Goal: Task Accomplishment & Management: Complete application form

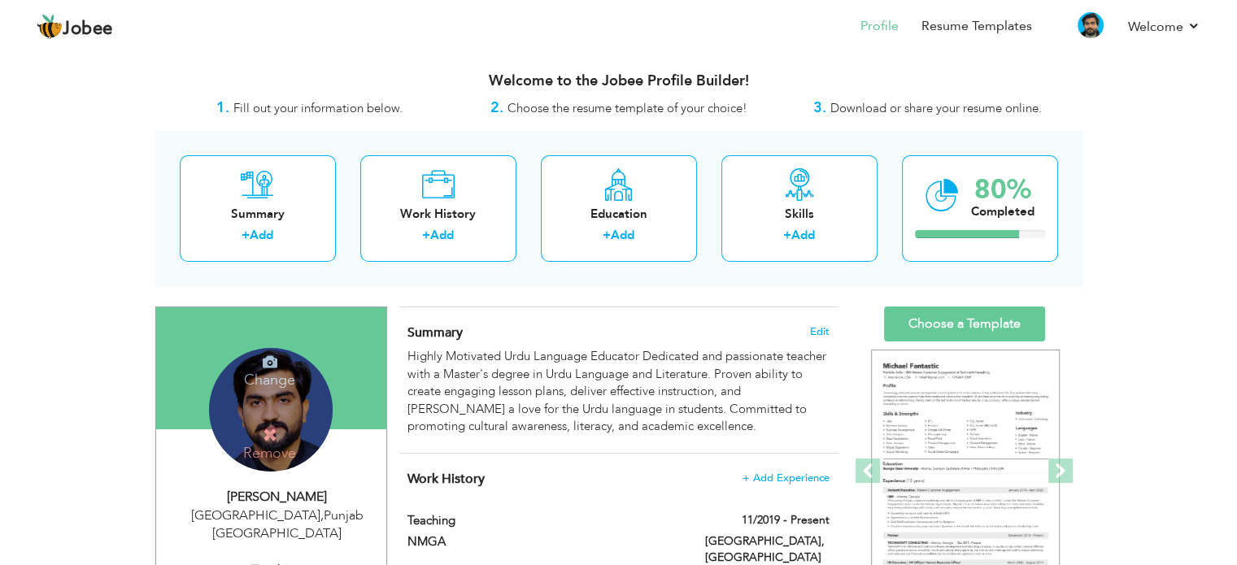
scroll to position [163, 0]
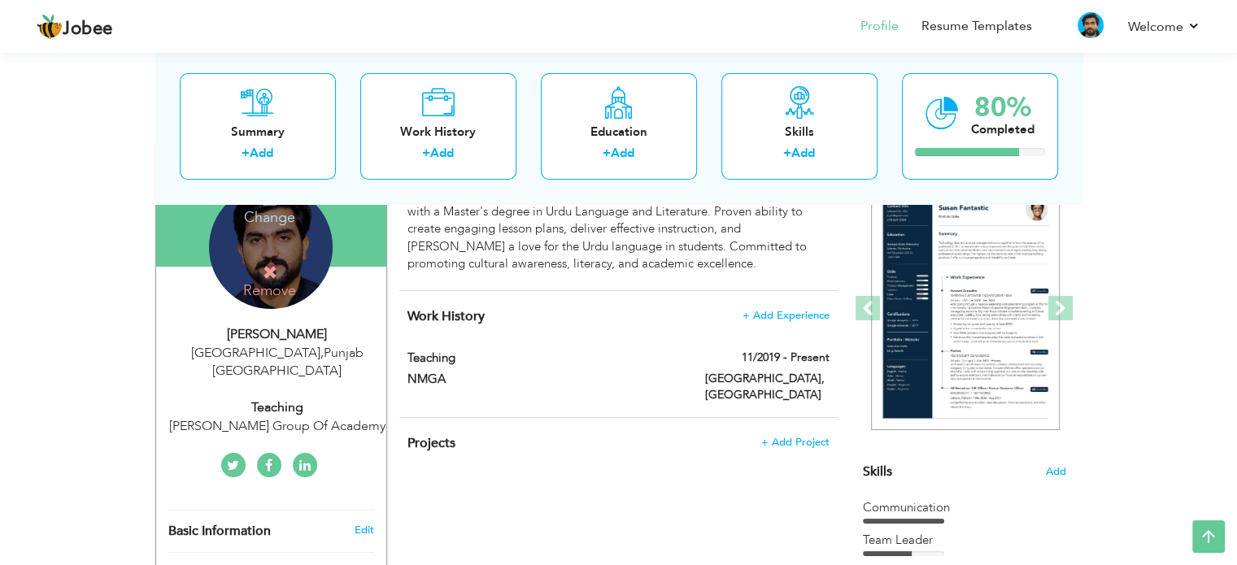
click at [270, 217] on h4 "Change" at bounding box center [269, 206] width 116 height 39
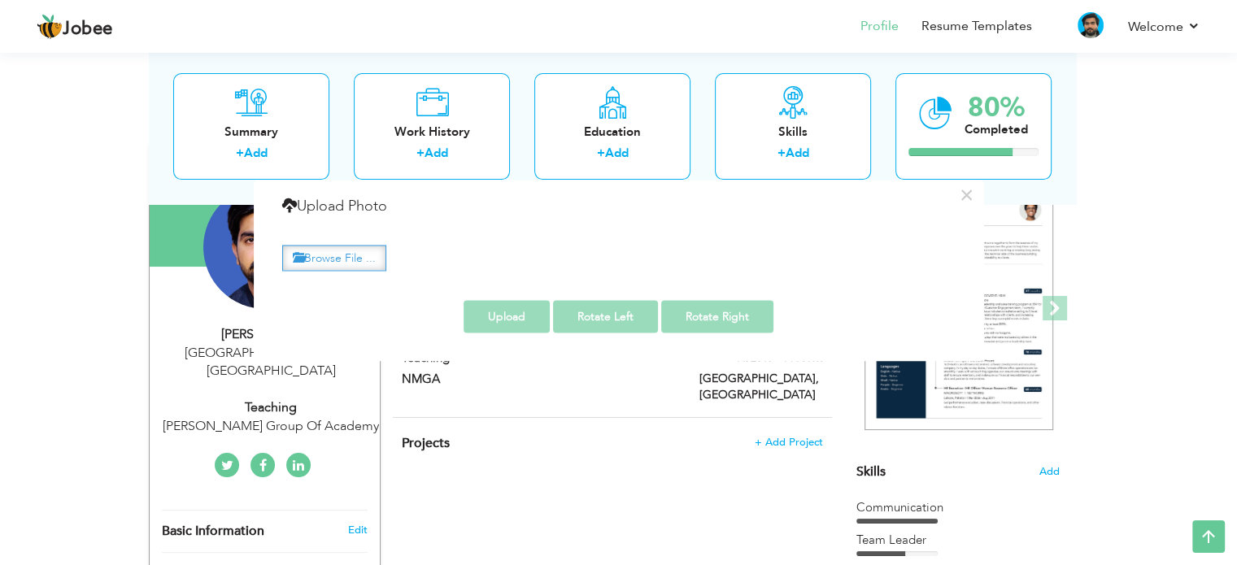
click at [381, 256] on label "Browse File ..." at bounding box center [334, 258] width 104 height 25
click at [0, 0] on input "Browse File ..." at bounding box center [0, 0] width 0 height 0
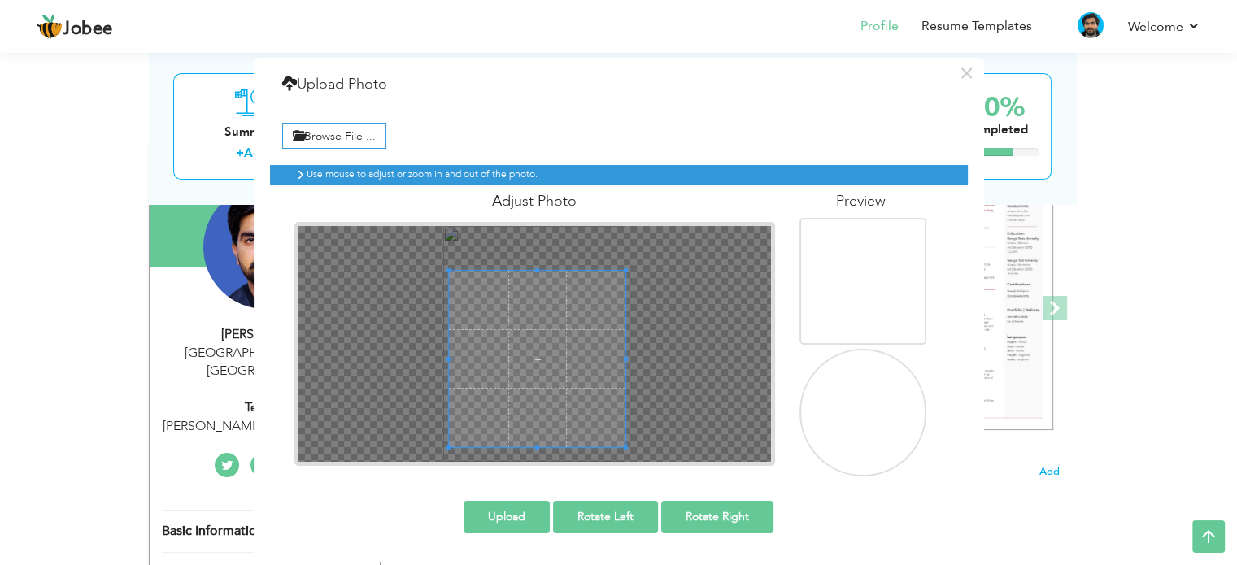
click at [774, 403] on html "Jobee Profile Resume Templates Resume Templates Cover Letters About My Resume W…" at bounding box center [618, 119] width 1237 height 565
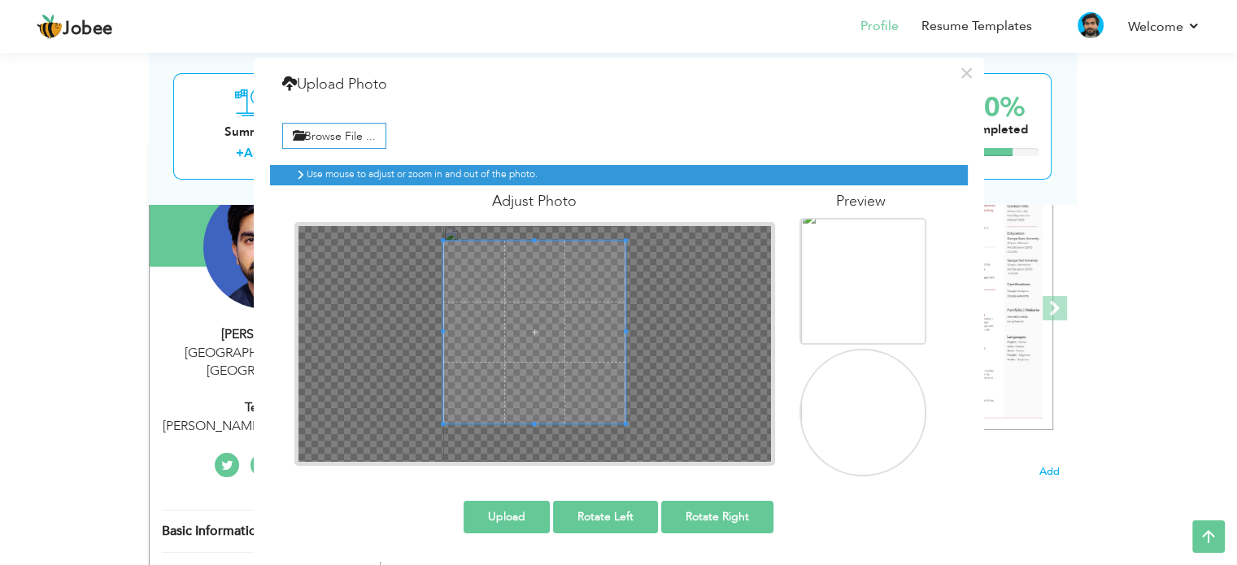
click at [547, 266] on span at bounding box center [534, 332] width 182 height 182
click at [554, 382] on span at bounding box center [534, 337] width 182 height 182
click at [475, 517] on button "Upload" at bounding box center [507, 517] width 86 height 33
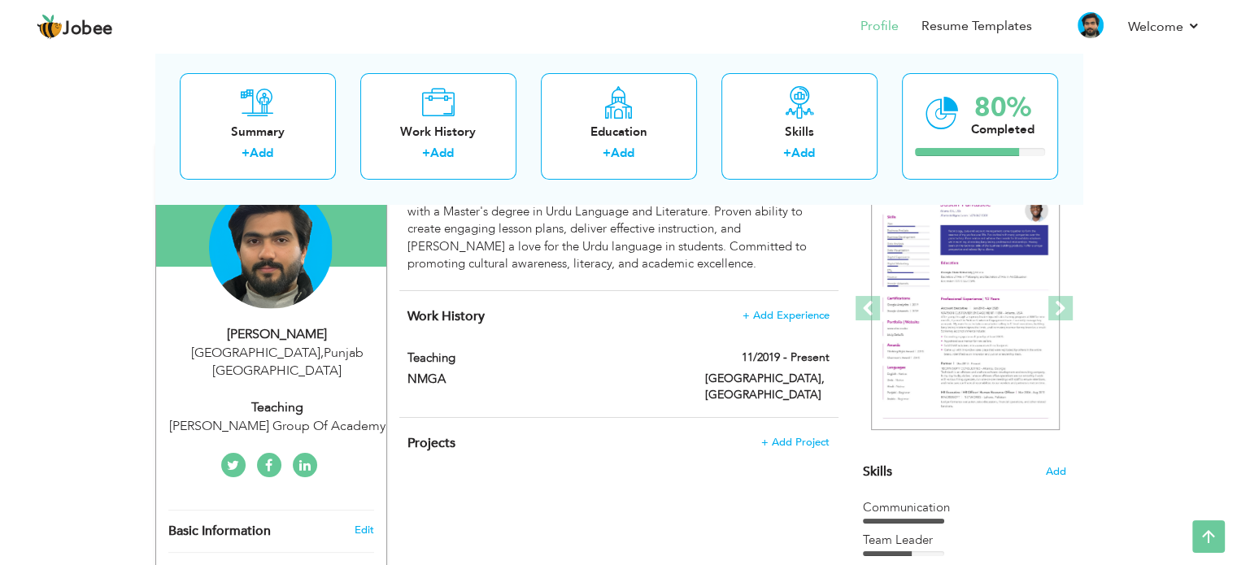
scroll to position [0, 0]
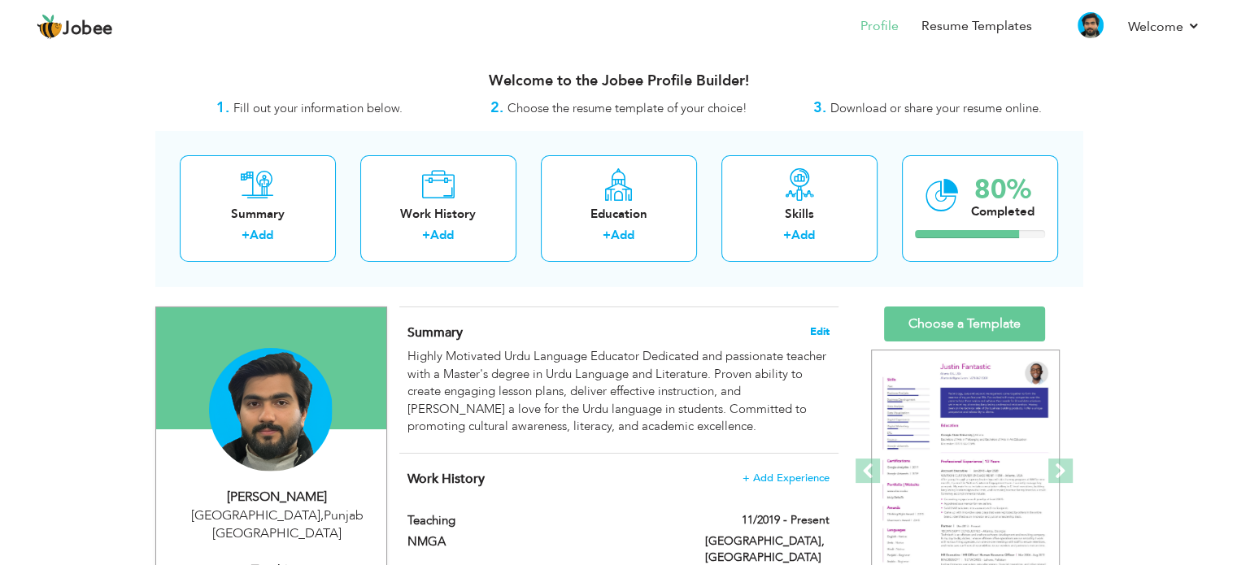
click at [810, 331] on span "Edit" at bounding box center [820, 331] width 20 height 11
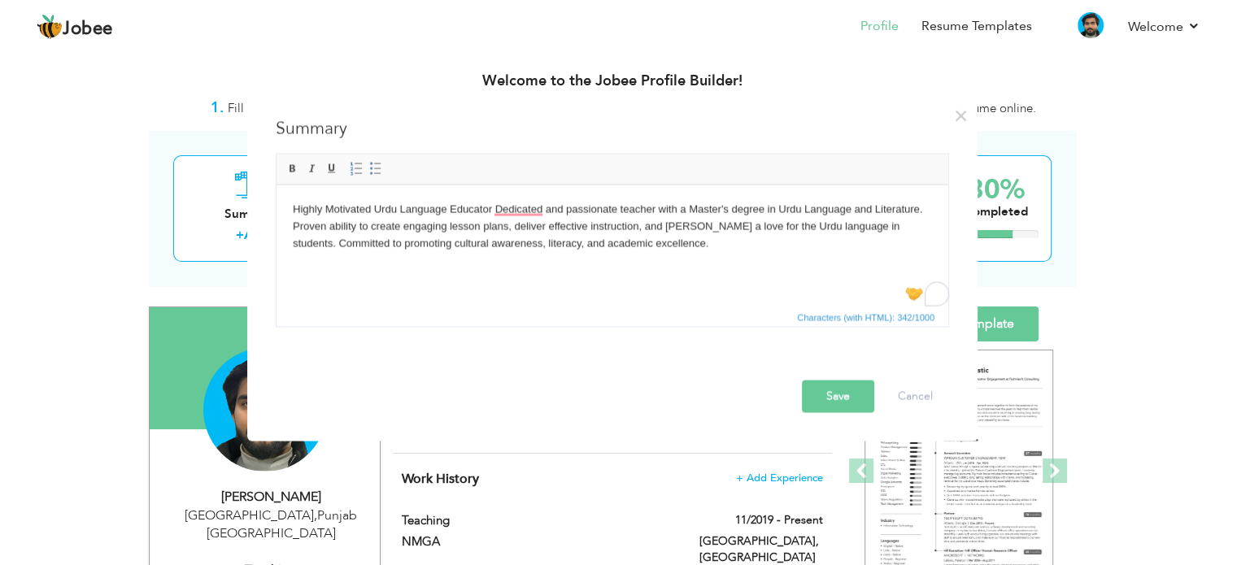
click at [555, 214] on body "Highly Motivated Urdu Language Educator Dedicated and passionate teacher with a…" at bounding box center [612, 226] width 639 height 50
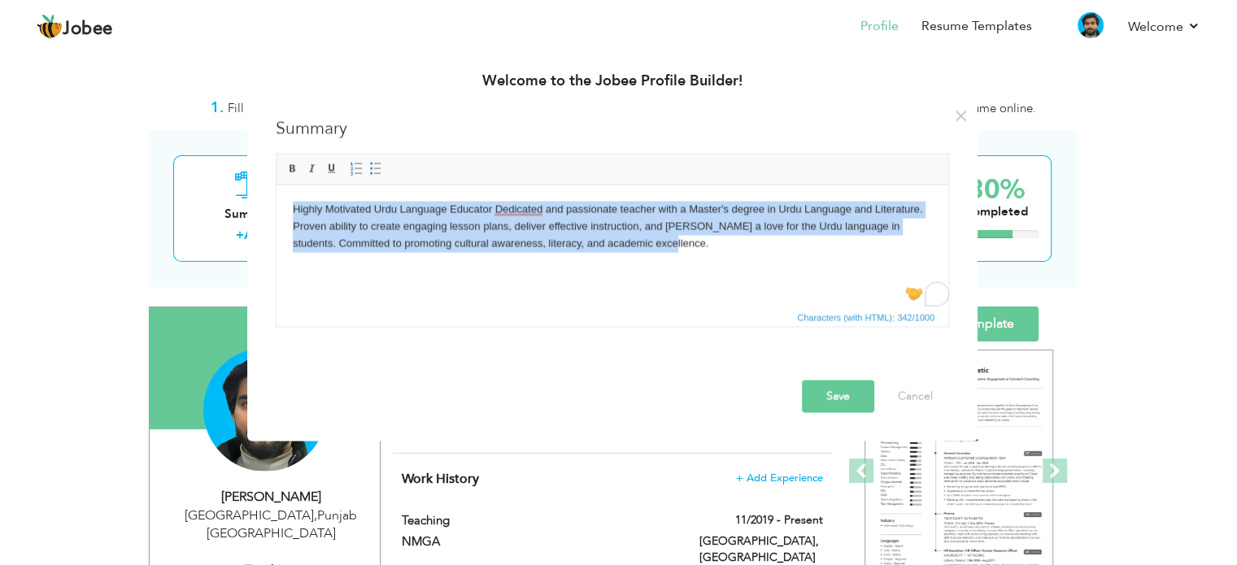
copy body "Highly Motivated Urdu Language Educator Dedicated and passionate teacher with a…"
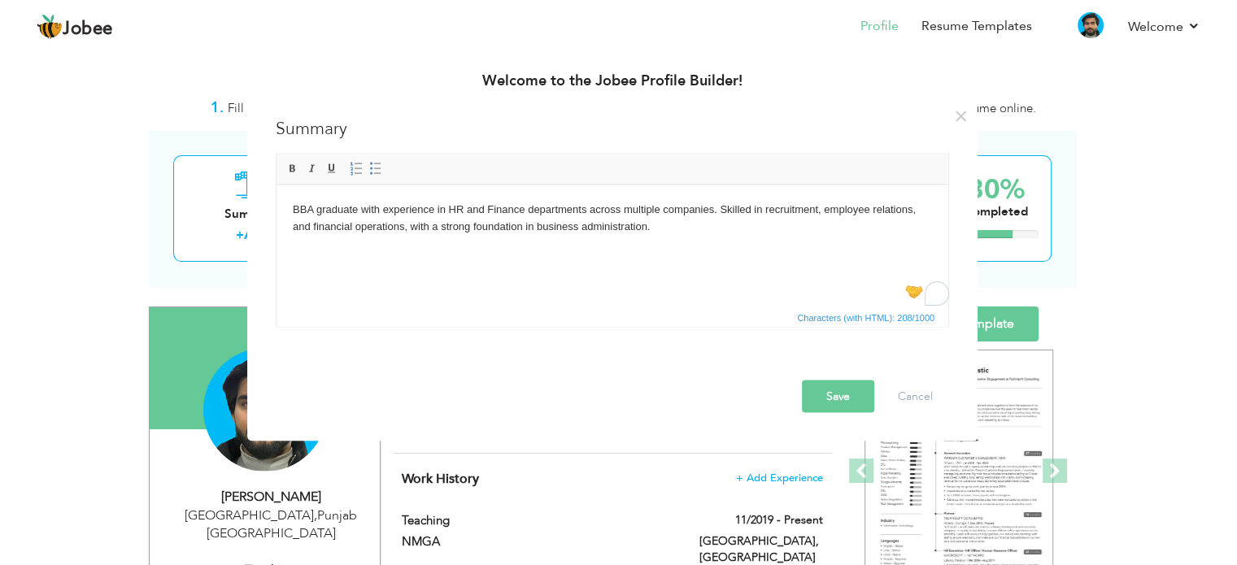
click at [854, 377] on div at bounding box center [616, 365] width 689 height 28
click at [836, 397] on button "Save" at bounding box center [838, 396] width 72 height 33
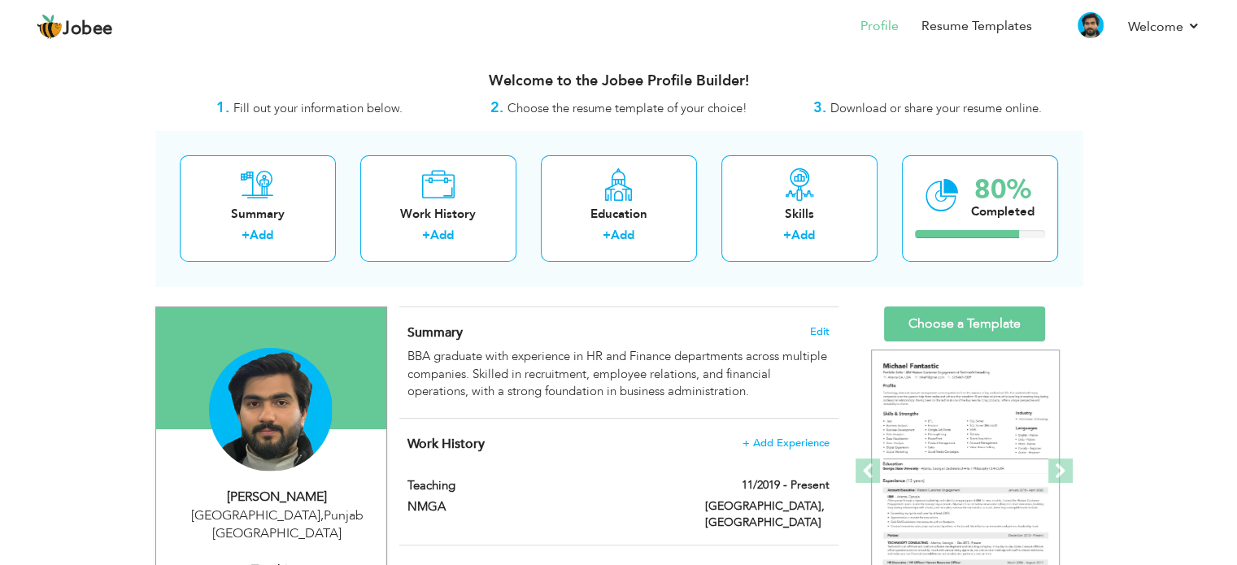
scroll to position [163, 0]
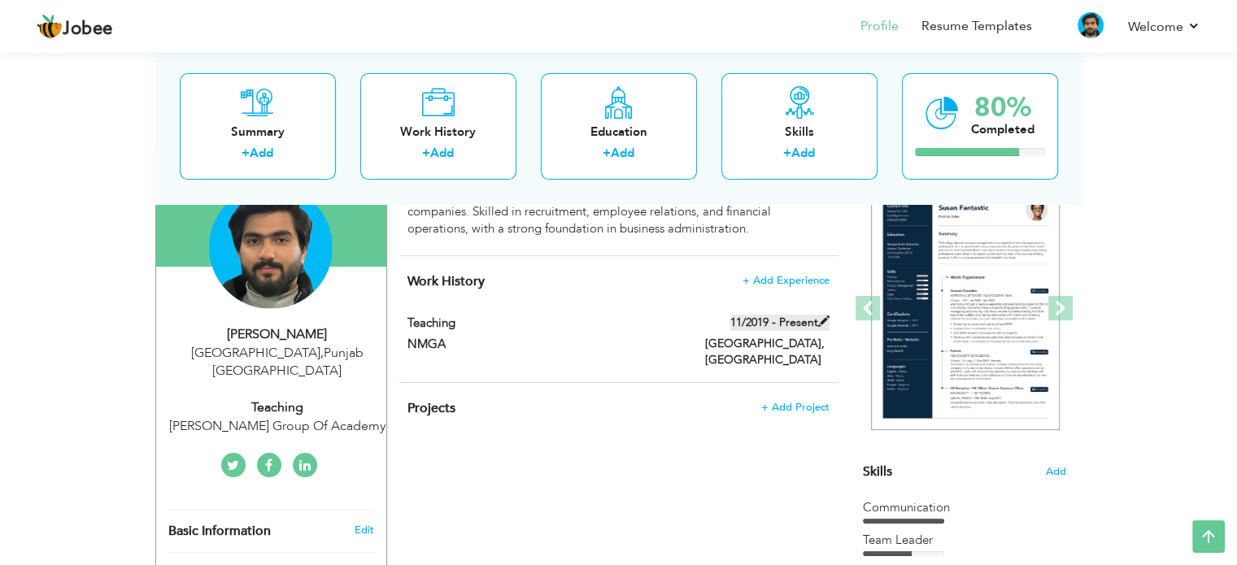
click at [823, 320] on span at bounding box center [823, 321] width 11 height 11
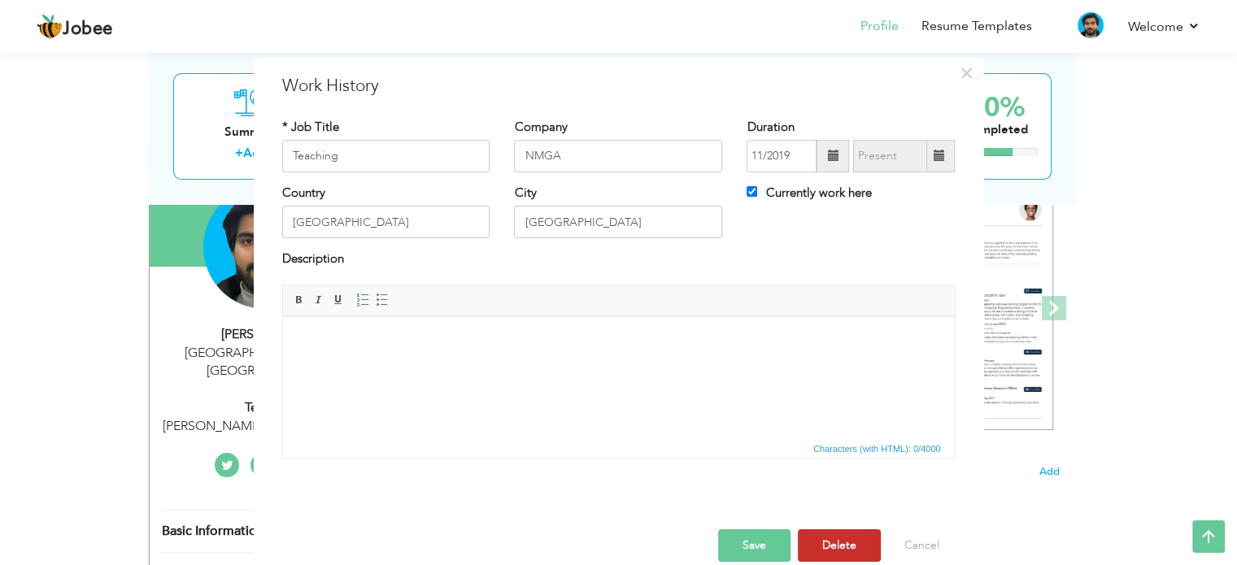
click at [839, 535] on button "Delete" at bounding box center [839, 546] width 83 height 33
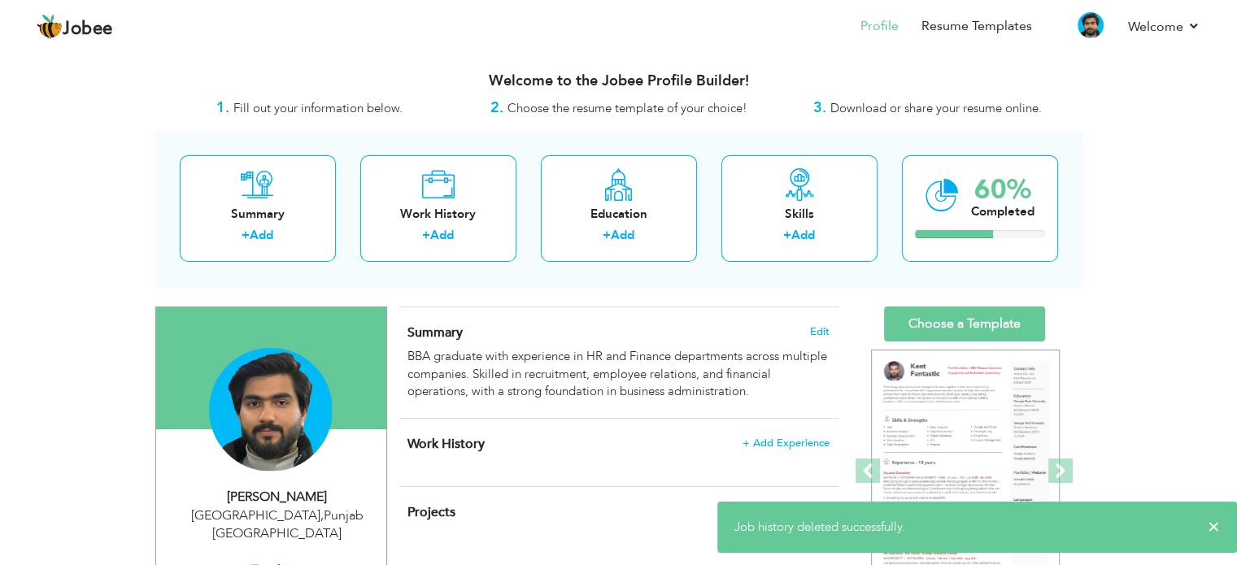
scroll to position [325, 0]
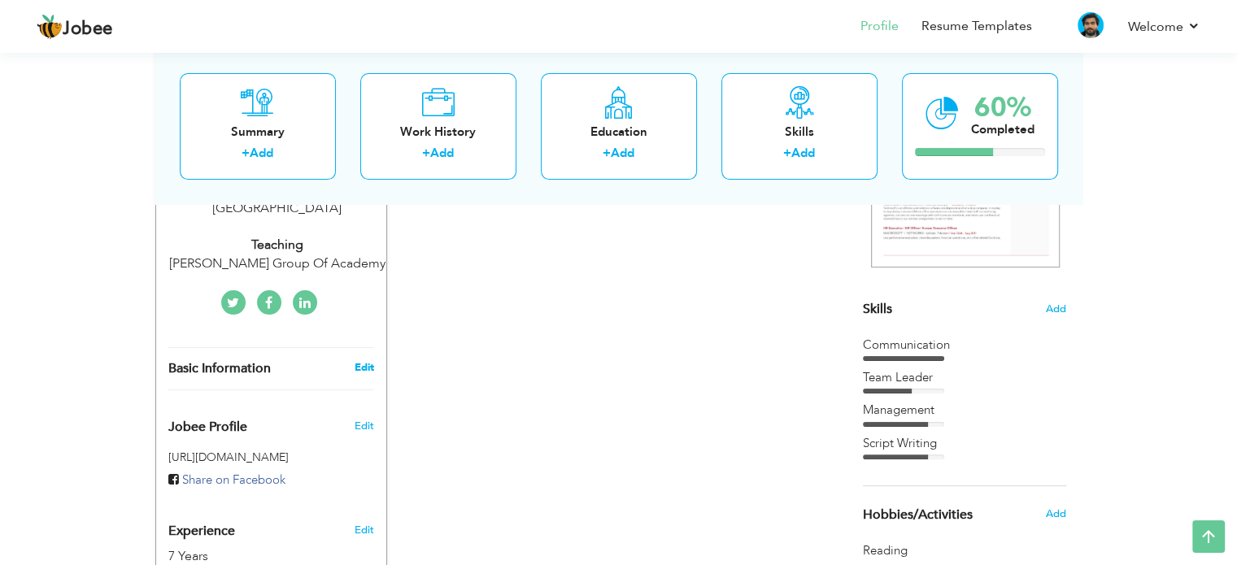
click at [356, 360] on link "Edit" at bounding box center [364, 367] width 20 height 15
type input "[PERSON_NAME]"
type input "03164137230"
select select "number:166"
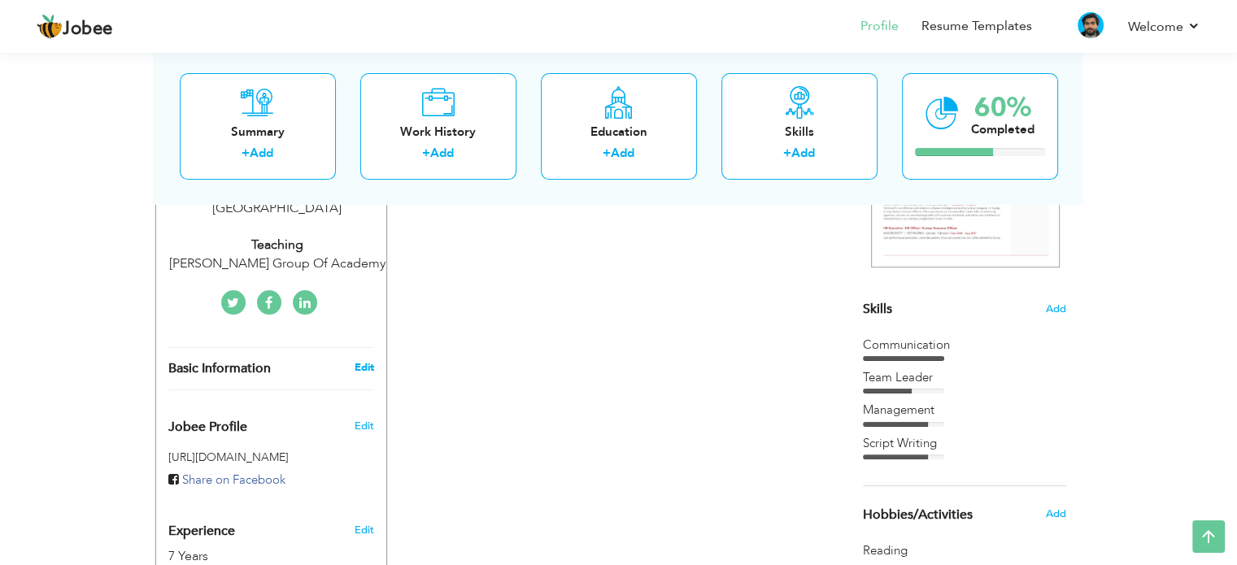
type input "[GEOGRAPHIC_DATA]"
select select "number:9"
type input "Naveed Majeed Group Of Academy"
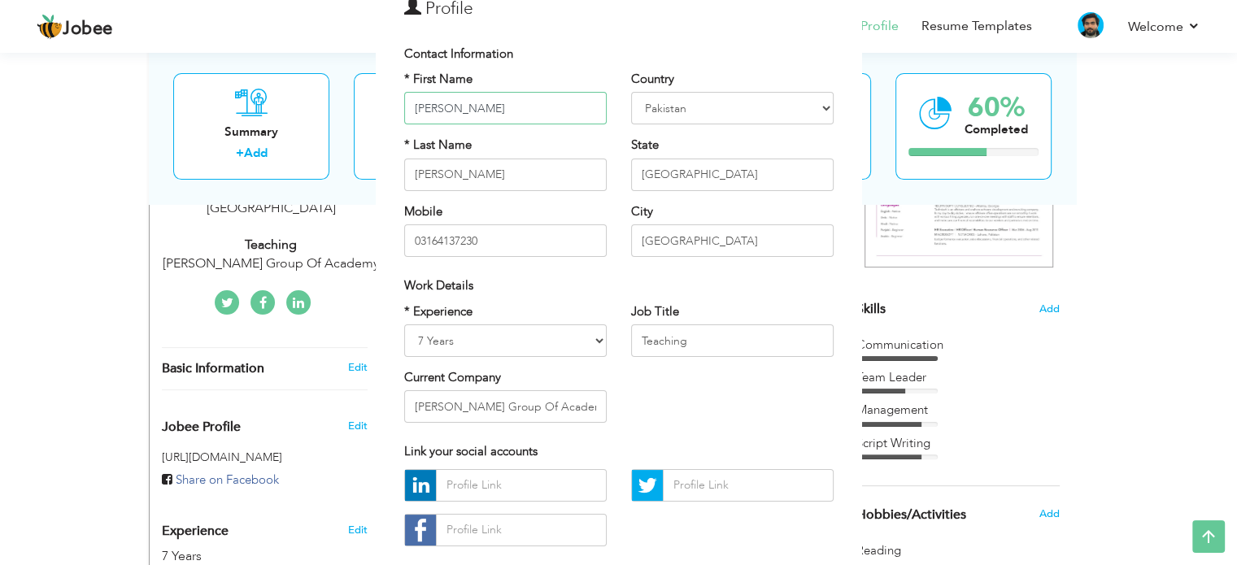
scroll to position [163, 0]
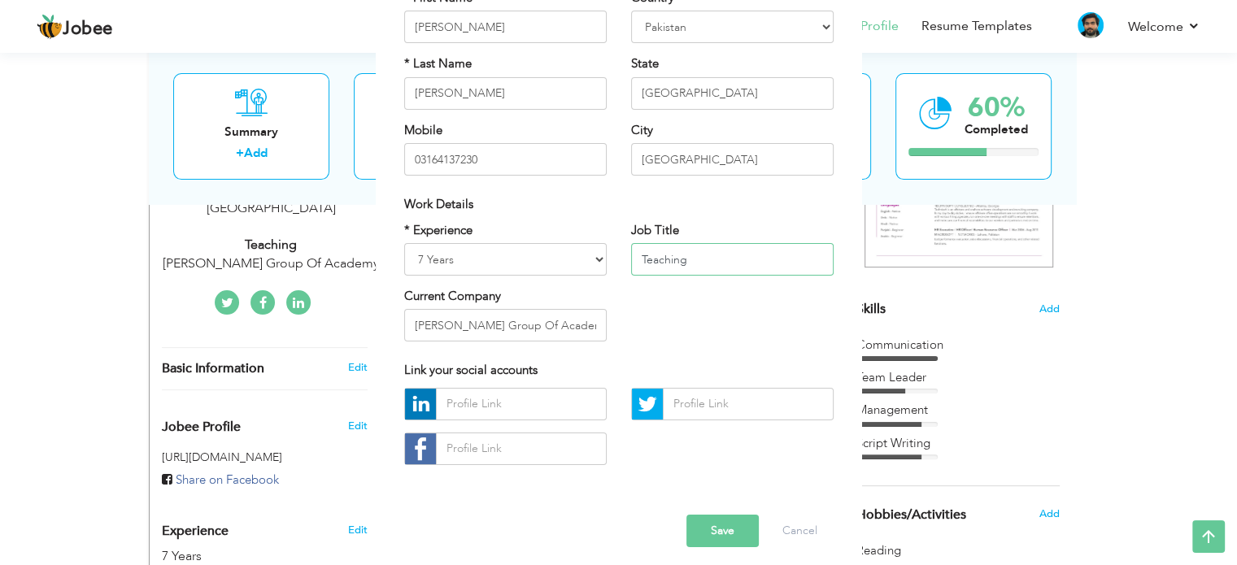
click at [674, 251] on input "Teaching" at bounding box center [732, 259] width 203 height 33
type input "F"
drag, startPoint x: 684, startPoint y: 232, endPoint x: 620, endPoint y: 225, distance: 64.6
click at [620, 225] on div "Job Title" at bounding box center [732, 255] width 227 height 66
drag, startPoint x: 628, startPoint y: 225, endPoint x: 691, endPoint y: 226, distance: 62.6
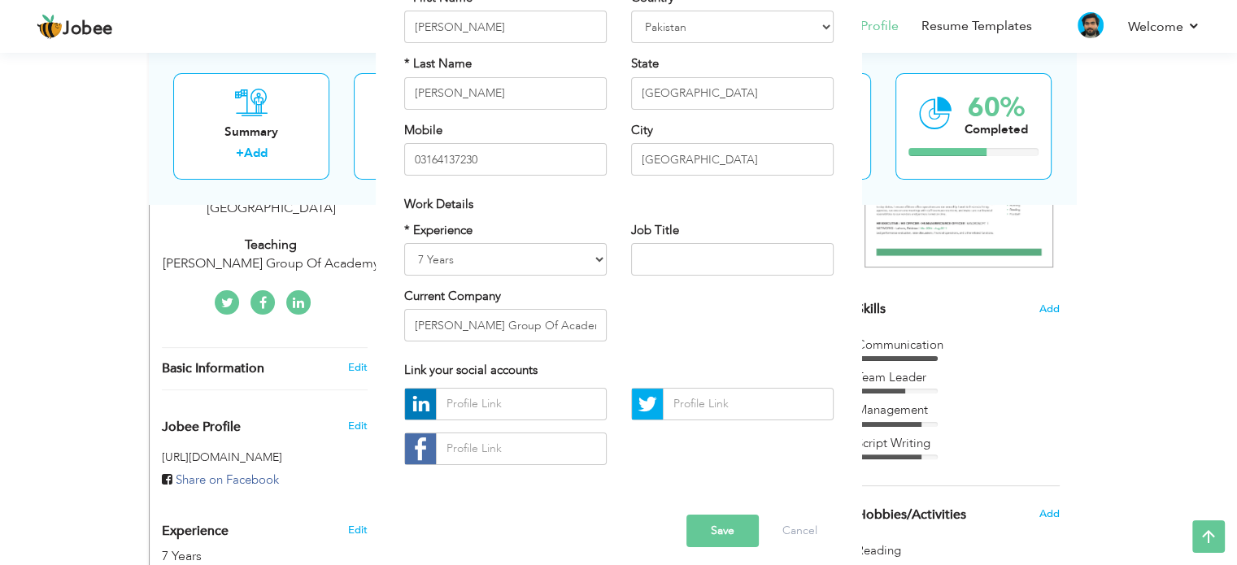
click at [691, 226] on div "Job Title" at bounding box center [732, 249] width 203 height 54
click at [537, 329] on input "Naveed Majeed Group Of Academy" at bounding box center [505, 325] width 203 height 33
click at [693, 262] on input "text" at bounding box center [732, 259] width 203 height 33
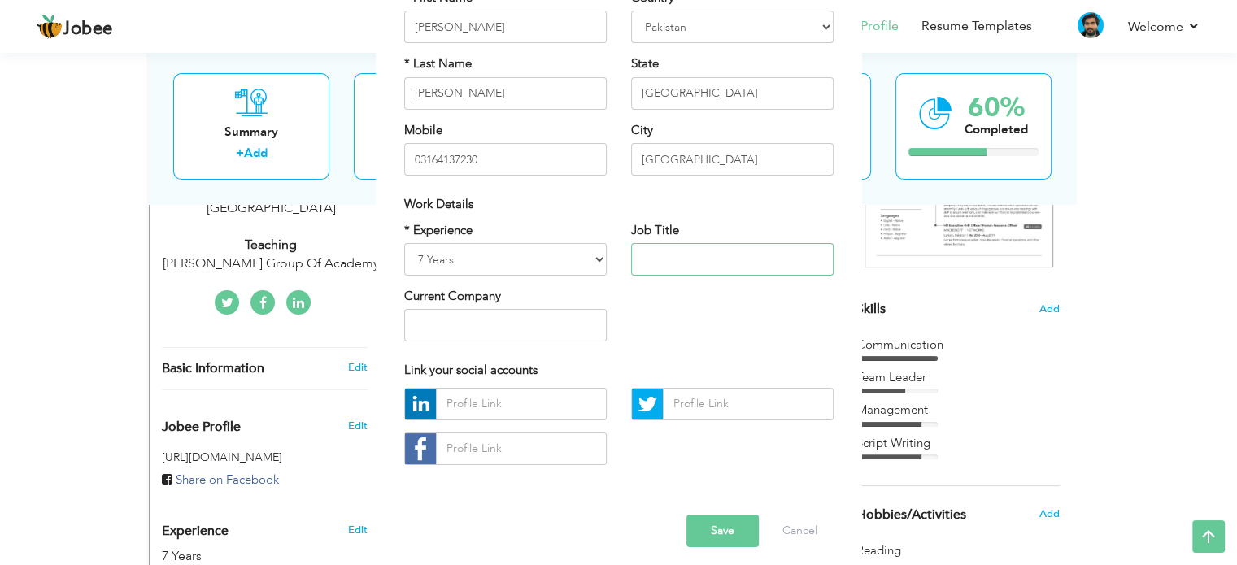
paste input "HR and Finance Executive"
type input "HR and Finance Executive"
click at [477, 250] on select "Entry Level Less than 1 Year 1 Year 2 Years 3 Years 4 Years 5 Years 6 Years 7 Y…" at bounding box center [505, 259] width 203 height 33
select select "number:5"
click at [404, 243] on select "Entry Level Less than 1 Year 1 Year 2 Years 3 Years 4 Years 5 Years 6 Years 7 Y…" at bounding box center [505, 259] width 203 height 33
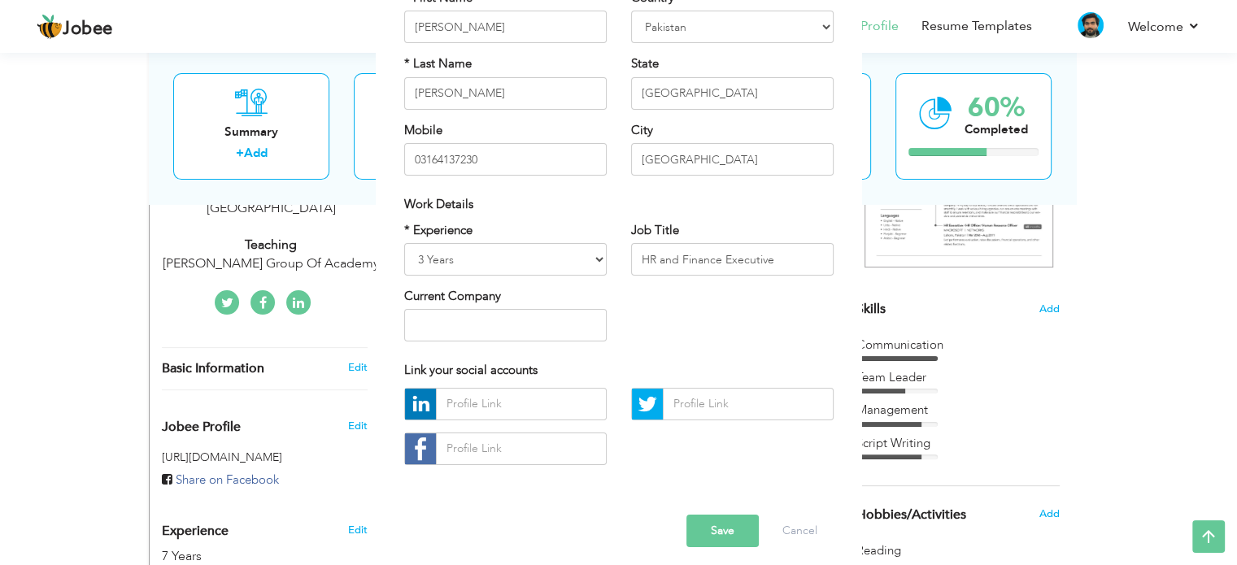
click at [716, 536] on button "Save" at bounding box center [723, 531] width 72 height 33
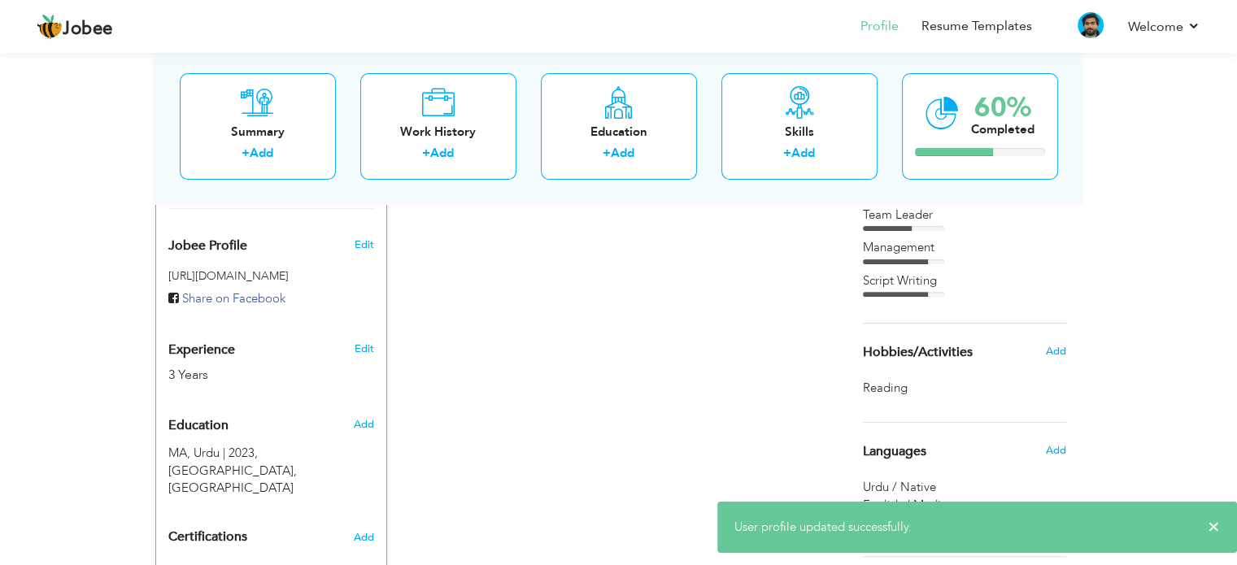
scroll to position [569, 0]
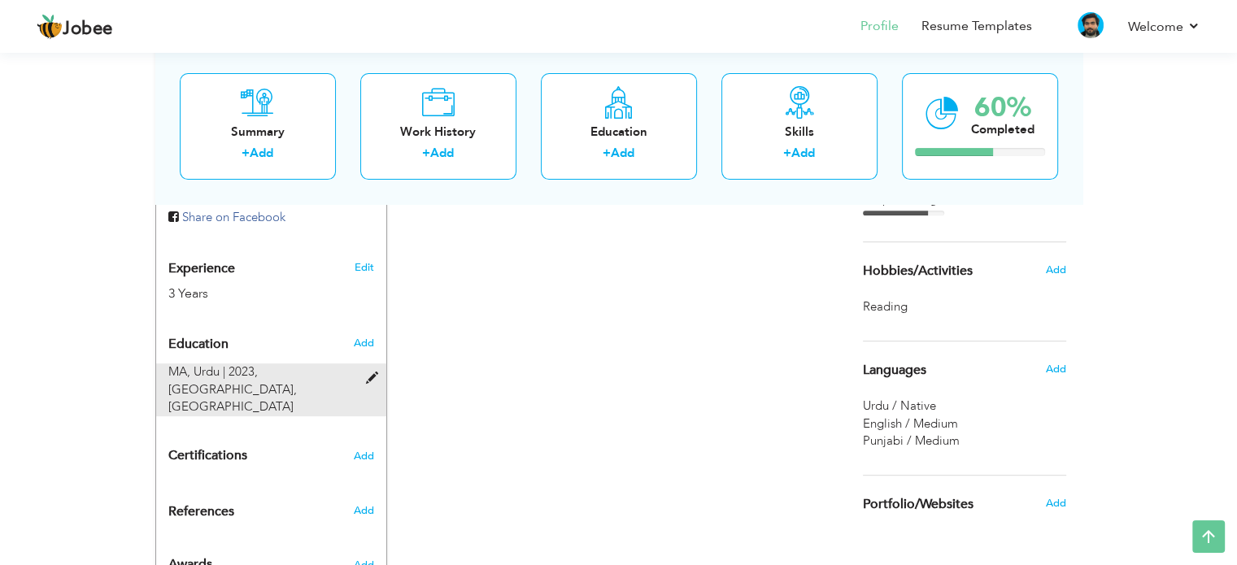
click at [370, 373] on span at bounding box center [375, 379] width 20 height 12
type input "MA"
type input "Urdu"
type input "2023"
type input "Punjab University"
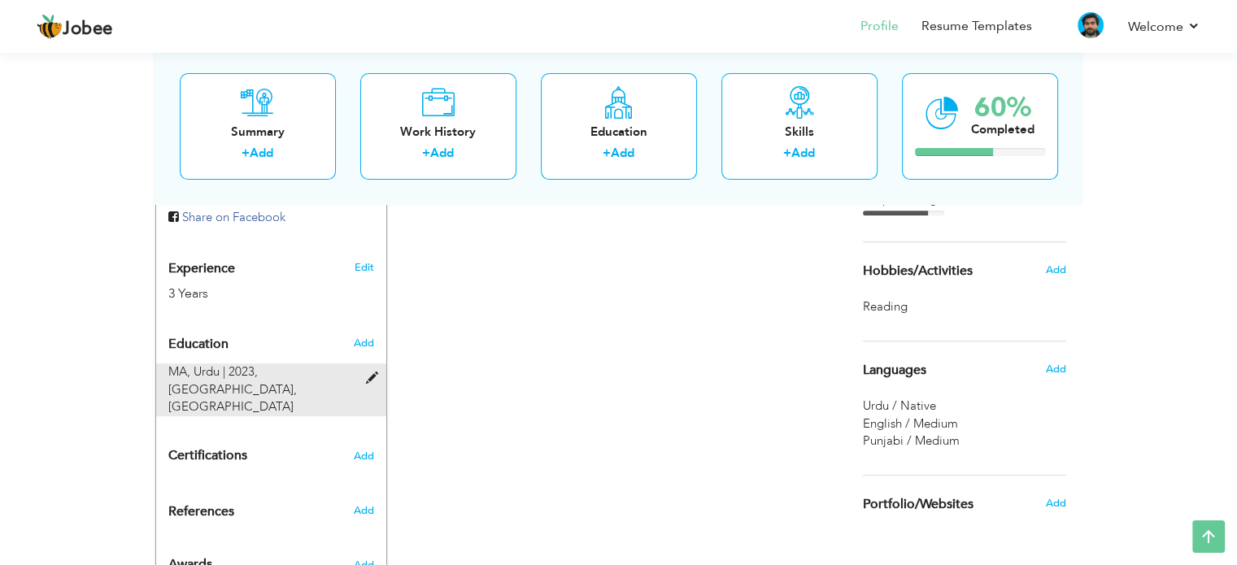
type input "80"
radio input "true"
type input "[GEOGRAPHIC_DATA]"
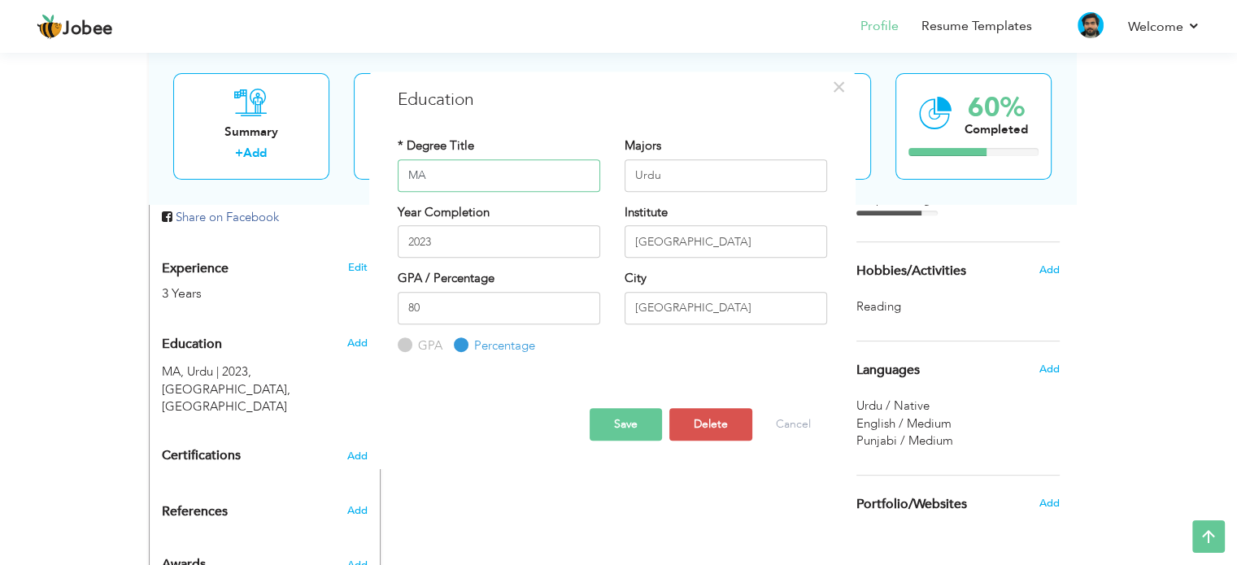
click at [492, 172] on input "MA" at bounding box center [499, 175] width 203 height 33
type input "BBA"
click at [654, 175] on input "Urdu" at bounding box center [726, 175] width 203 height 33
type input "Finance"
click at [503, 237] on input "2023" at bounding box center [499, 241] width 203 height 33
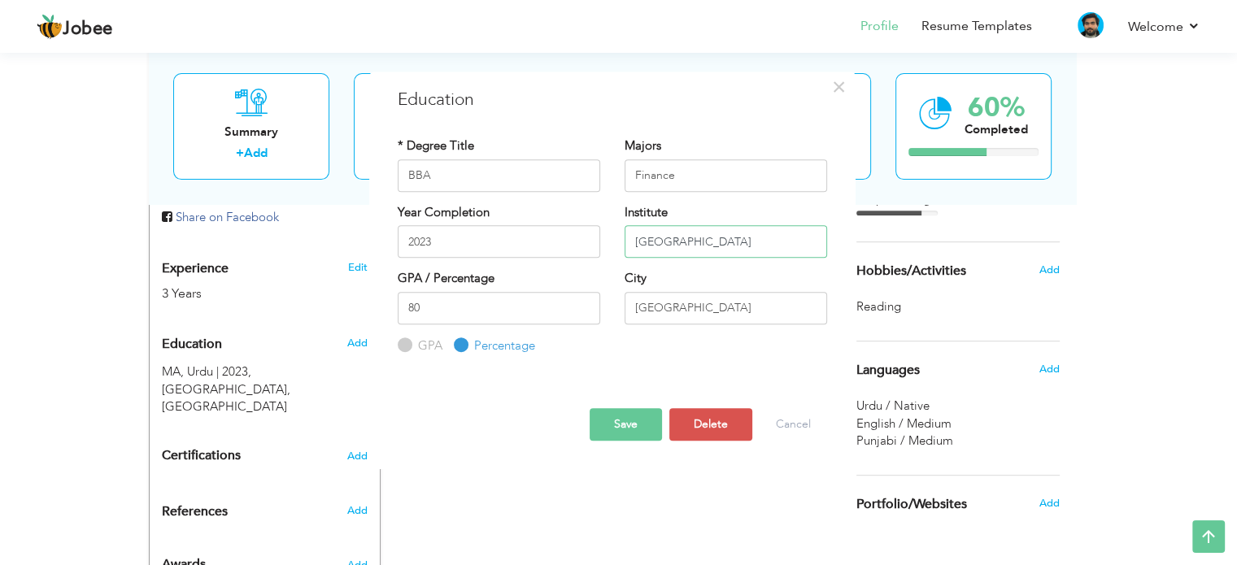
click at [753, 242] on input "Punjab University" at bounding box center [726, 241] width 203 height 33
click at [722, 295] on input "[GEOGRAPHIC_DATA]" at bounding box center [726, 308] width 203 height 33
type input "Sukkur"
click at [468, 292] on input "80" at bounding box center [499, 308] width 203 height 33
click at [426, 339] on label "GPA" at bounding box center [428, 346] width 28 height 17
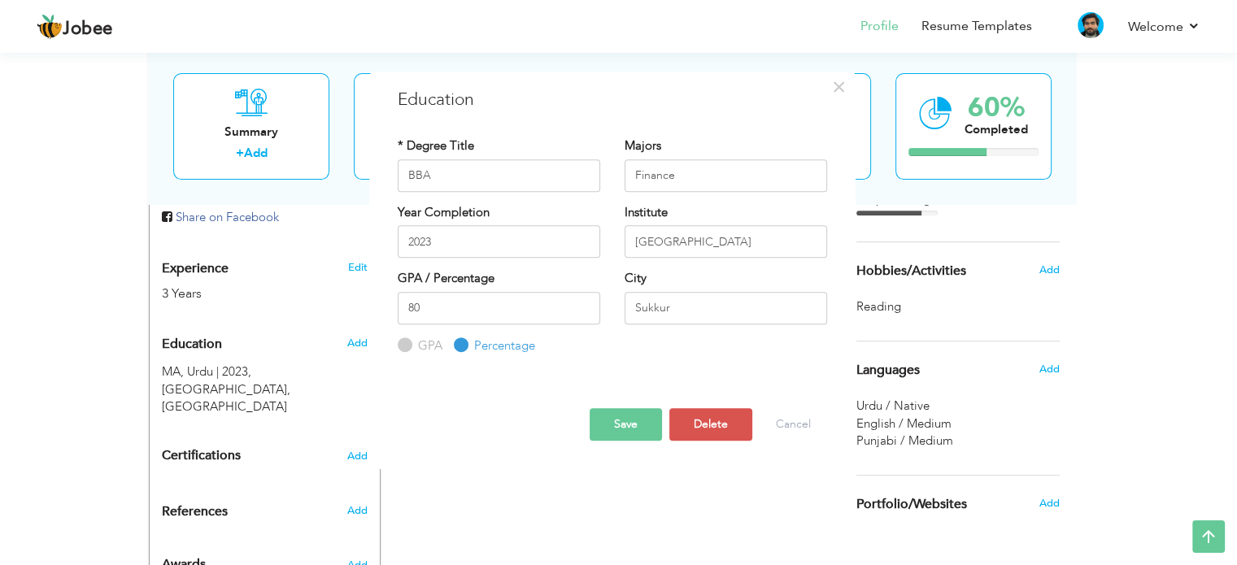
click at [408, 340] on input "GPA" at bounding box center [403, 345] width 11 height 11
radio input "true"
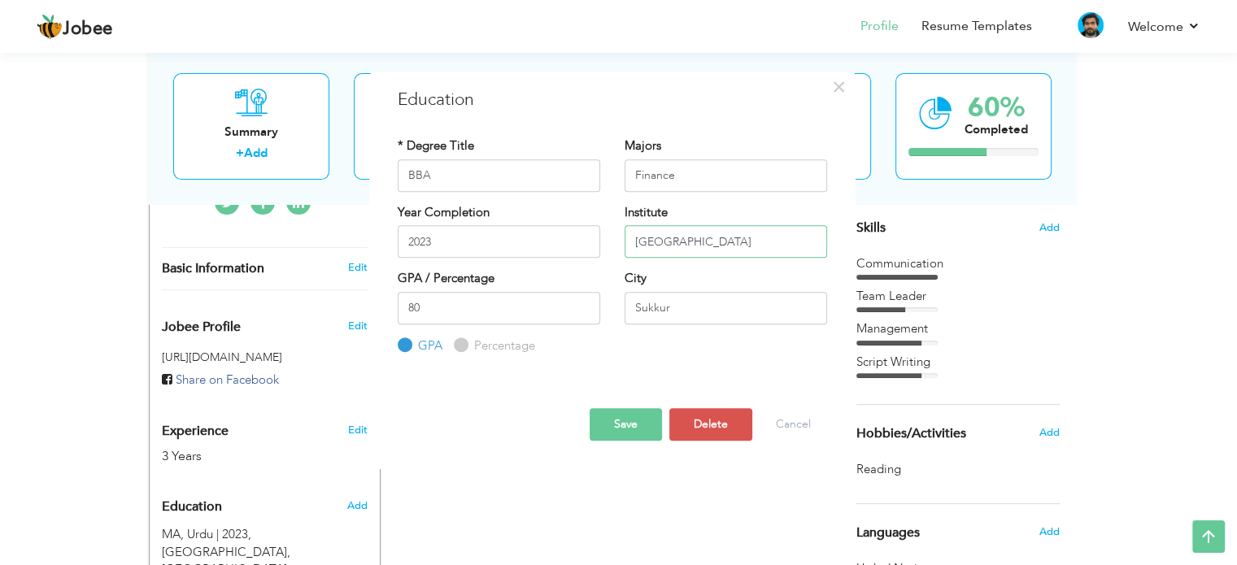
click at [696, 246] on input "Punjab University" at bounding box center [726, 241] width 203 height 33
paste input "SHAH ABDUL LATIF UNIVERSITY,KHAIRPUR"
type input "SHAH ABDUL LATIF UNIVERSITY,KHAIRPUR"
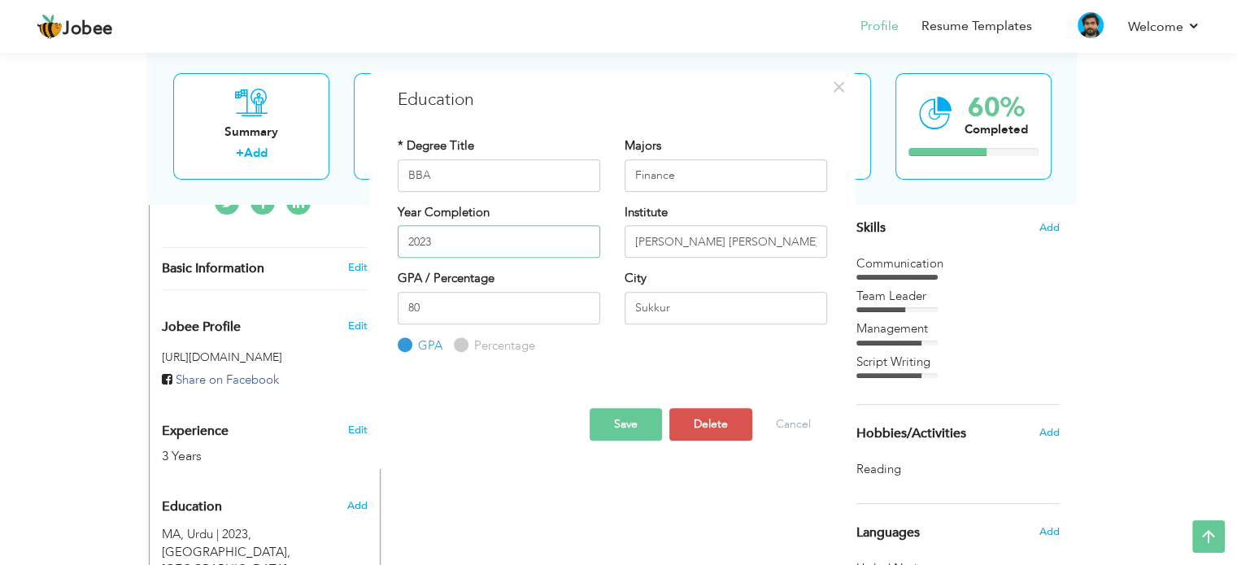
click at [477, 234] on input "2023" at bounding box center [499, 241] width 203 height 33
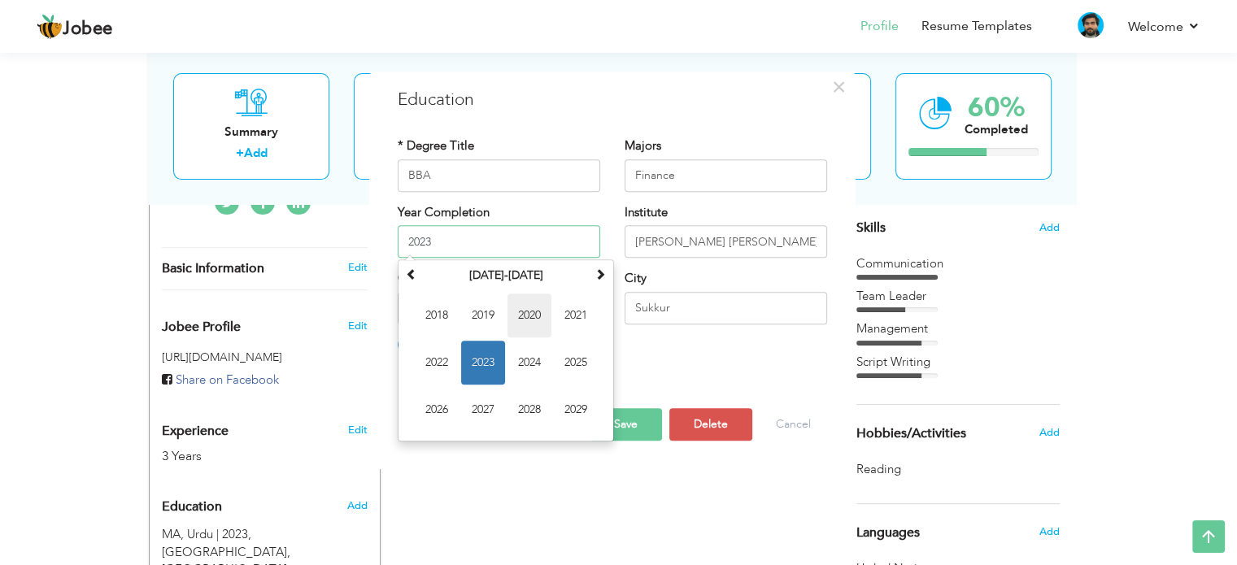
click at [521, 320] on span "2020" at bounding box center [530, 316] width 44 height 44
type input "2020"
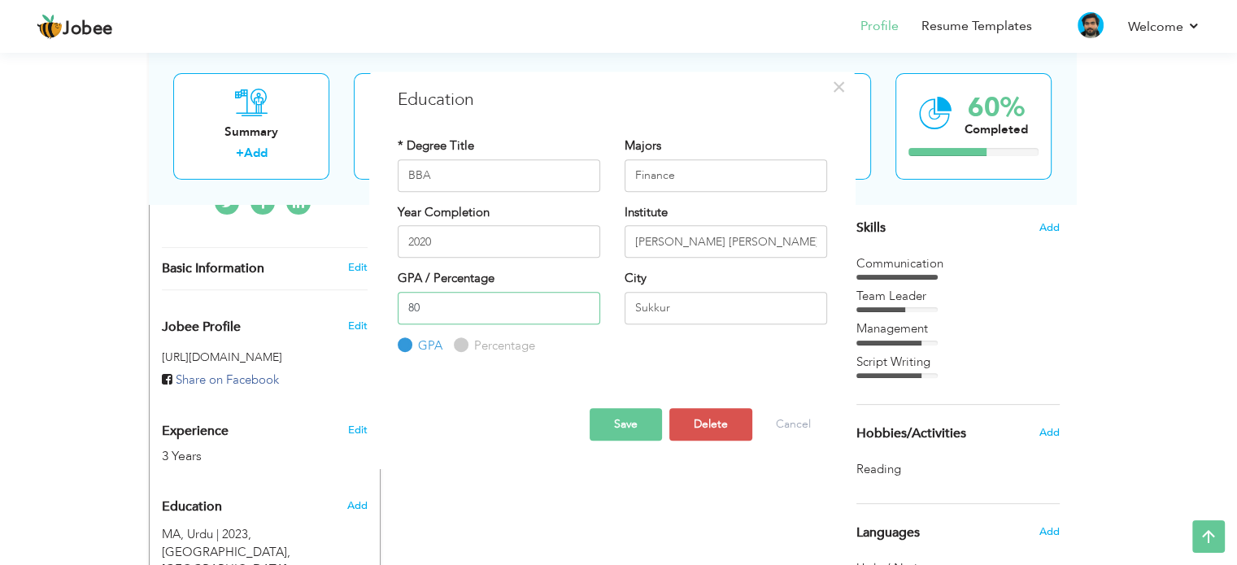
drag, startPoint x: 433, startPoint y: 303, endPoint x: 376, endPoint y: 302, distance: 57.0
click at [376, 302] on div "× Education * Degree Title BBA Majors Finance Year Completion 2020 Institute 80…" at bounding box center [612, 271] width 486 height 399
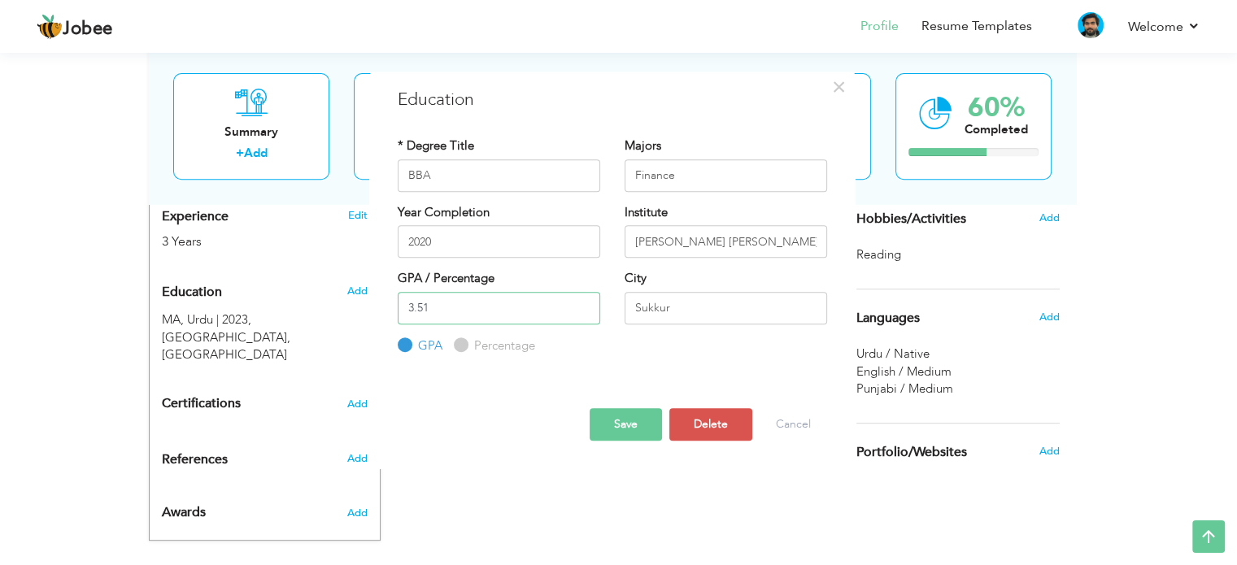
type input "3.51"
click at [700, 172] on input "Finance" at bounding box center [726, 175] width 203 height 33
paste input "Business Administration"
type input "Business Administration"
click at [618, 422] on button "Save" at bounding box center [626, 424] width 72 height 33
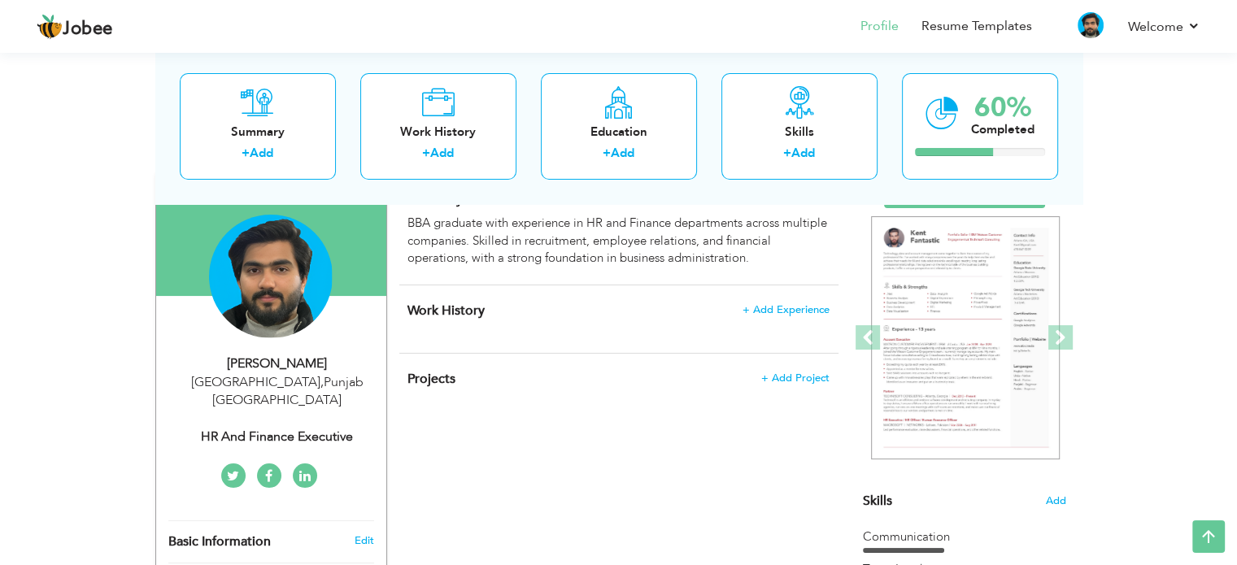
scroll to position [52, 0]
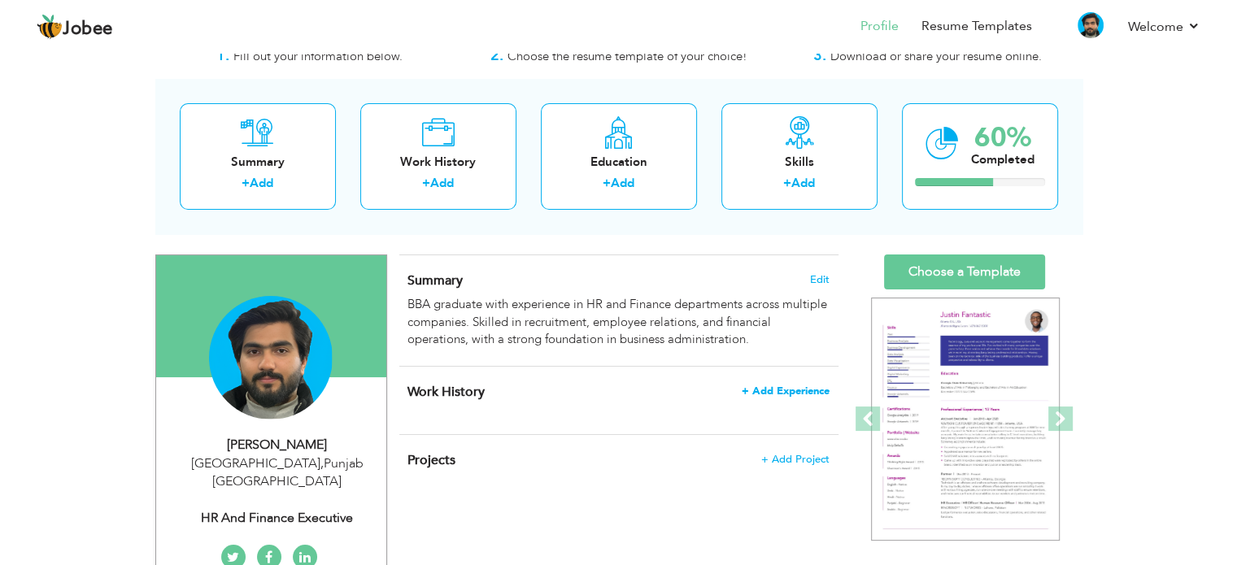
click at [800, 391] on span "+ Add Experience" at bounding box center [786, 391] width 88 height 11
checkbox input "false"
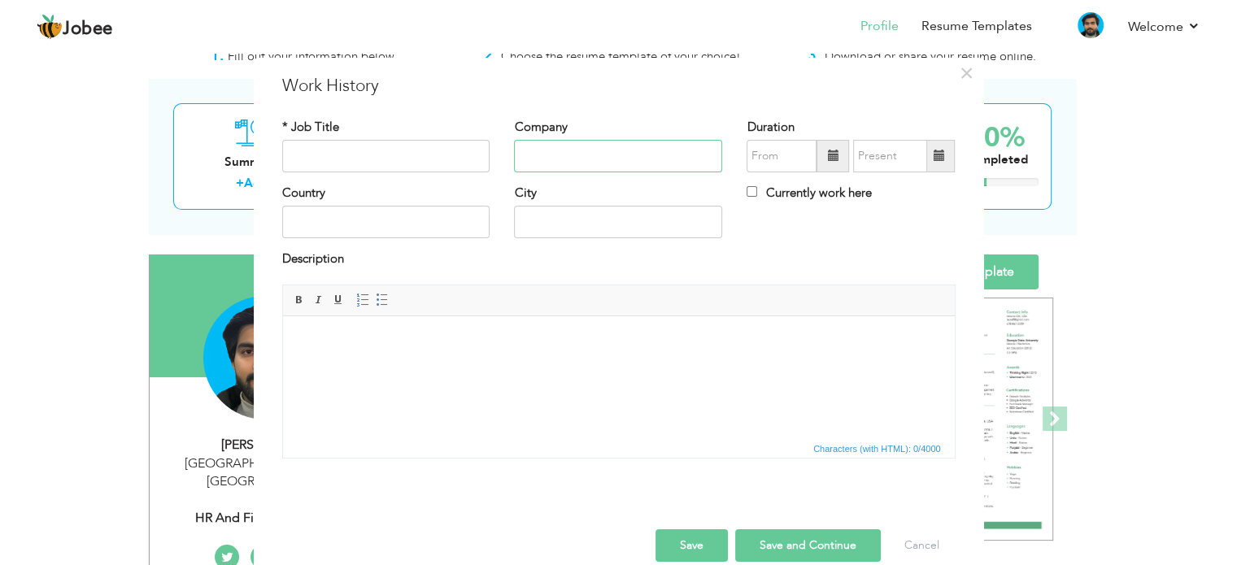
click at [622, 155] on input "text" at bounding box center [618, 156] width 208 height 33
paste input "Media Time limited"
type input "Media Time limited"
click at [537, 222] on input "text" at bounding box center [618, 222] width 208 height 33
type input "[GEOGRAPHIC_DATA]"
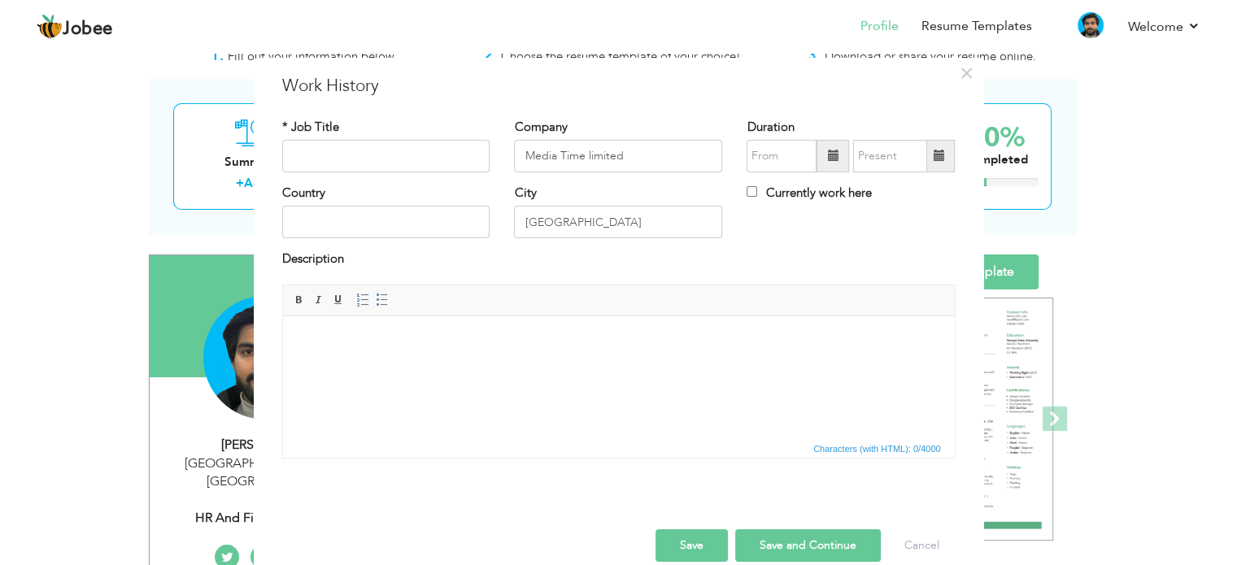
drag, startPoint x: 372, startPoint y: 178, endPoint x: 377, endPoint y: 198, distance: 20.3
click at [372, 178] on div "* Job Title" at bounding box center [386, 152] width 233 height 66
click at [370, 243] on div "Country" at bounding box center [386, 218] width 233 height 66
click at [364, 229] on input "text" at bounding box center [386, 222] width 208 height 33
type input "[GEOGRAPHIC_DATA]"
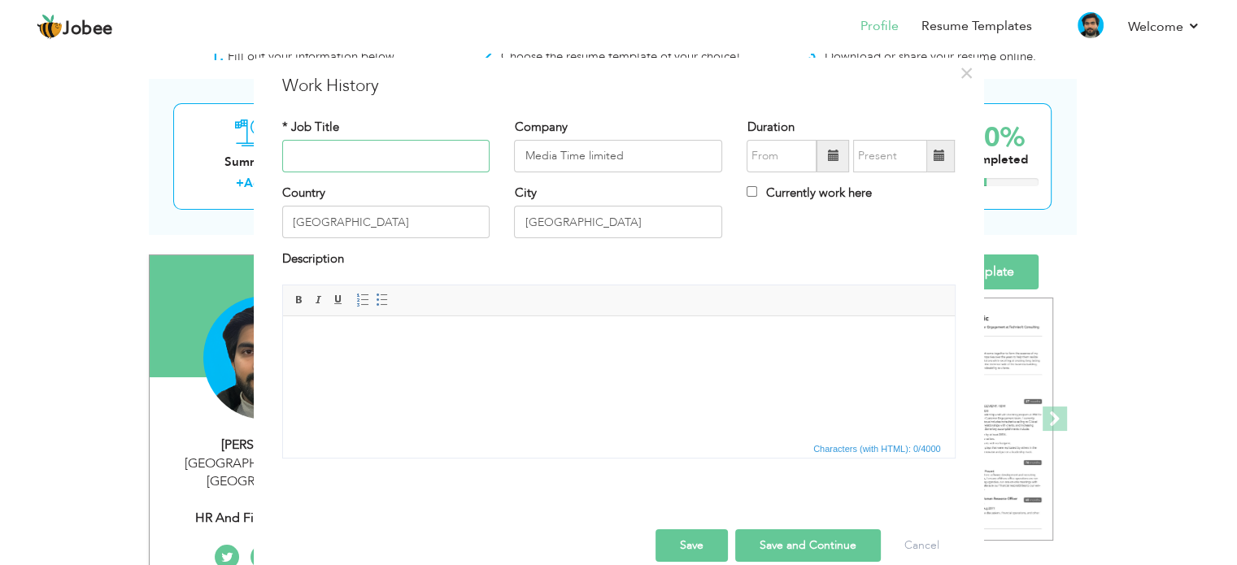
click at [360, 147] on input "text" at bounding box center [386, 156] width 208 height 33
click at [818, 165] on span at bounding box center [833, 156] width 33 height 33
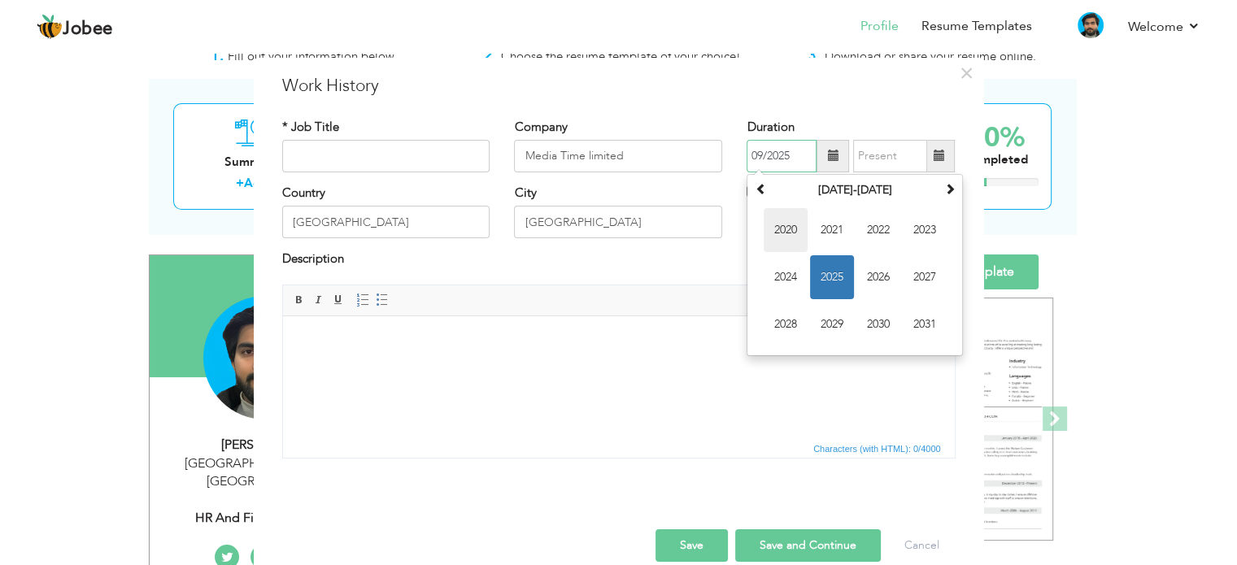
click at [781, 229] on span "2020" at bounding box center [786, 230] width 44 height 44
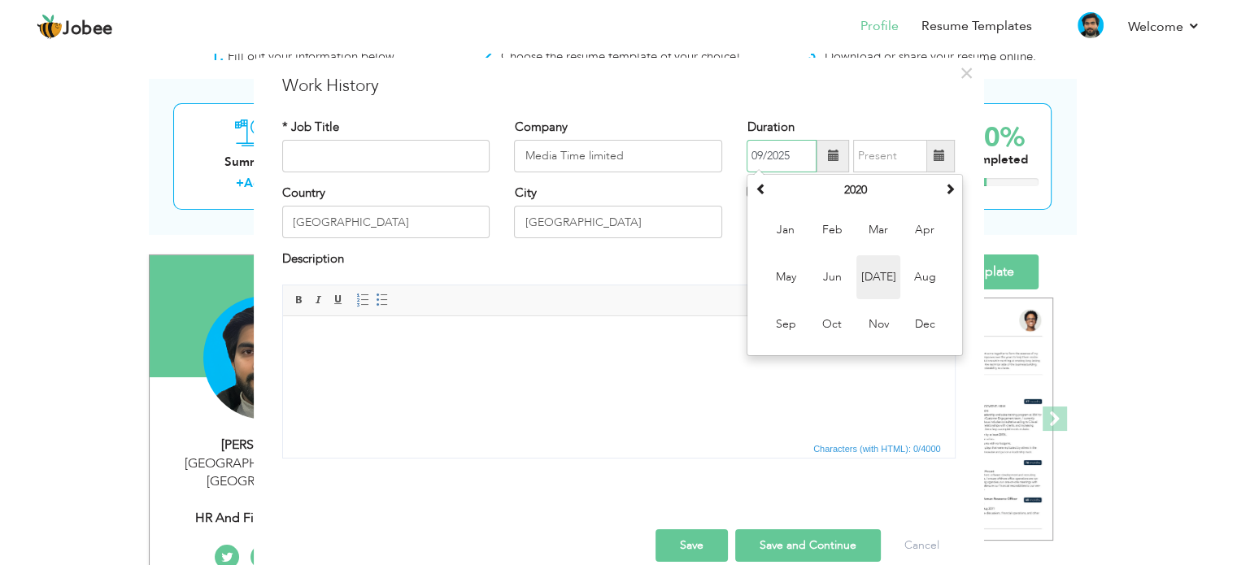
click at [865, 270] on span "Jul" at bounding box center [879, 277] width 44 height 44
type input "07/2020"
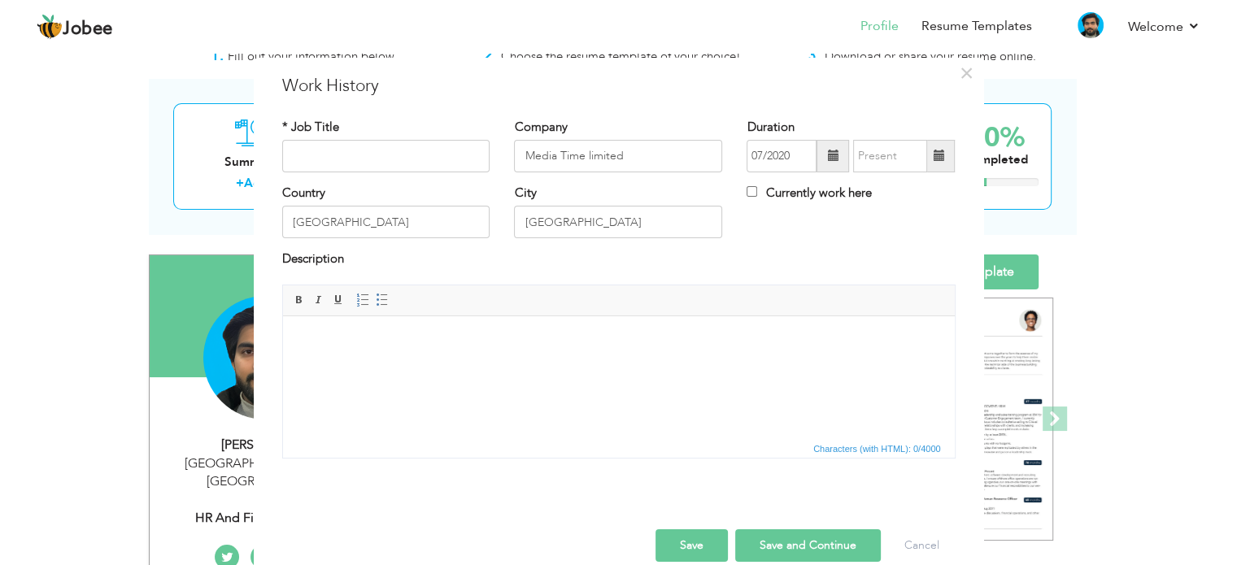
click at [937, 155] on span at bounding box center [938, 155] width 11 height 11
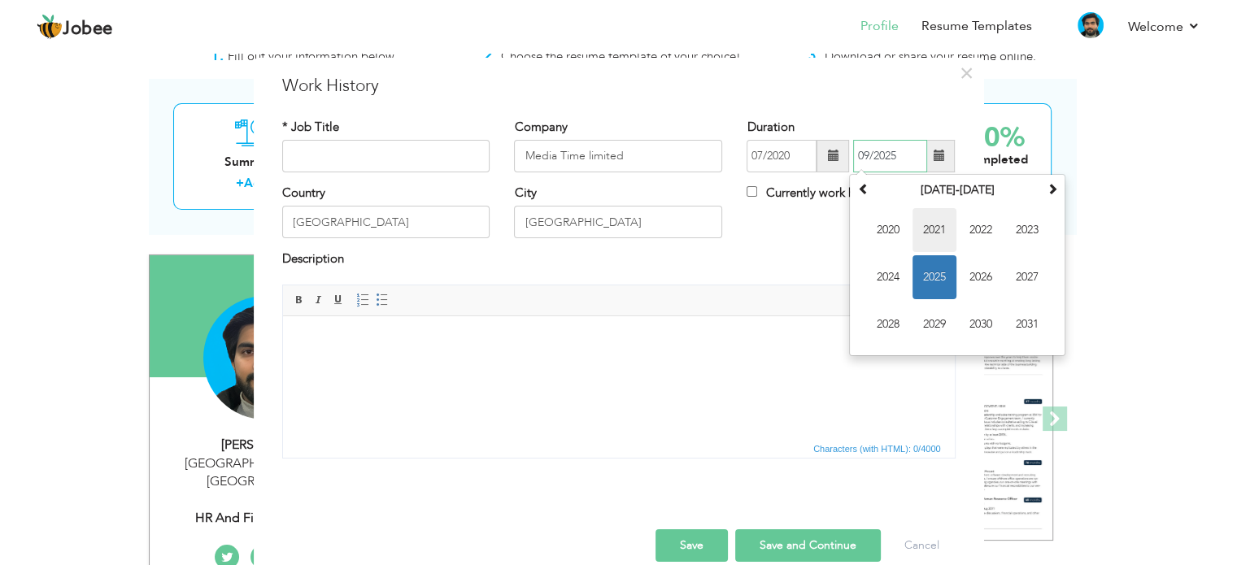
click at [931, 224] on span "2021" at bounding box center [935, 230] width 44 height 44
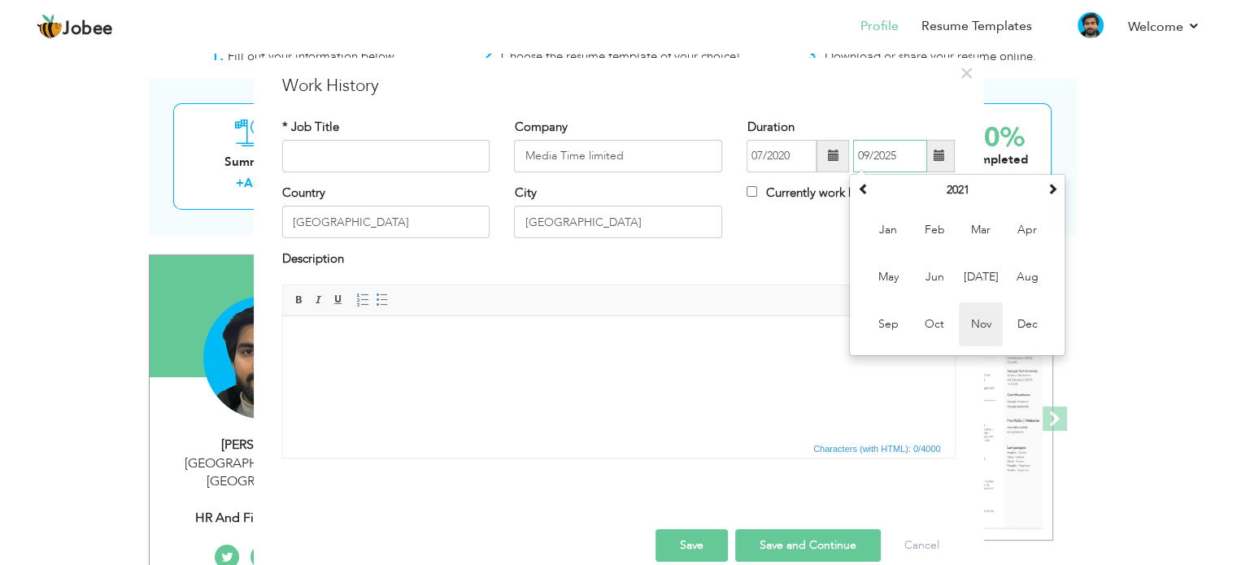
click at [963, 331] on span "Nov" at bounding box center [981, 325] width 44 height 44
type input "11/2021"
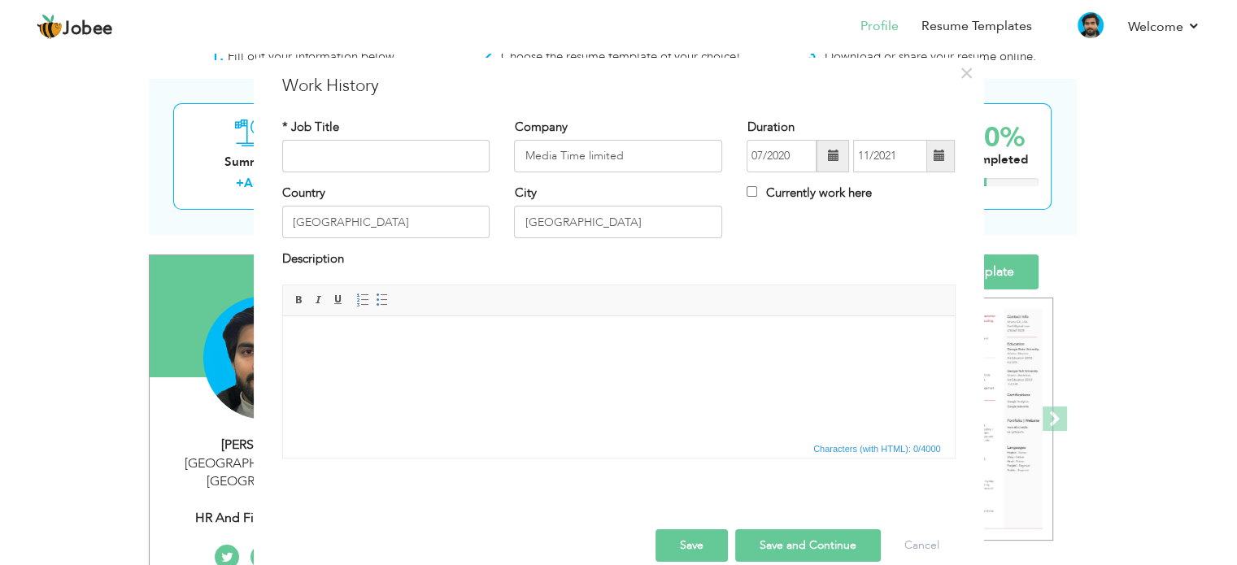
click at [878, 220] on div "Country Pakistan City Lahore Currently work here" at bounding box center [619, 218] width 698 height 66
click at [332, 159] on input "text" at bounding box center [386, 156] width 208 height 33
paste input "Finance Associate"
type input "Finance Associate"
click at [700, 538] on button "Save" at bounding box center [692, 546] width 72 height 33
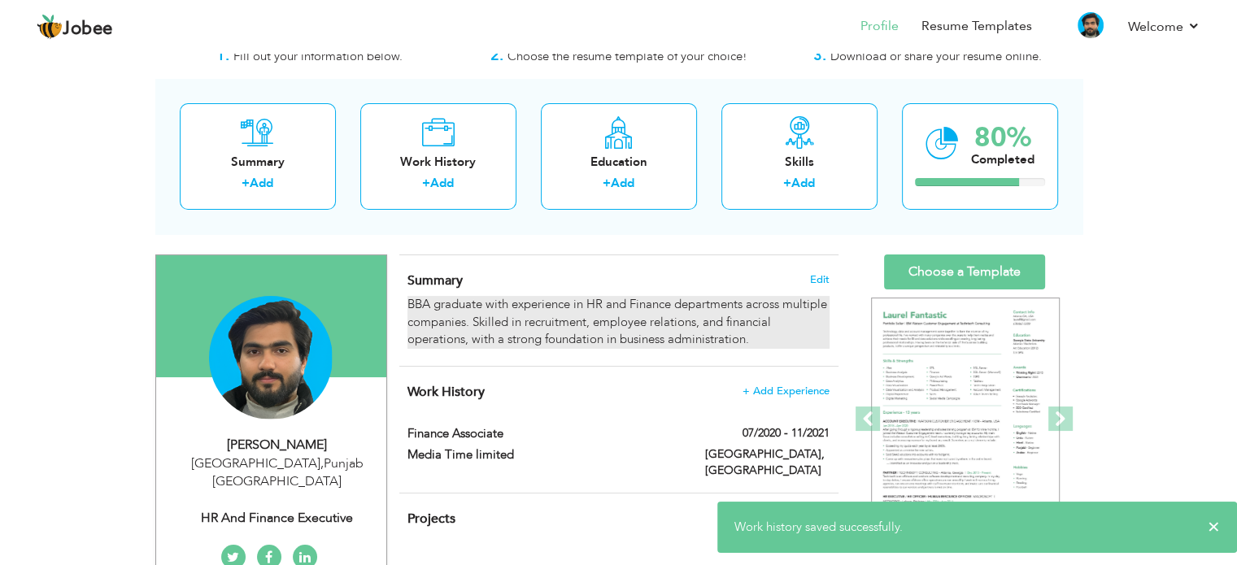
scroll to position [133, 0]
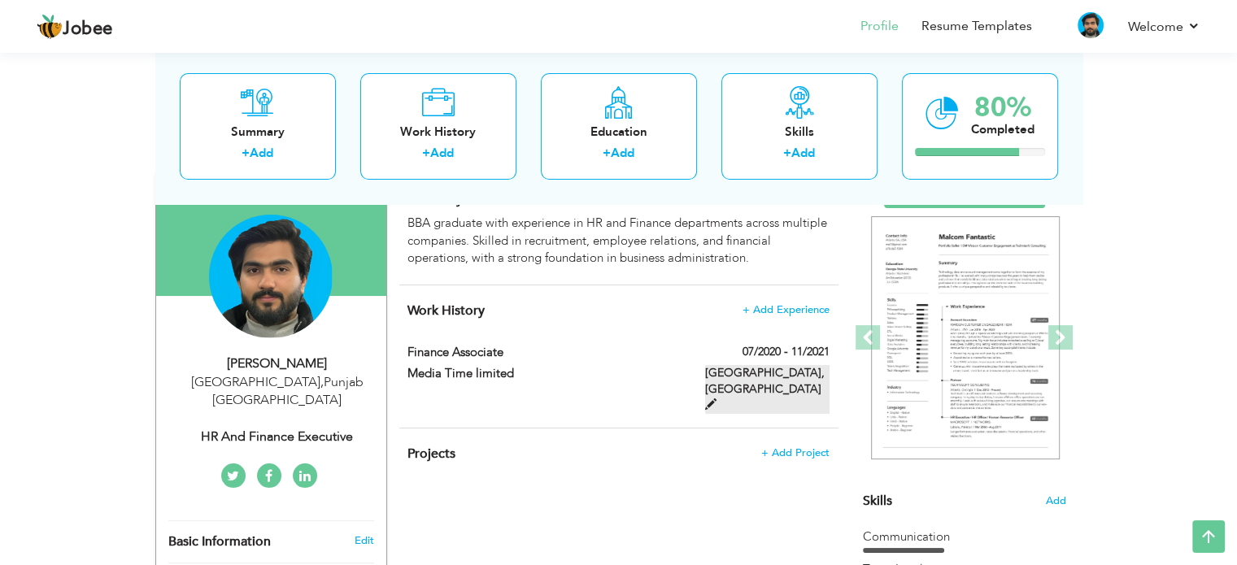
click at [717, 399] on span at bounding box center [710, 404] width 11 height 11
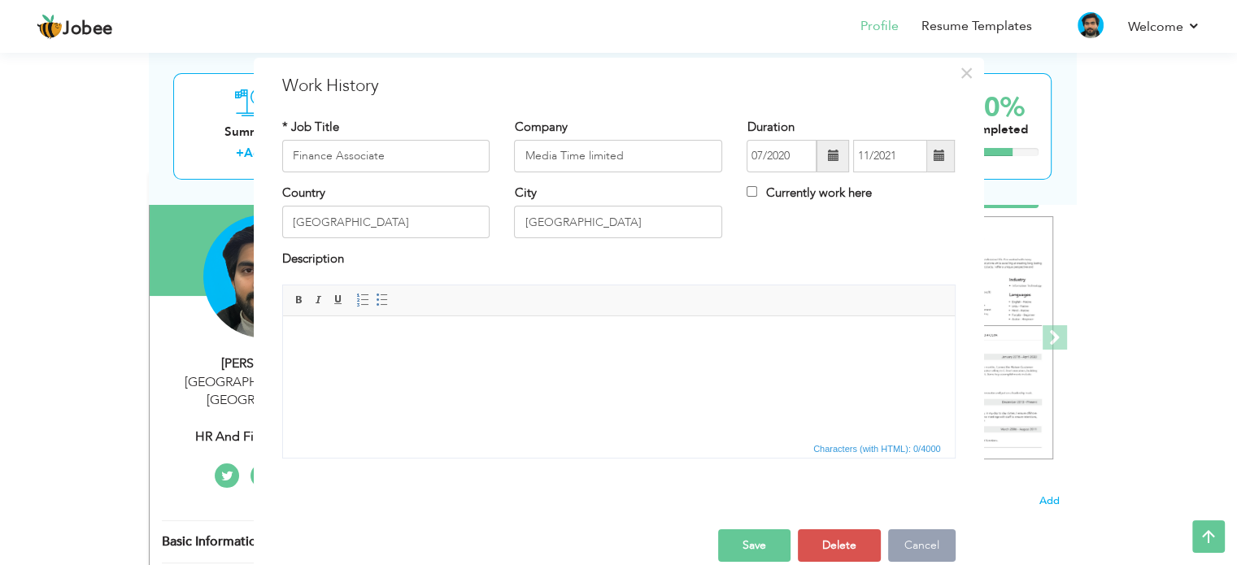
click at [922, 536] on button "Cancel" at bounding box center [922, 546] width 68 height 33
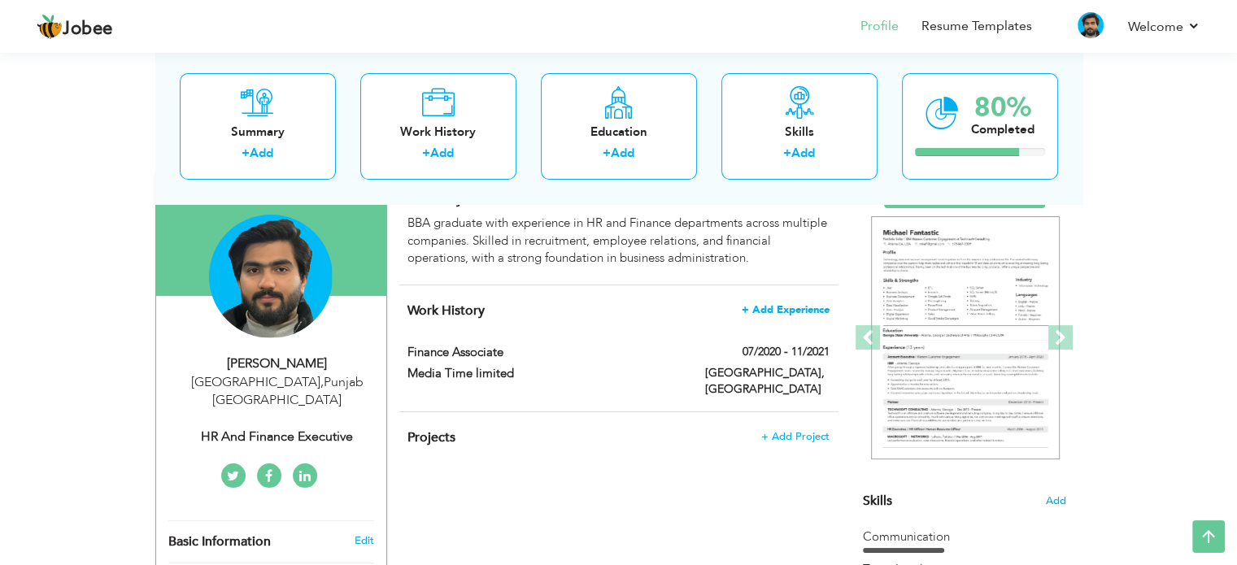
click at [797, 314] on span "+ Add Experience" at bounding box center [786, 309] width 88 height 11
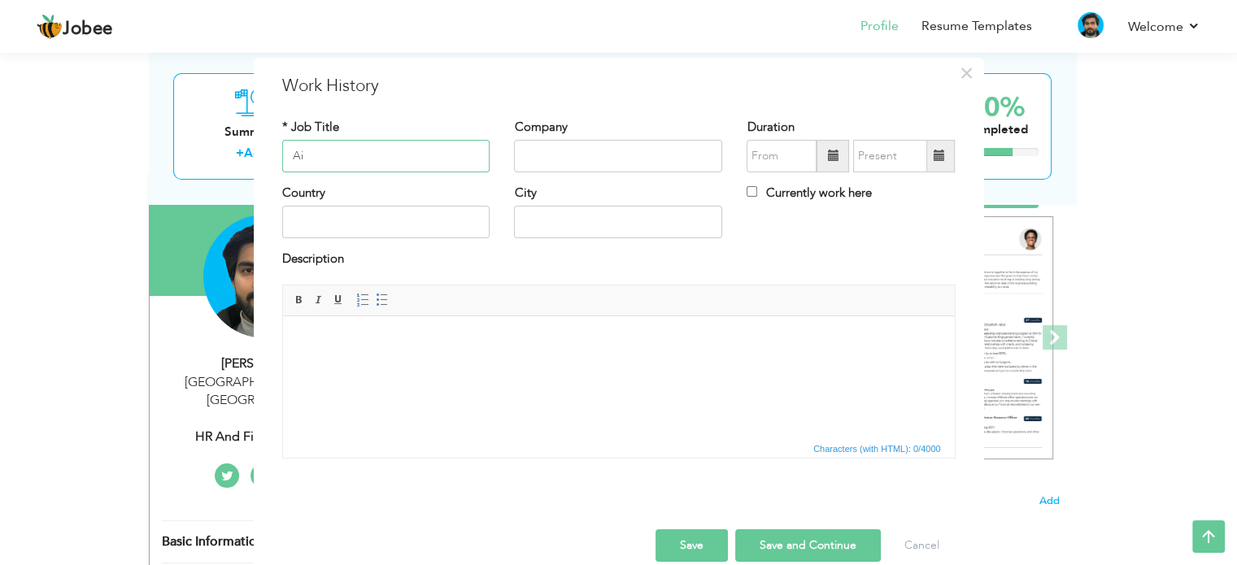
type input "A"
type input "Aim Hive"
click at [586, 161] on input "text" at bounding box center [618, 156] width 208 height 33
type input "Aim Hive"
drag, startPoint x: 387, startPoint y: 163, endPoint x: 242, endPoint y: 150, distance: 146.1
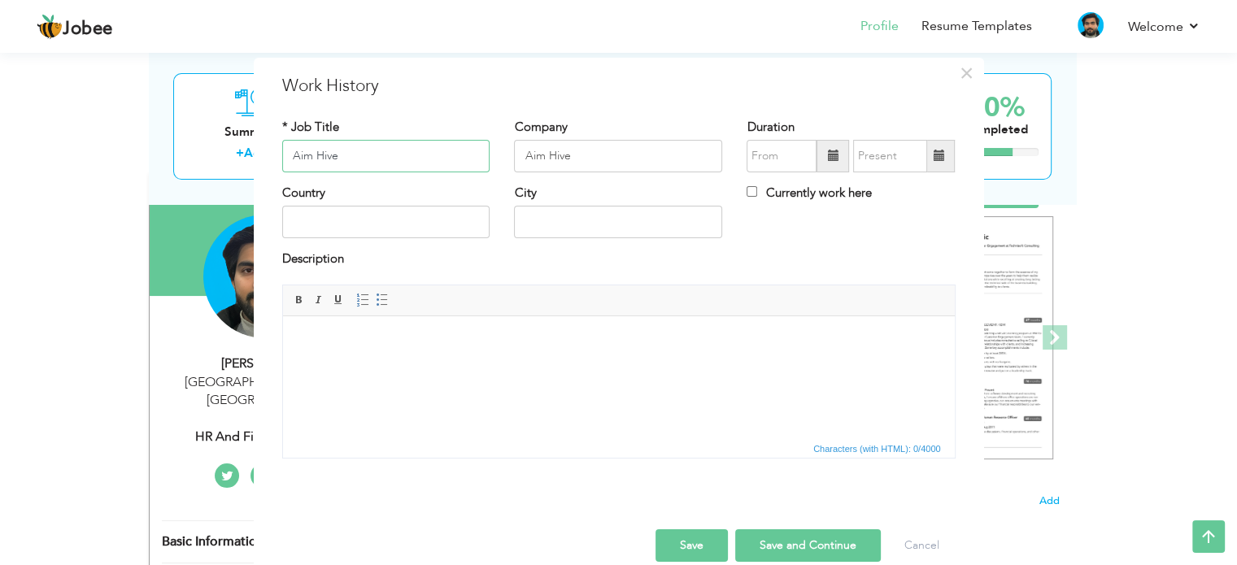
click at [242, 150] on div "× Work History * Job Title Aim Hive Company Aim Hive Duration Country" at bounding box center [618, 282] width 1237 height 565
paste input "HR and Finance Executive"
type input "HR and Finance Executive"
click at [791, 168] on input "text" at bounding box center [782, 156] width 70 height 33
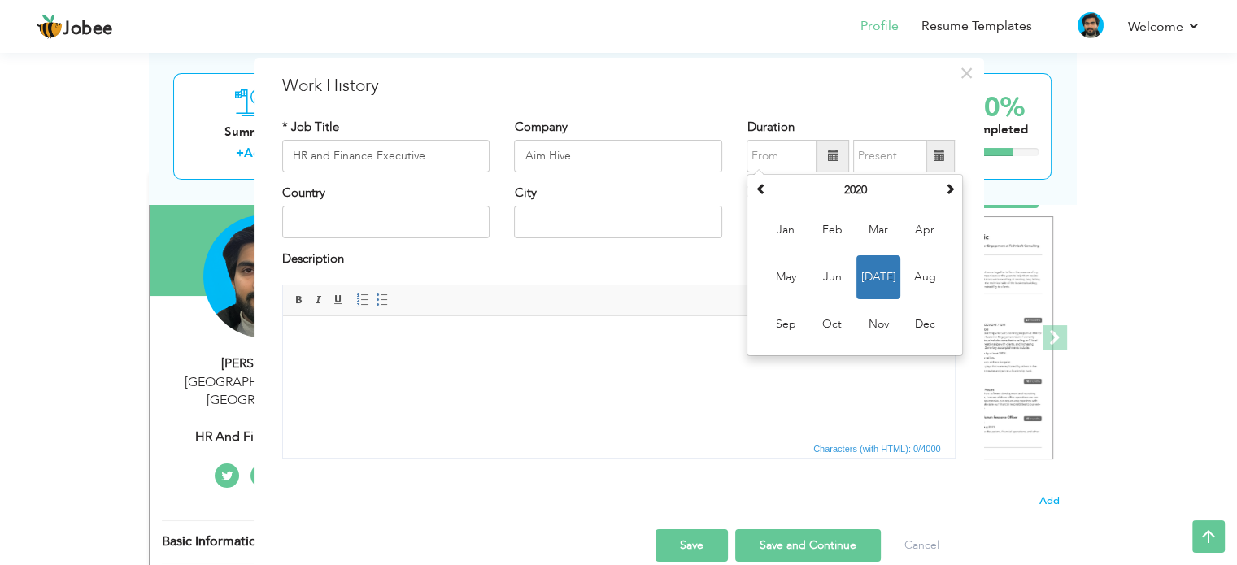
click at [828, 155] on span at bounding box center [832, 155] width 11 height 11
click at [939, 186] on th at bounding box center [949, 190] width 20 height 24
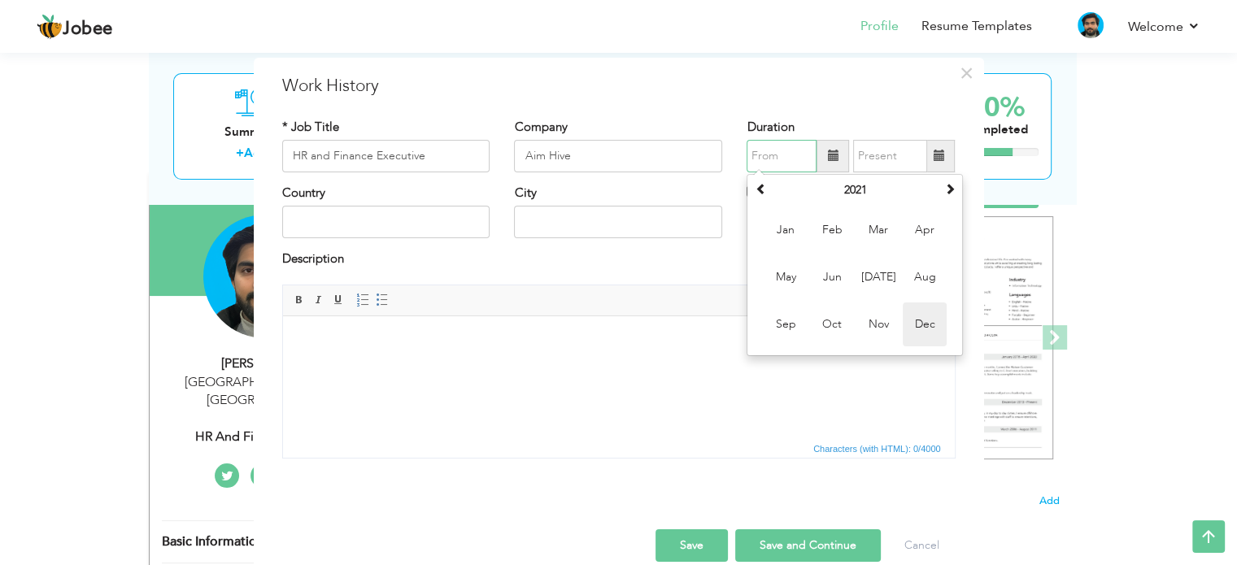
click at [920, 324] on span "Dec" at bounding box center [925, 325] width 44 height 44
type input "12/2021"
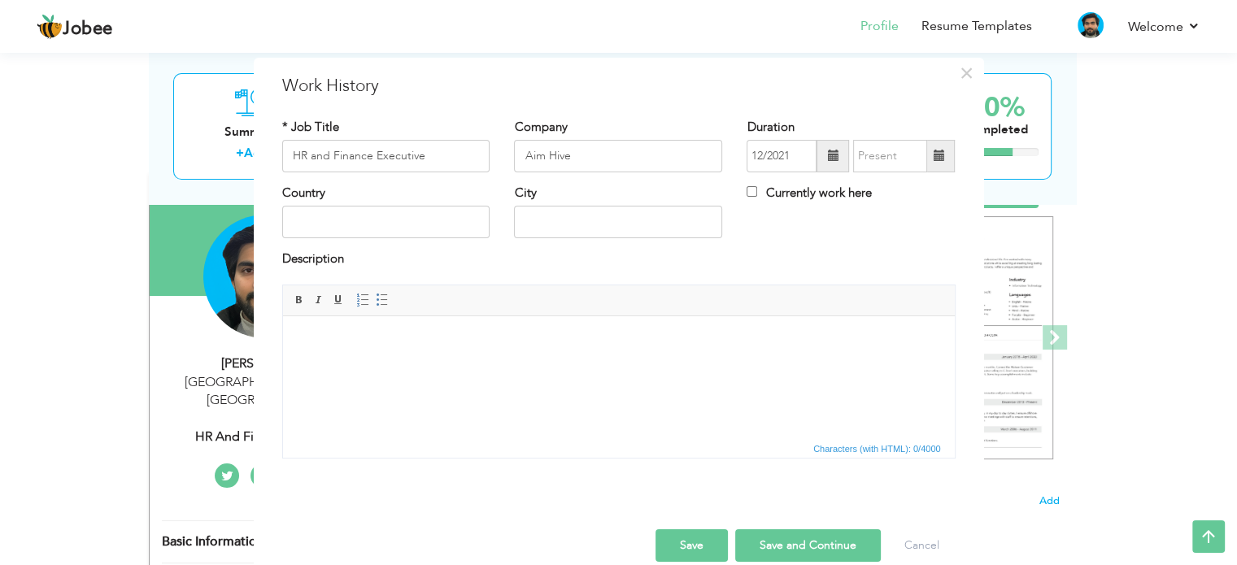
click at [937, 143] on span at bounding box center [939, 156] width 32 height 33
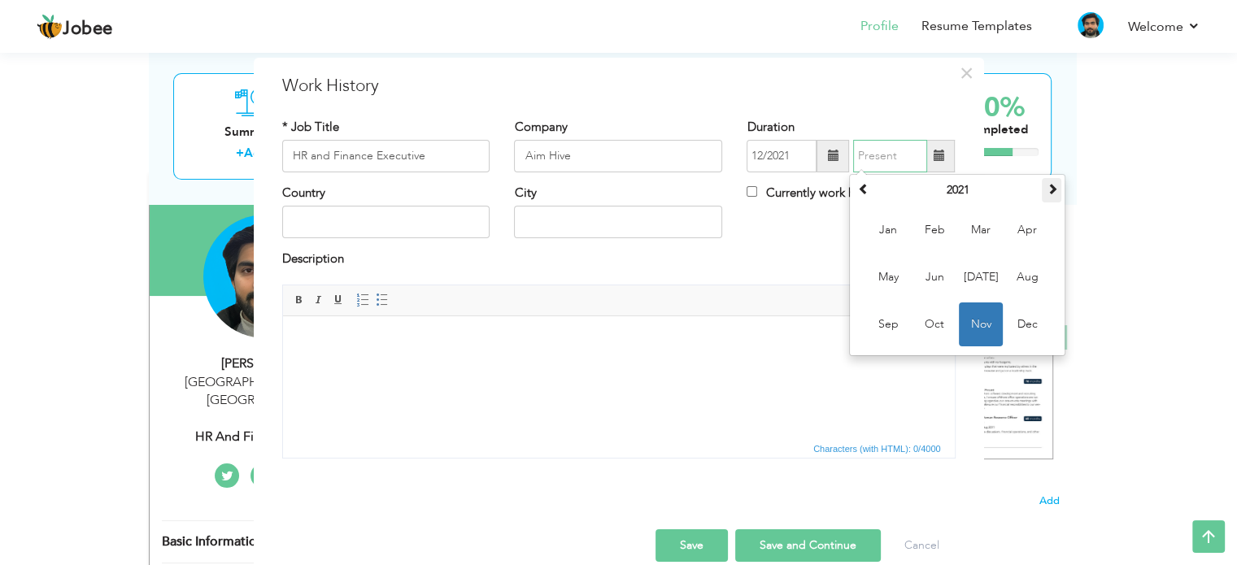
click at [1048, 187] on span at bounding box center [1051, 188] width 11 height 11
click at [1019, 274] on span "Aug" at bounding box center [1027, 277] width 44 height 44
type input "08/2022"
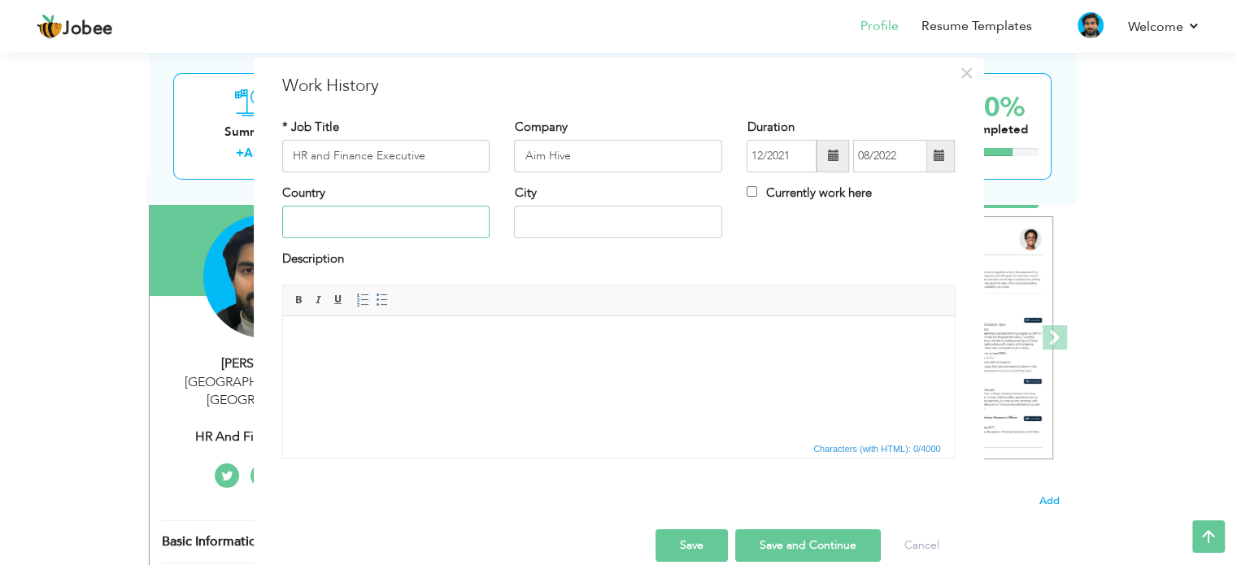
click at [400, 214] on input "text" at bounding box center [386, 222] width 208 height 33
type input "[GEOGRAPHIC_DATA]"
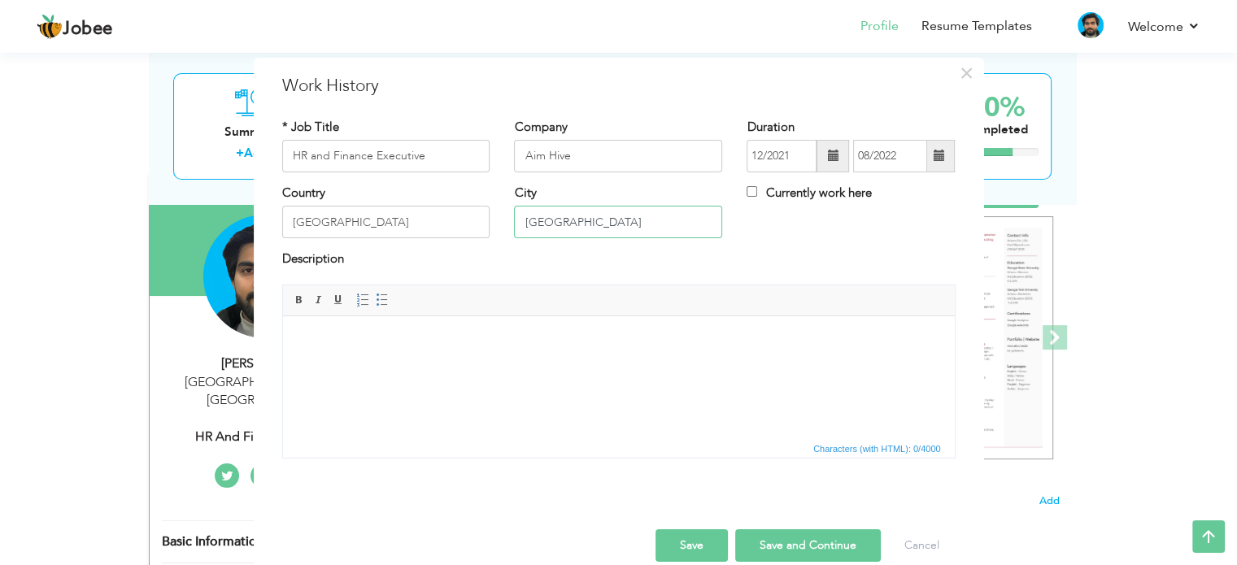
click at [518, 224] on input "lahore" at bounding box center [618, 222] width 208 height 33
click at [521, 224] on input "lahore" at bounding box center [618, 222] width 208 height 33
type input "[GEOGRAPHIC_DATA]"
click at [674, 555] on button "Save" at bounding box center [692, 546] width 72 height 33
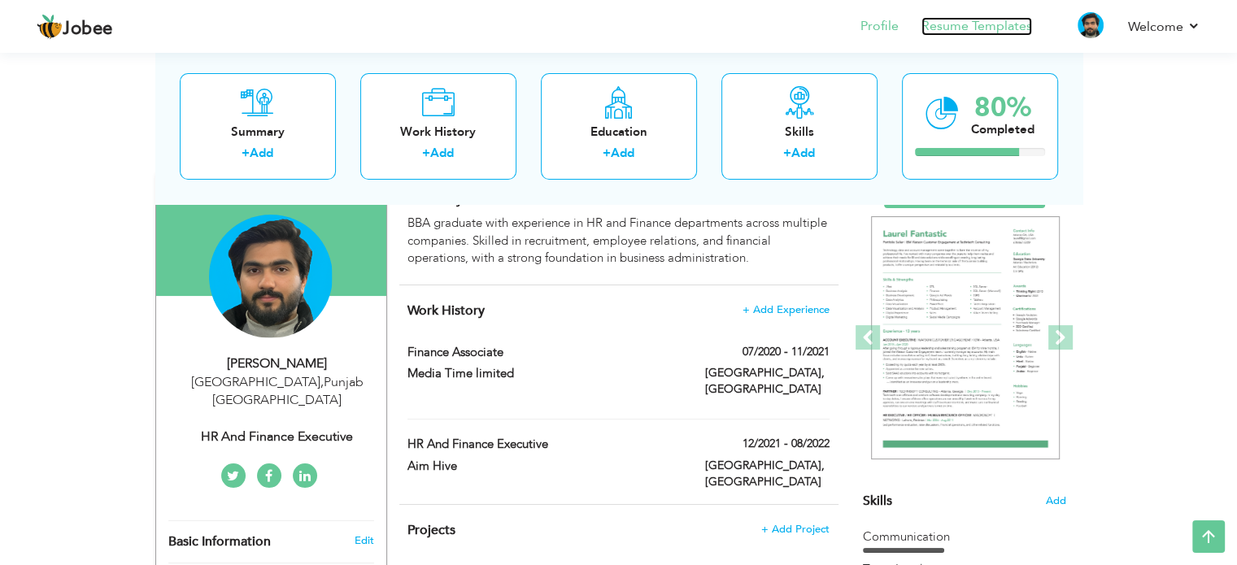
click at [994, 32] on link "Resume Templates" at bounding box center [977, 26] width 111 height 19
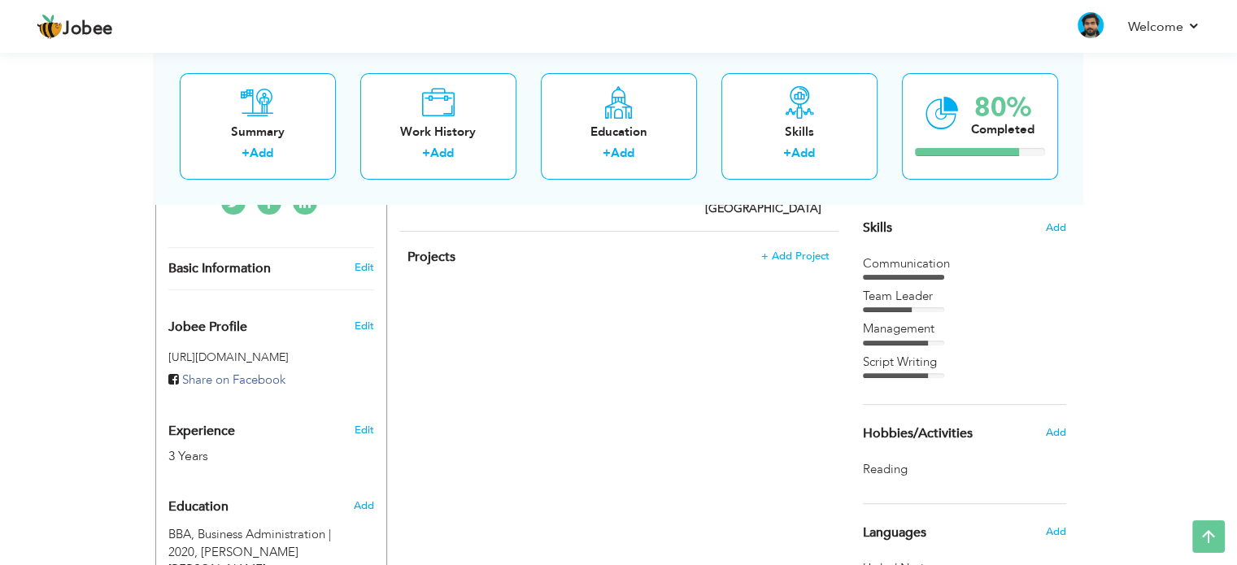
scroll to position [325, 0]
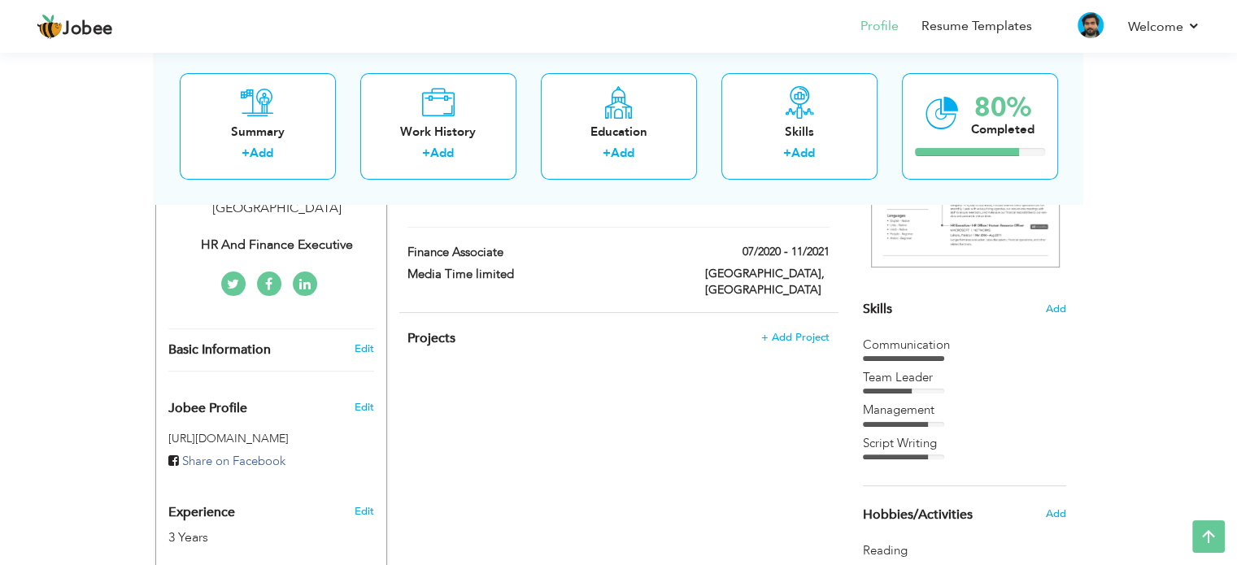
click at [367, 337] on div "Basic Information Edit" at bounding box center [271, 349] width 230 height 41
select select "number:166"
select select "number:5"
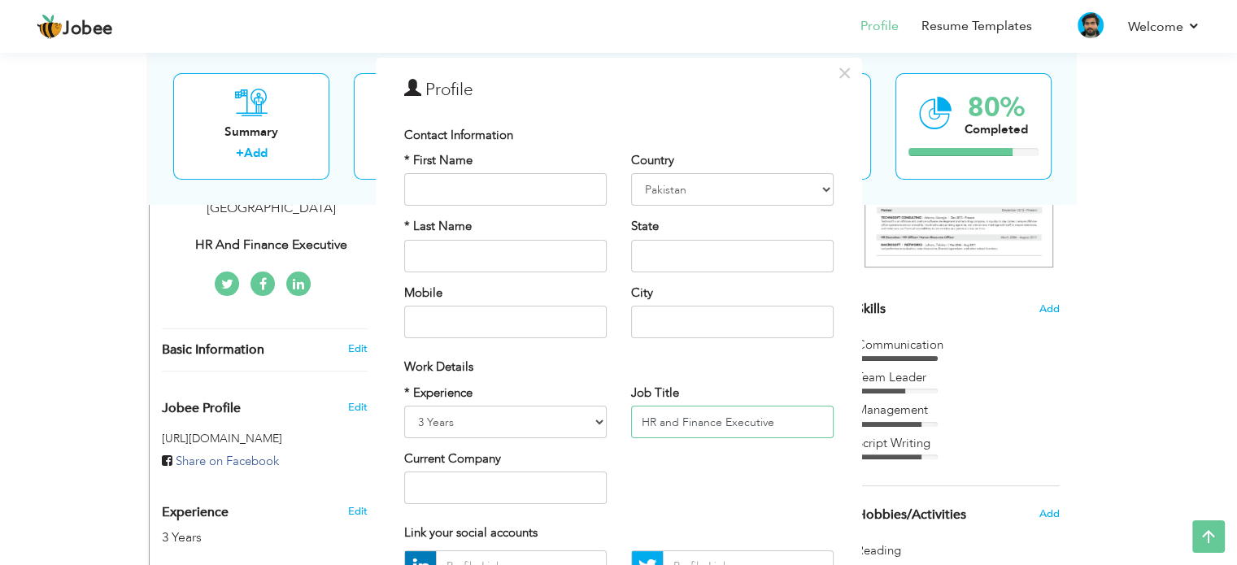
click at [700, 435] on input "HR and Finance Executive" at bounding box center [732, 422] width 203 height 33
paste input "Business Administration Associat"
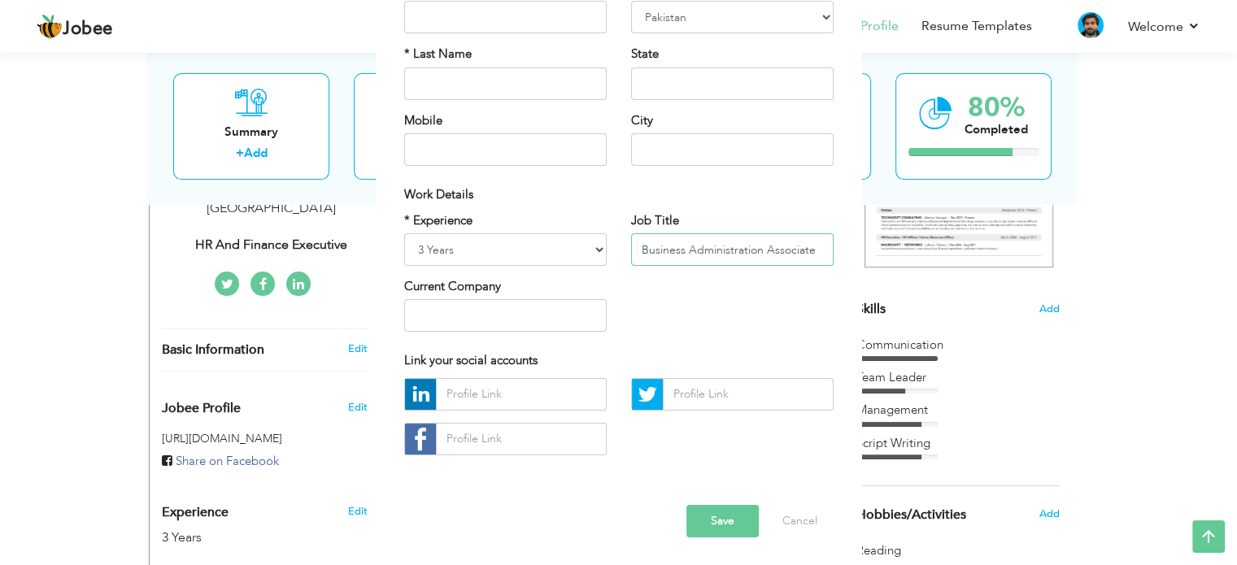
type input "Business Administration Associate"
click at [704, 517] on button "Save" at bounding box center [723, 521] width 72 height 33
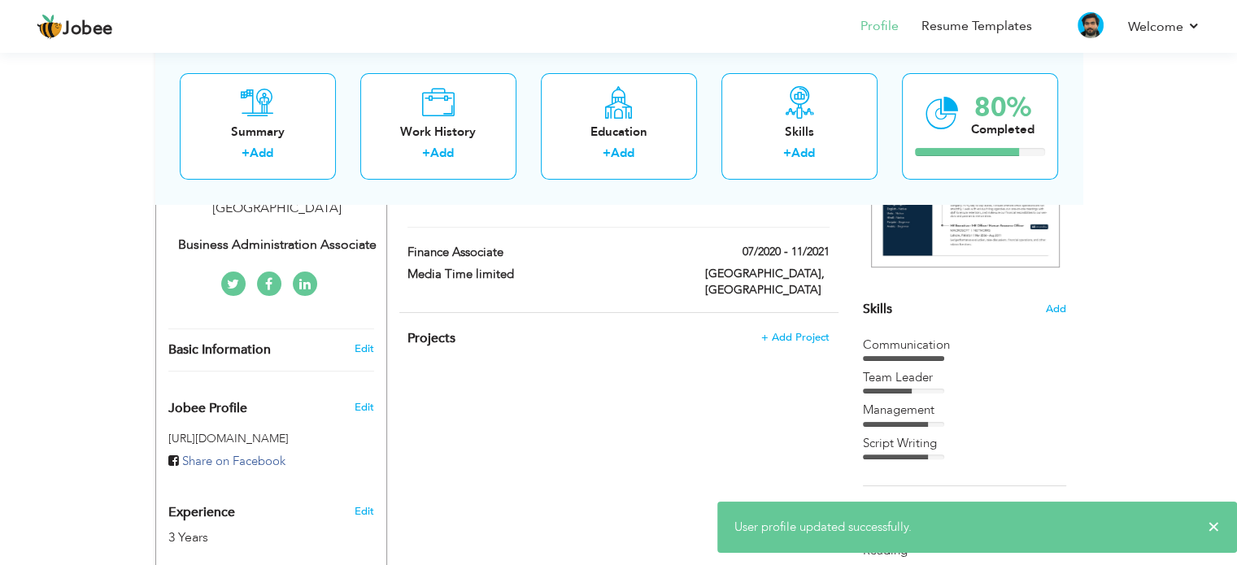
scroll to position [81, 0]
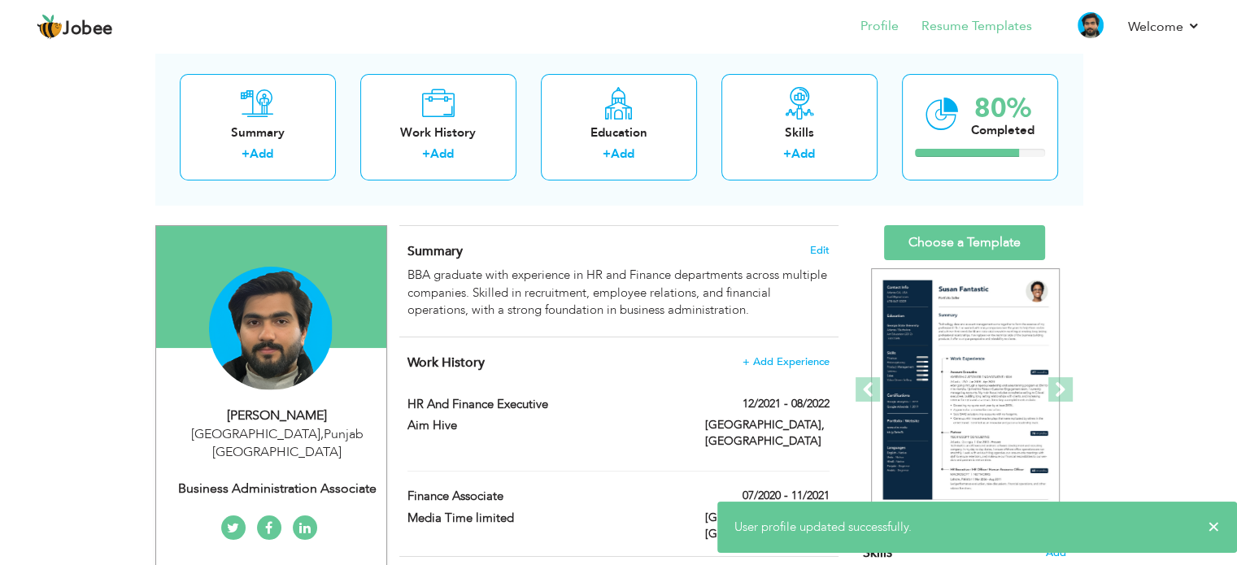
click at [991, 15] on li "Resume Templates" at bounding box center [965, 28] width 133 height 44
click at [961, 24] on link "Resume Templates" at bounding box center [977, 26] width 111 height 19
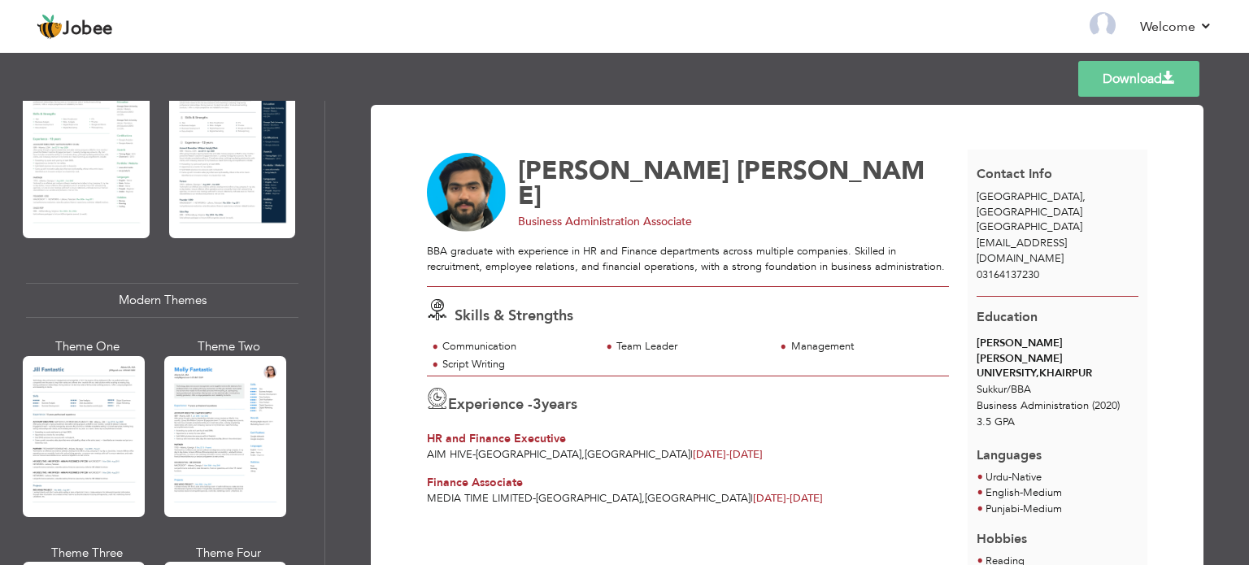
scroll to position [651, 0]
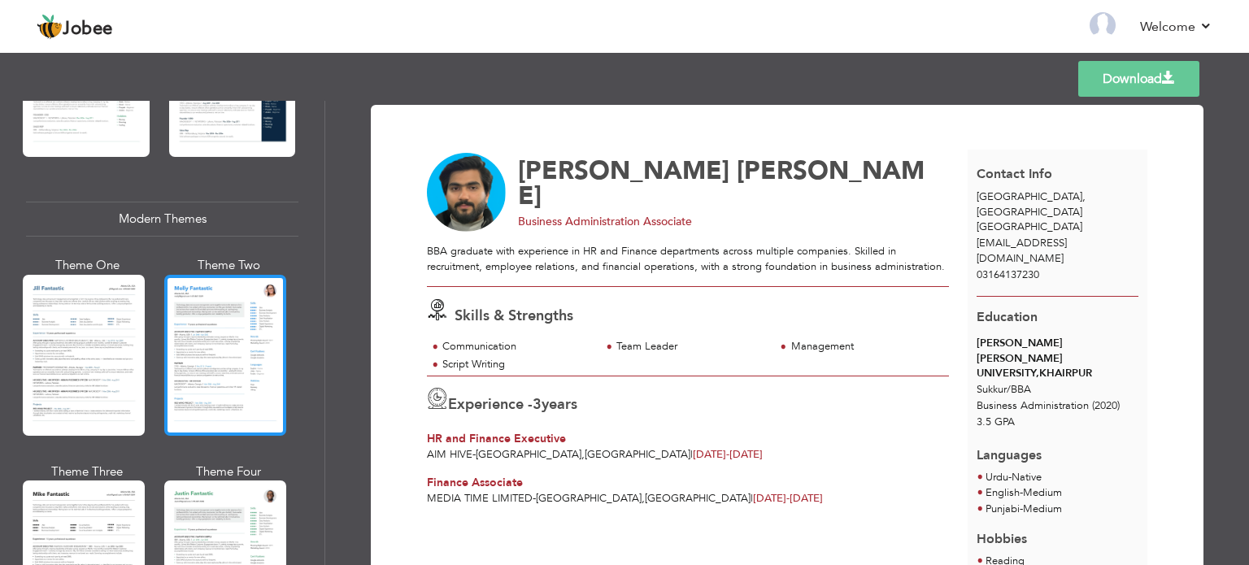
click at [205, 345] on div at bounding box center [225, 355] width 122 height 161
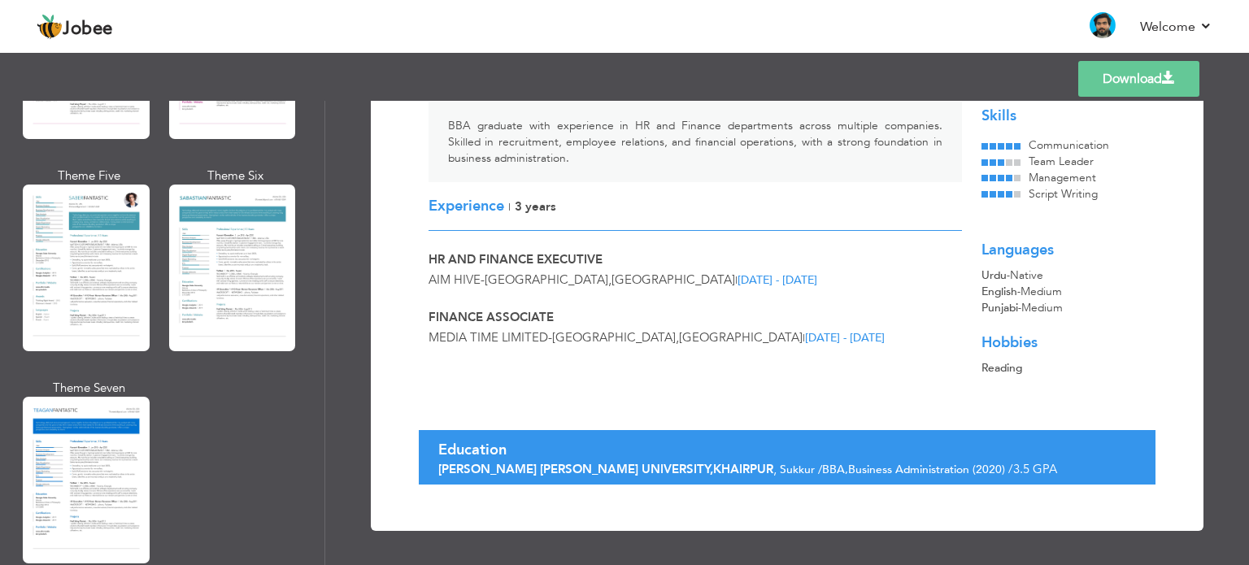
scroll to position [2854, 0]
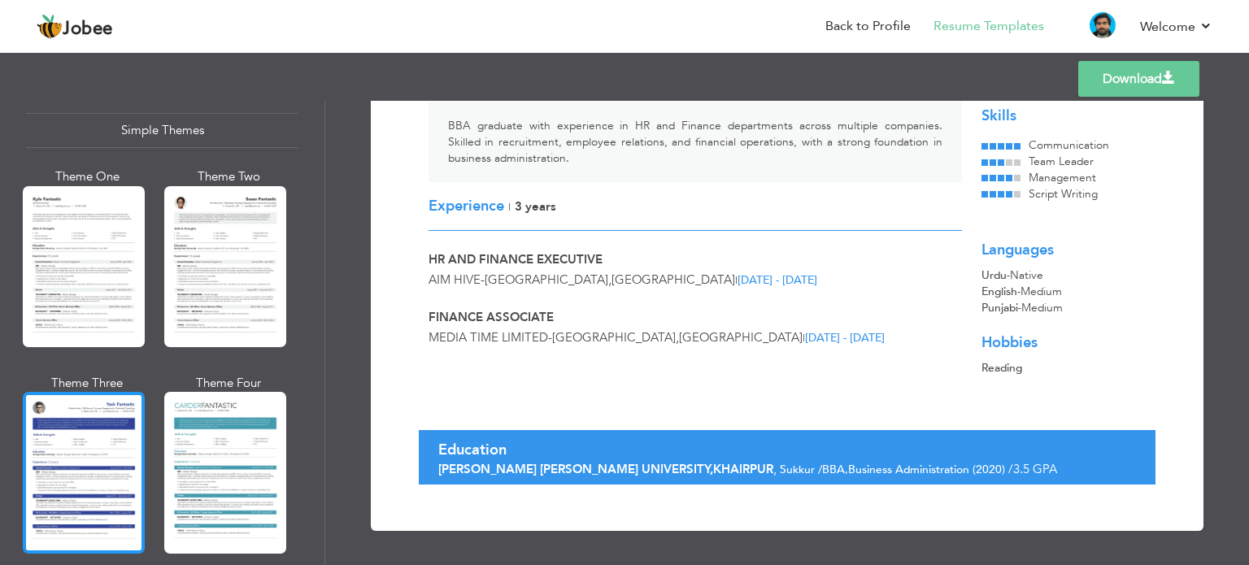
click at [64, 447] on div at bounding box center [84, 472] width 122 height 161
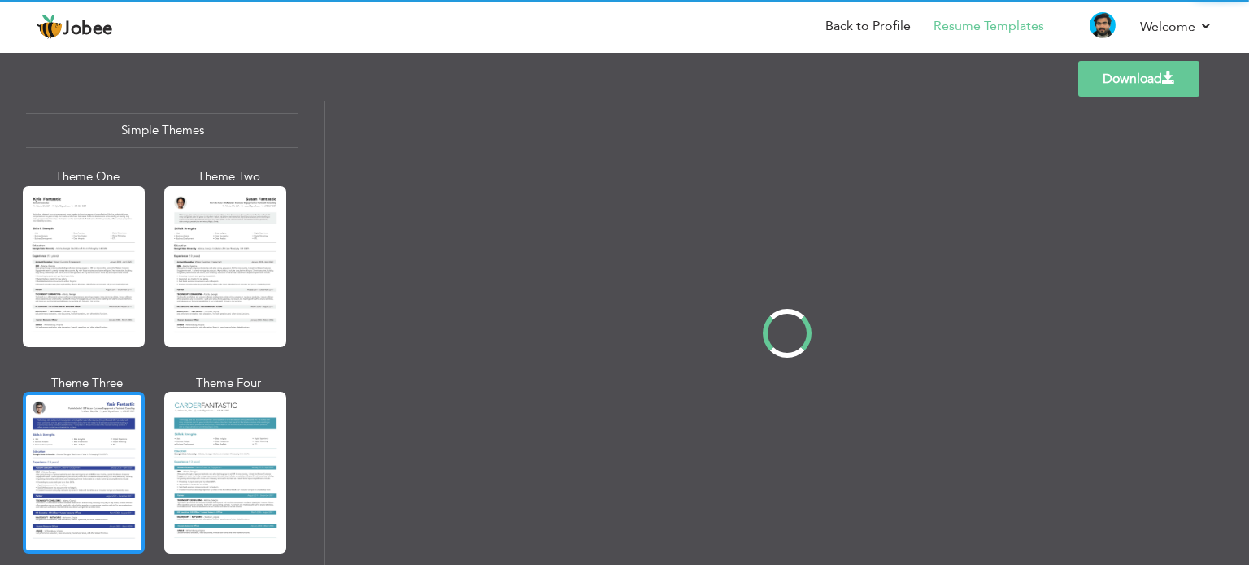
scroll to position [0, 0]
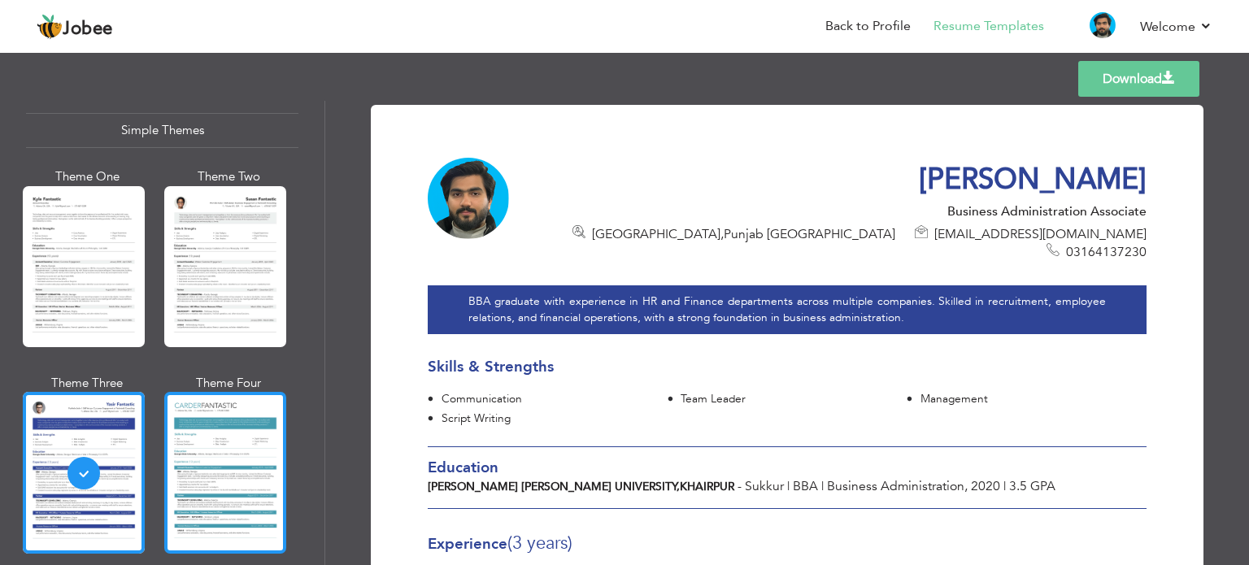
click at [225, 451] on div at bounding box center [225, 472] width 122 height 161
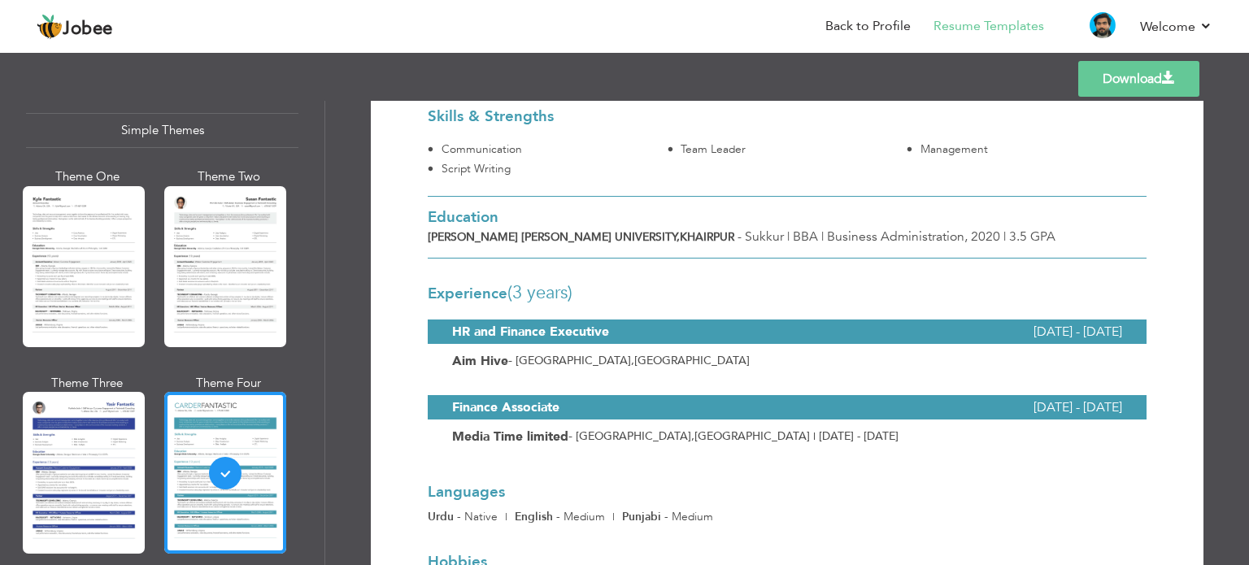
scroll to position [360, 0]
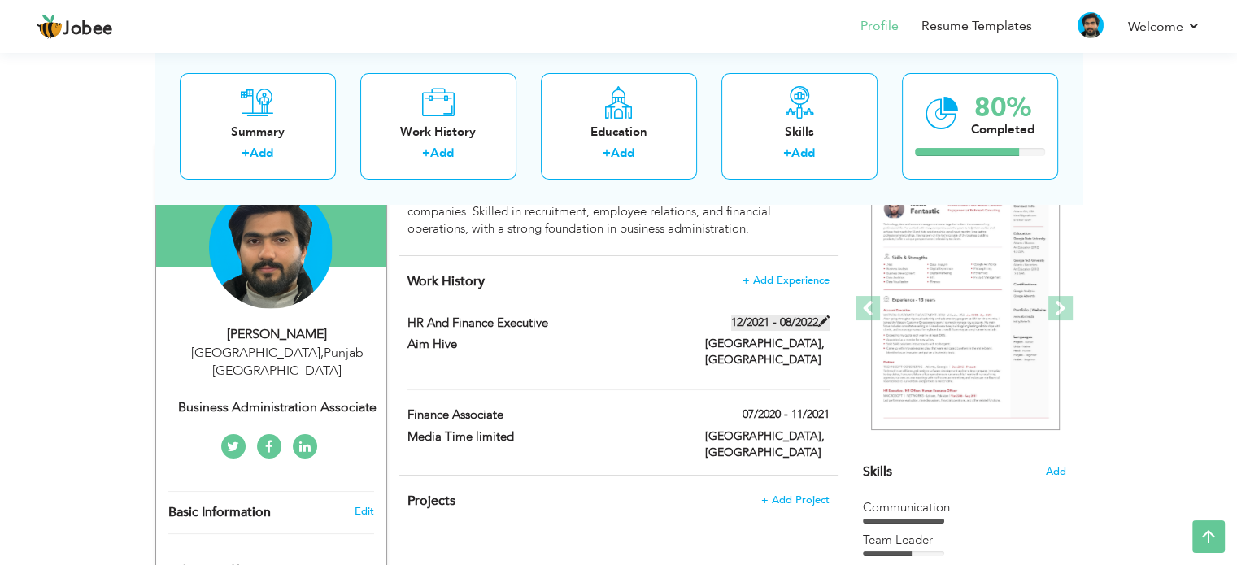
click at [822, 320] on span at bounding box center [823, 321] width 11 height 11
type input "HR and Finance Executive"
type input "Aim Hive"
type input "12/2021"
type input "08/2022"
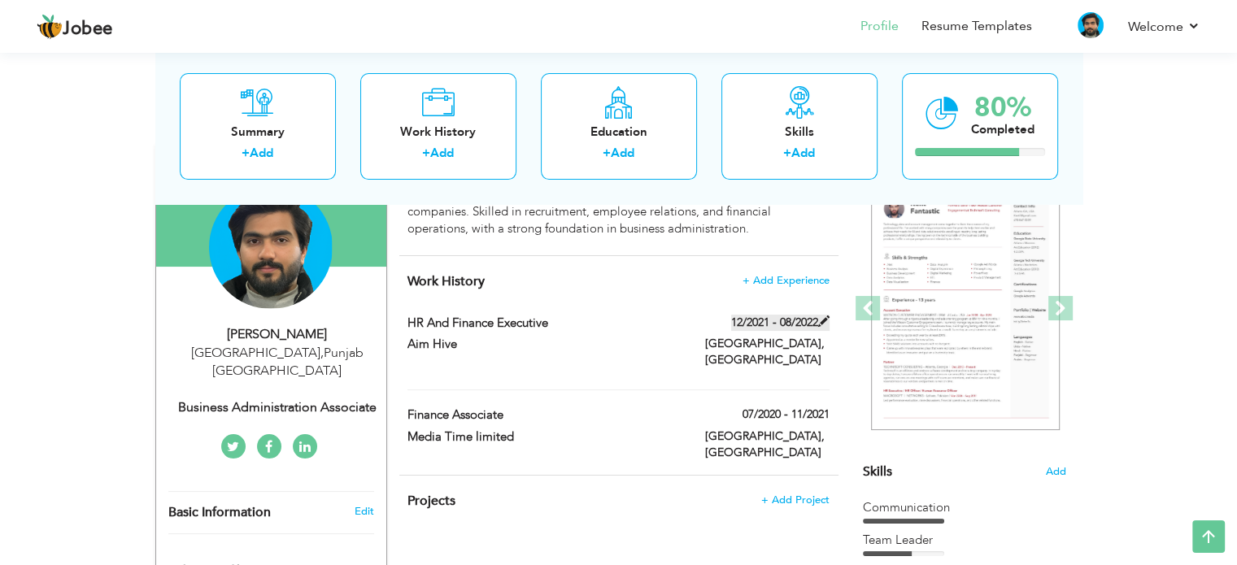
type input "[GEOGRAPHIC_DATA]"
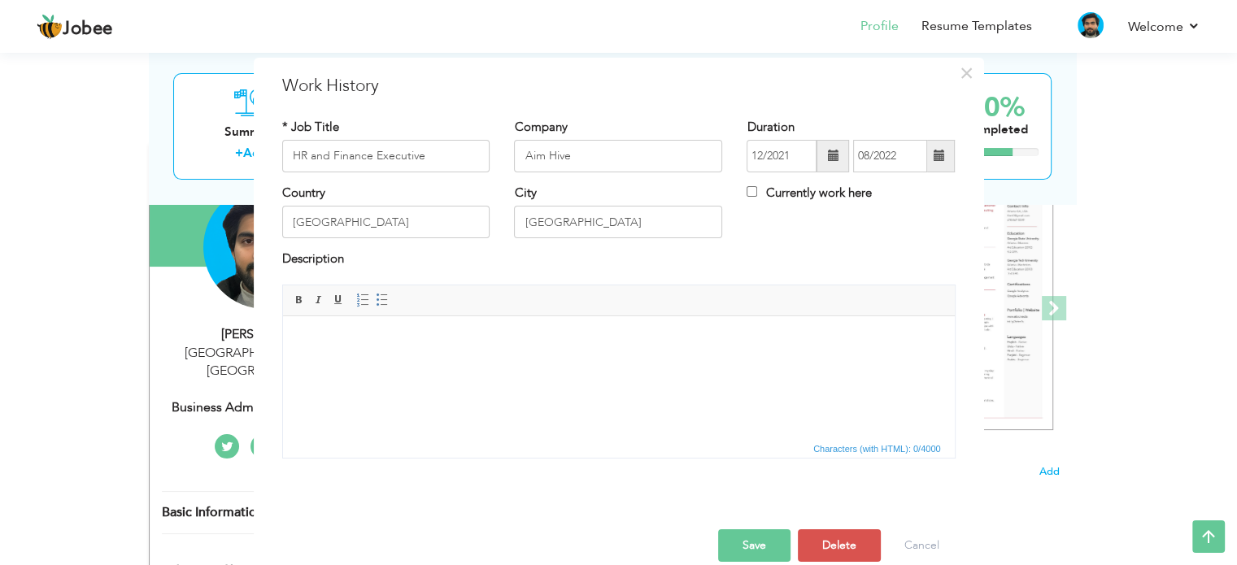
click at [926, 155] on span at bounding box center [939, 156] width 32 height 33
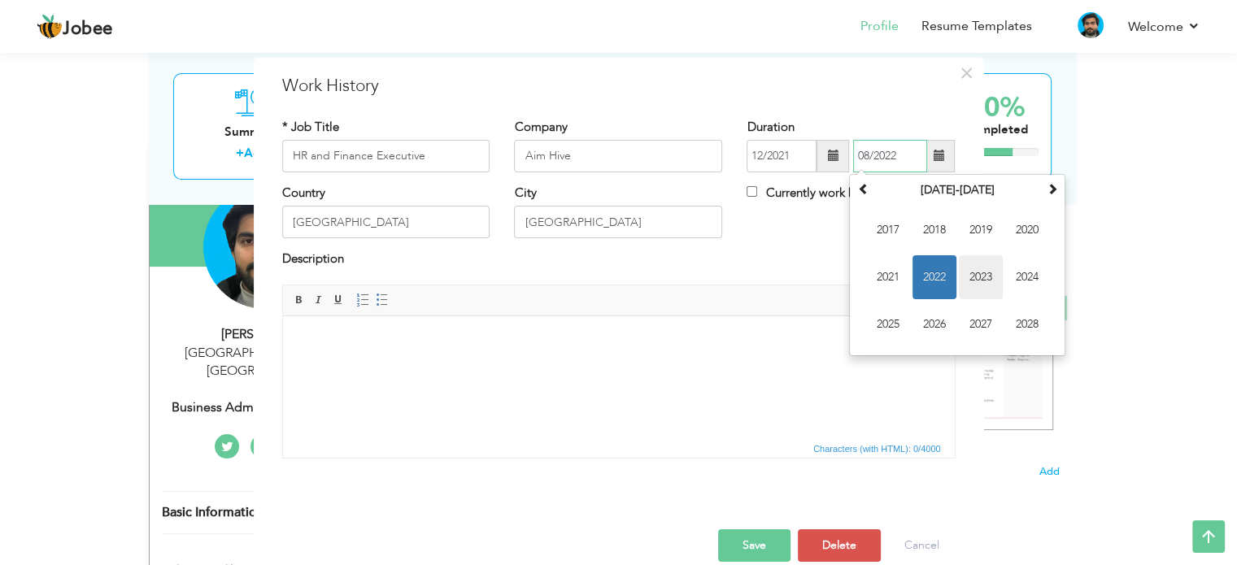
click at [989, 271] on span "2023" at bounding box center [981, 277] width 44 height 44
drag, startPoint x: 934, startPoint y: 227, endPoint x: 670, endPoint y: 27, distance: 330.9
click at [934, 227] on span "Feb" at bounding box center [935, 230] width 44 height 44
type input "02/2023"
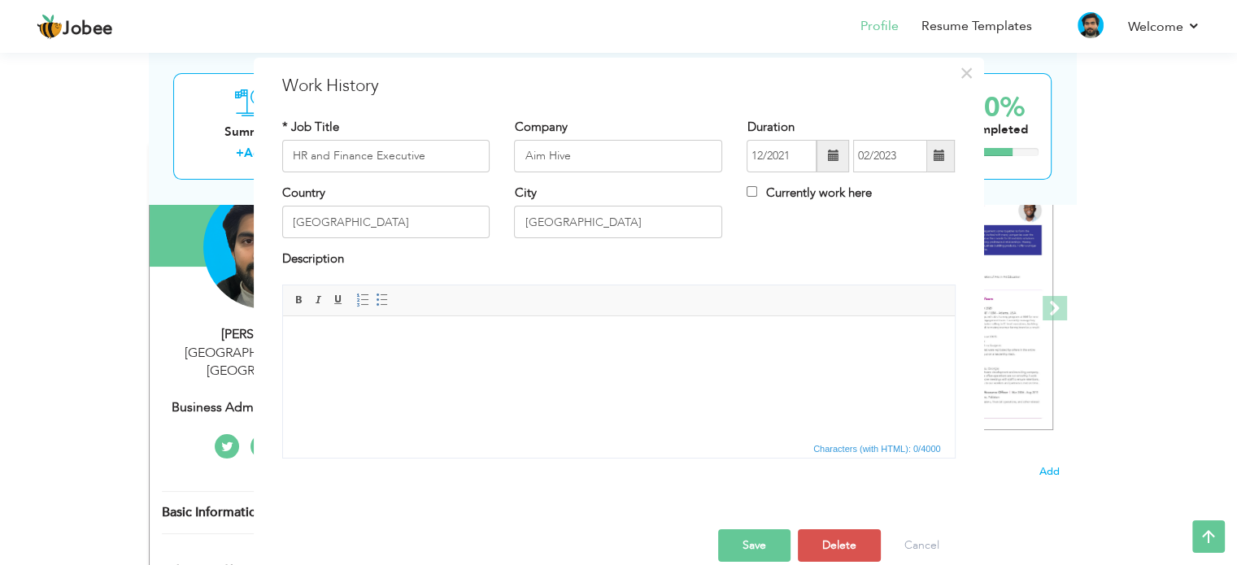
click at [756, 546] on button "Save" at bounding box center [754, 546] width 72 height 33
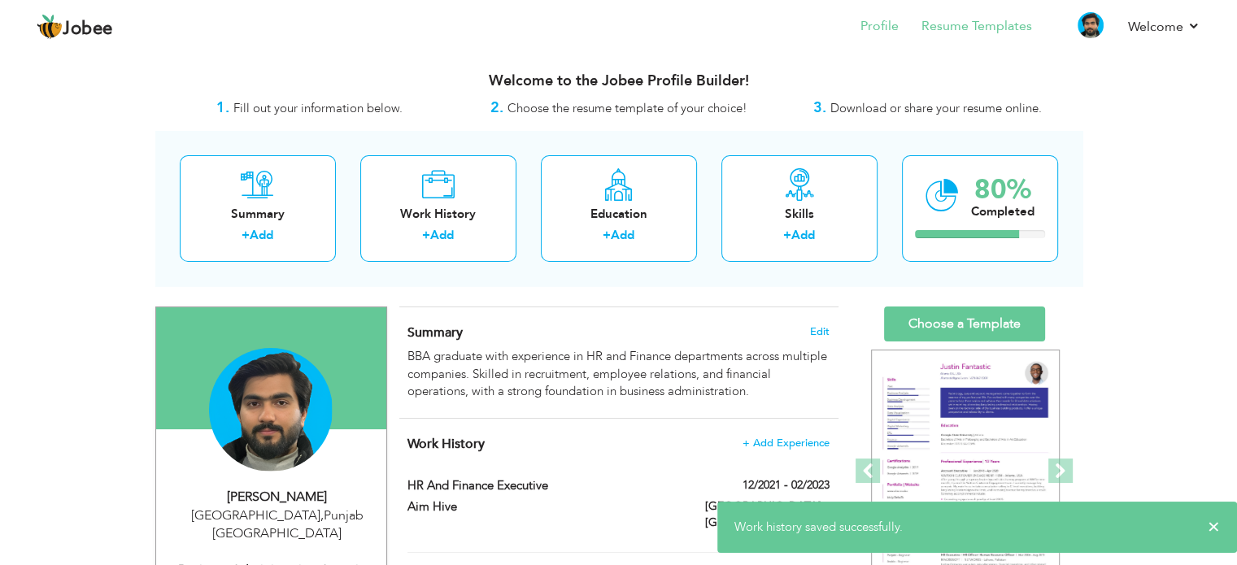
click at [991, 42] on li "Resume Templates" at bounding box center [965, 28] width 133 height 44
click at [977, 28] on link "Resume Templates" at bounding box center [977, 26] width 111 height 19
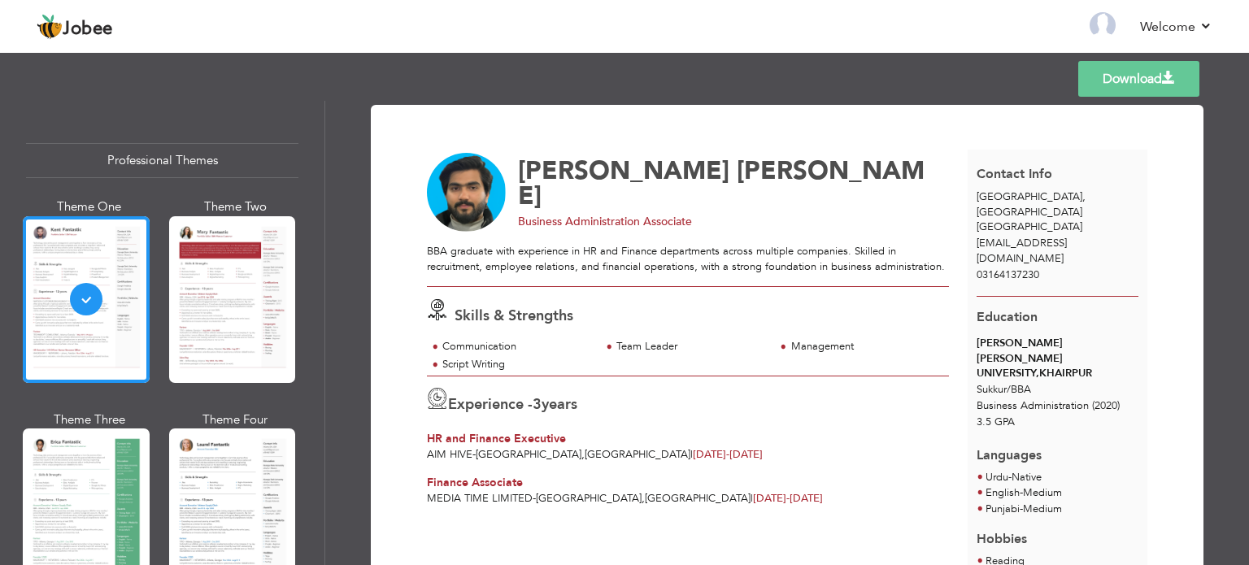
scroll to position [407, 0]
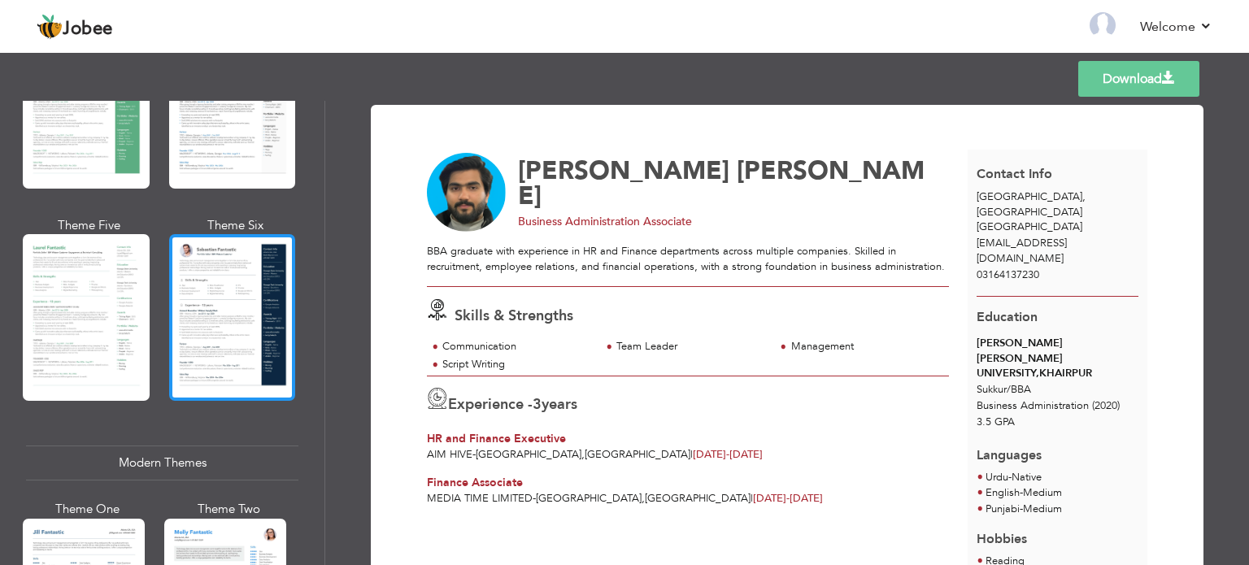
click at [215, 294] on div at bounding box center [232, 317] width 127 height 167
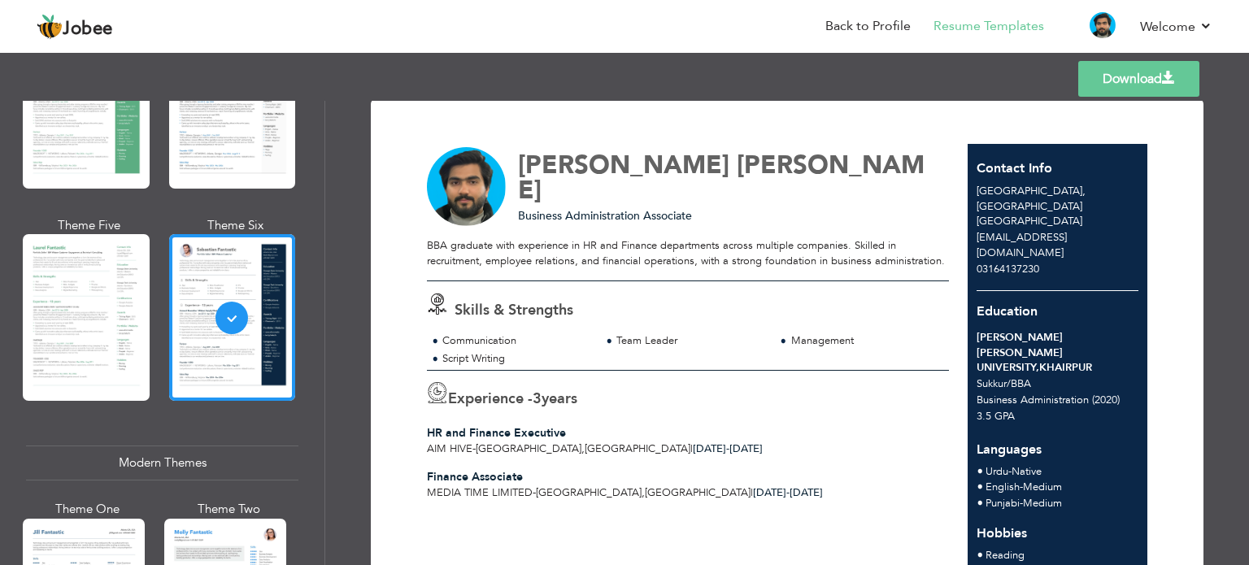
scroll to position [569, 0]
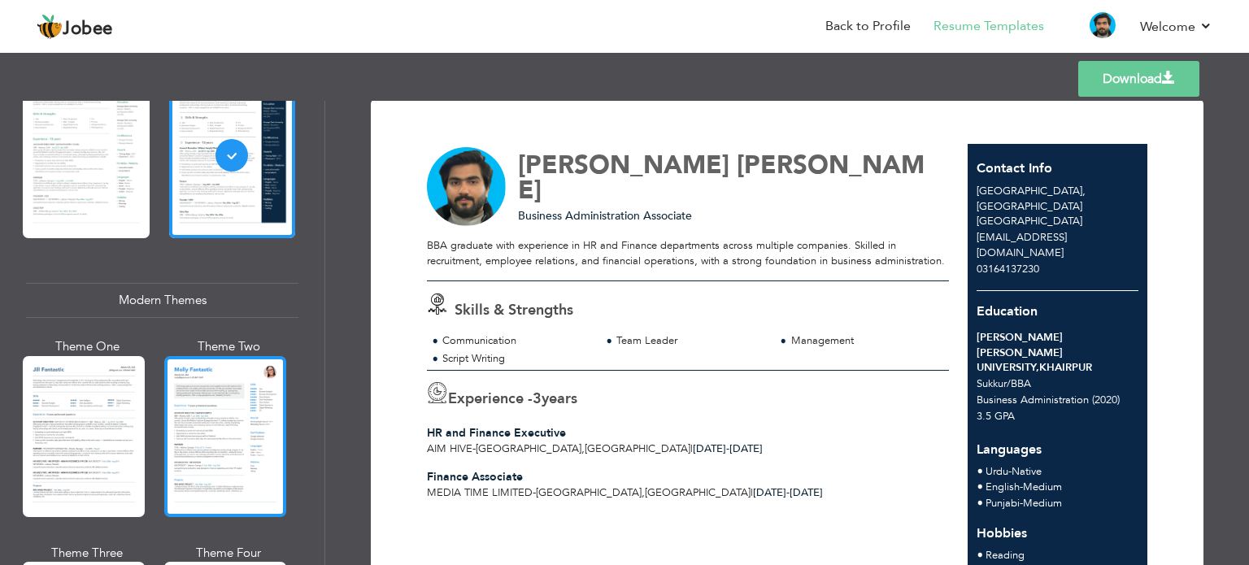
click at [224, 407] on div at bounding box center [225, 436] width 122 height 161
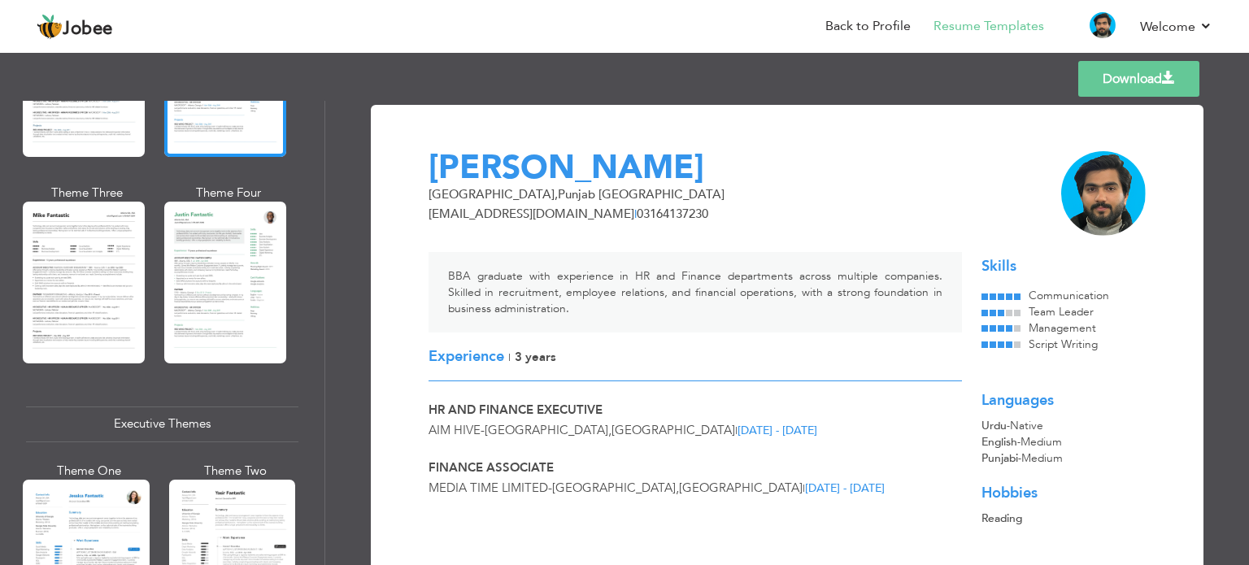
scroll to position [1004, 0]
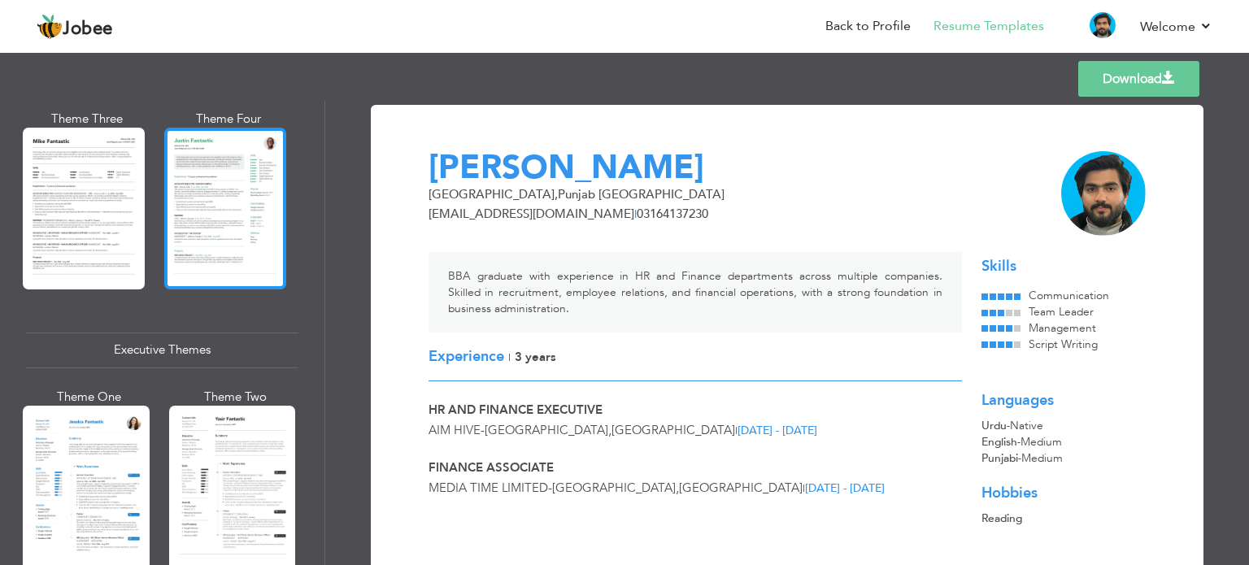
click at [200, 182] on div at bounding box center [225, 208] width 122 height 161
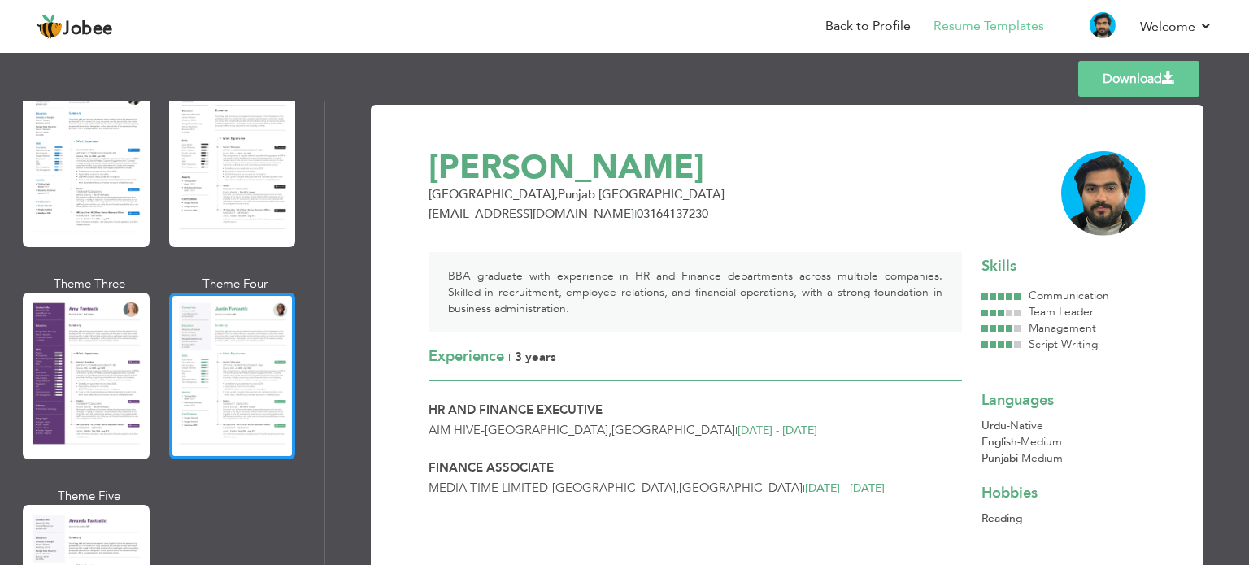
scroll to position [1410, 0]
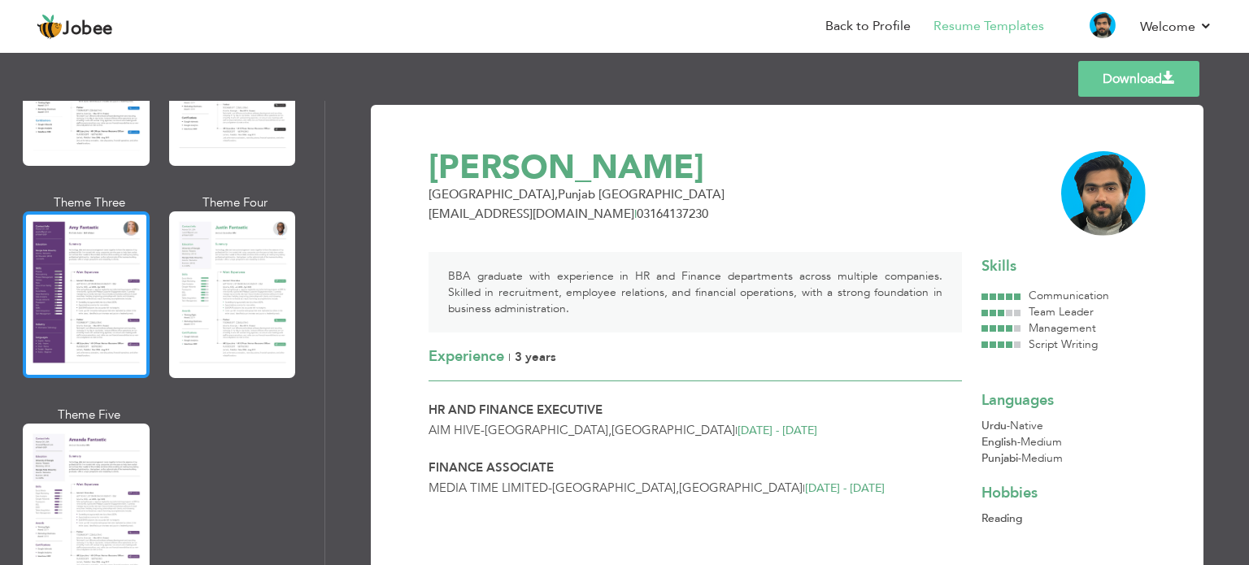
click at [72, 284] on div at bounding box center [86, 294] width 127 height 167
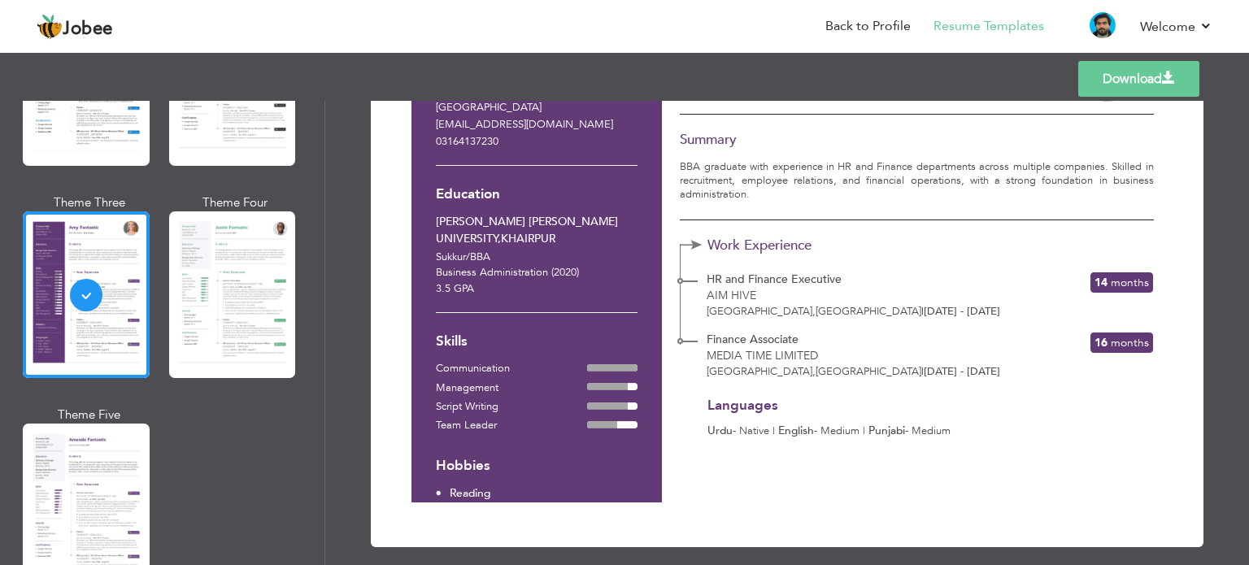
scroll to position [0, 0]
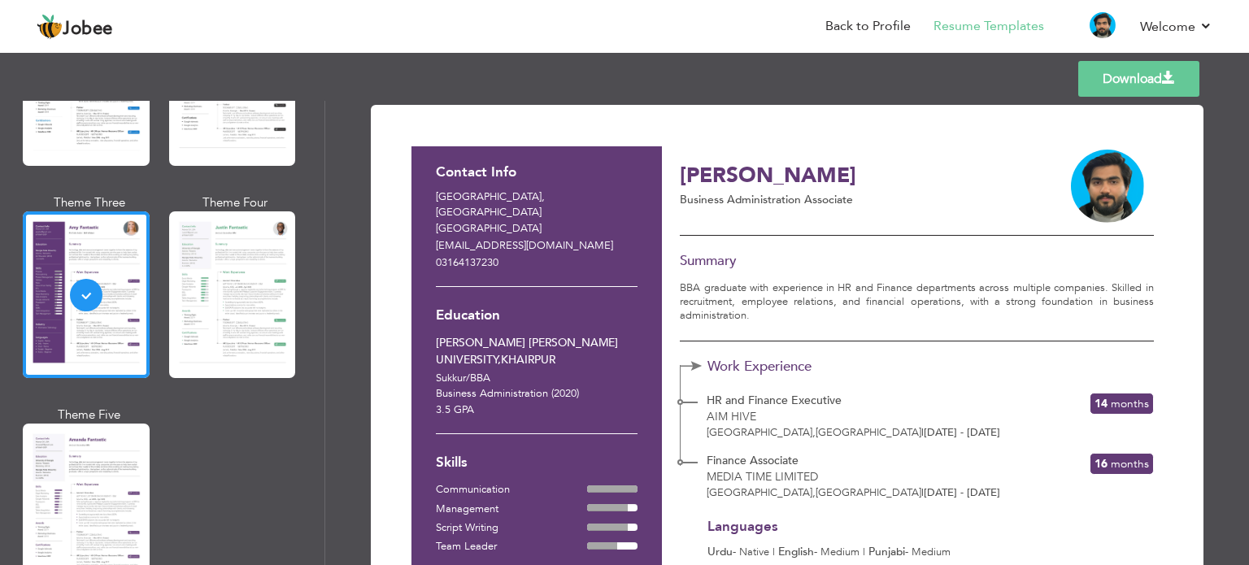
click at [1124, 80] on link "Download" at bounding box center [1139, 79] width 121 height 36
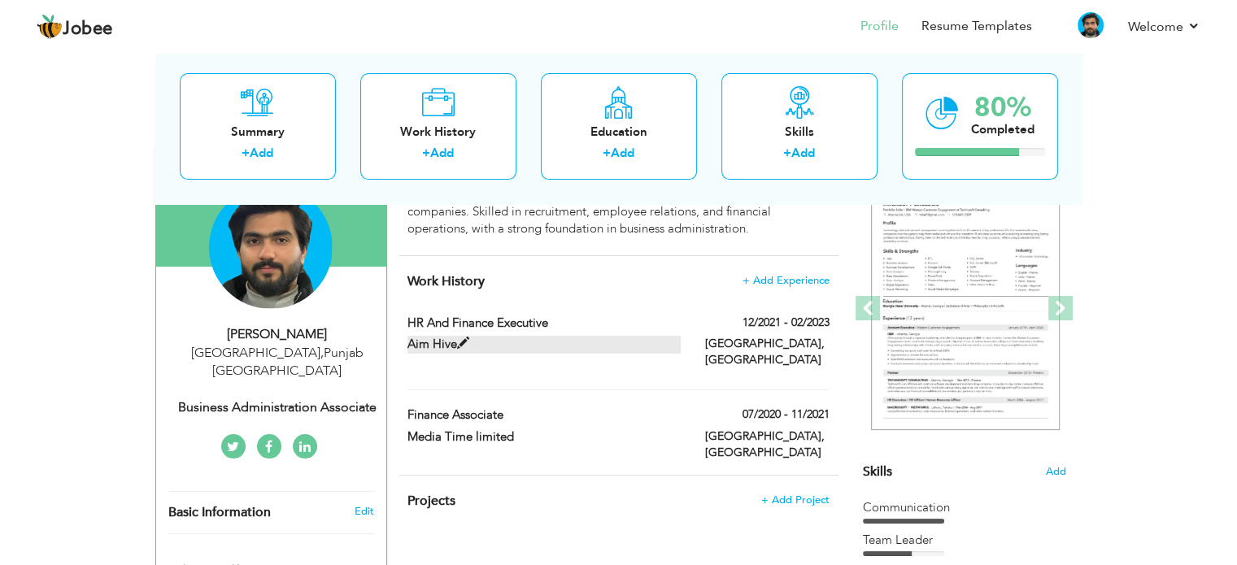
scroll to position [244, 0]
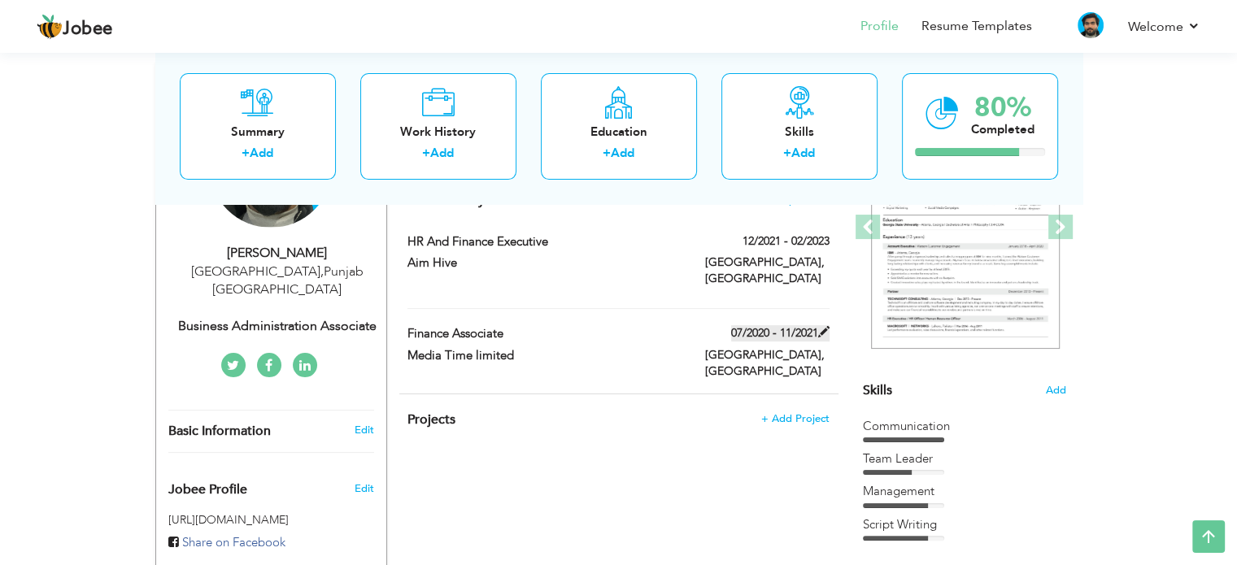
click at [825, 326] on span at bounding box center [823, 331] width 11 height 11
type input "Finance Associate"
type input "Media Time limited"
type input "07/2020"
type input "11/2021"
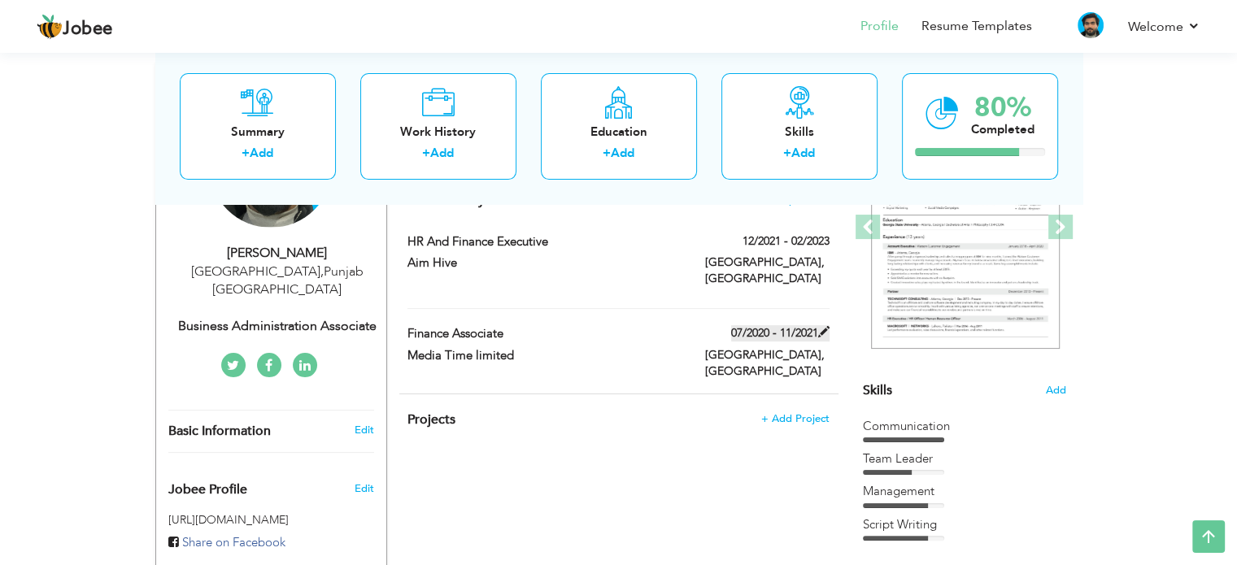
type input "[GEOGRAPHIC_DATA]"
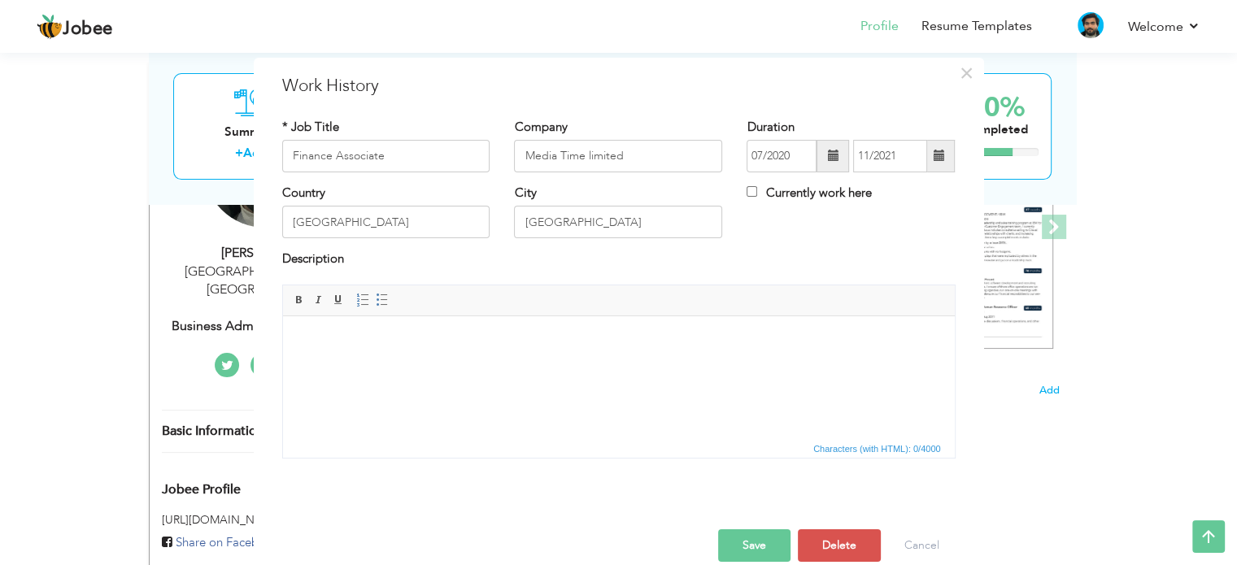
click at [823, 162] on span at bounding box center [833, 156] width 33 height 33
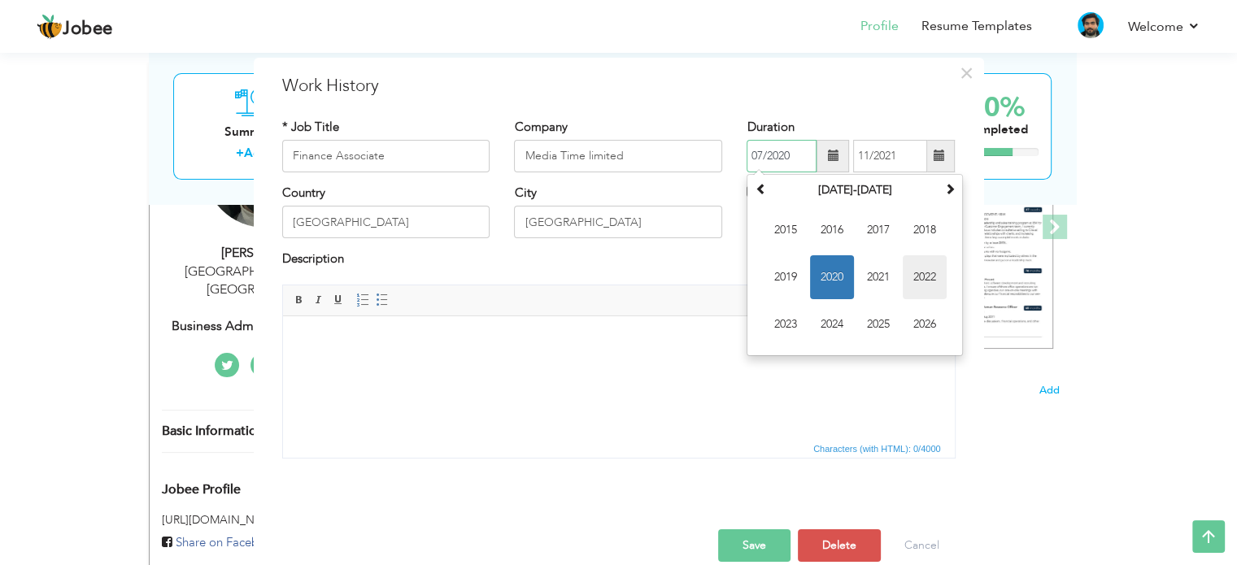
click at [914, 279] on span "2022" at bounding box center [925, 277] width 44 height 44
click at [796, 268] on span "May" at bounding box center [786, 277] width 44 height 44
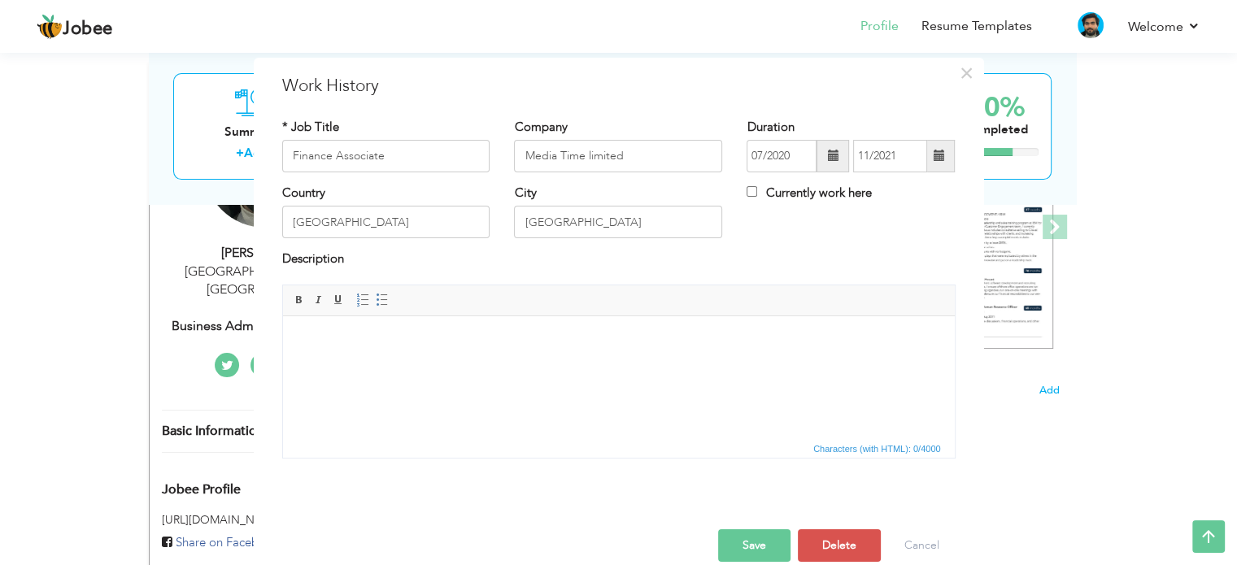
type input "05/2022"
click at [933, 158] on span at bounding box center [938, 155] width 11 height 11
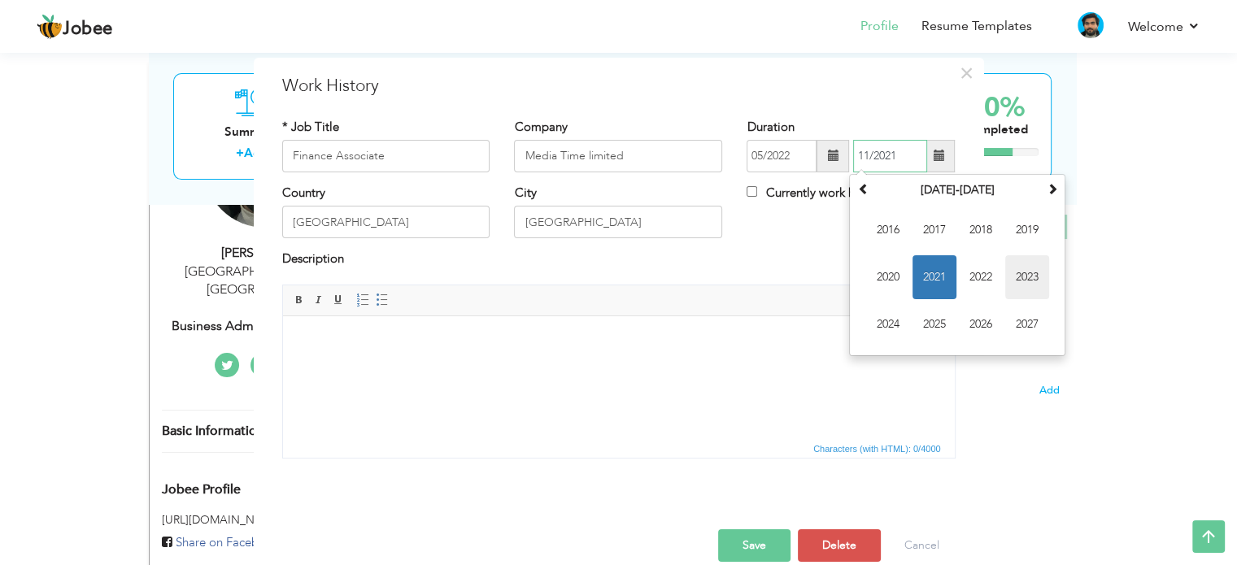
click at [1027, 279] on span "2023" at bounding box center [1027, 277] width 44 height 44
click at [1022, 318] on span "Dec" at bounding box center [1027, 325] width 44 height 44
type input "12/2023"
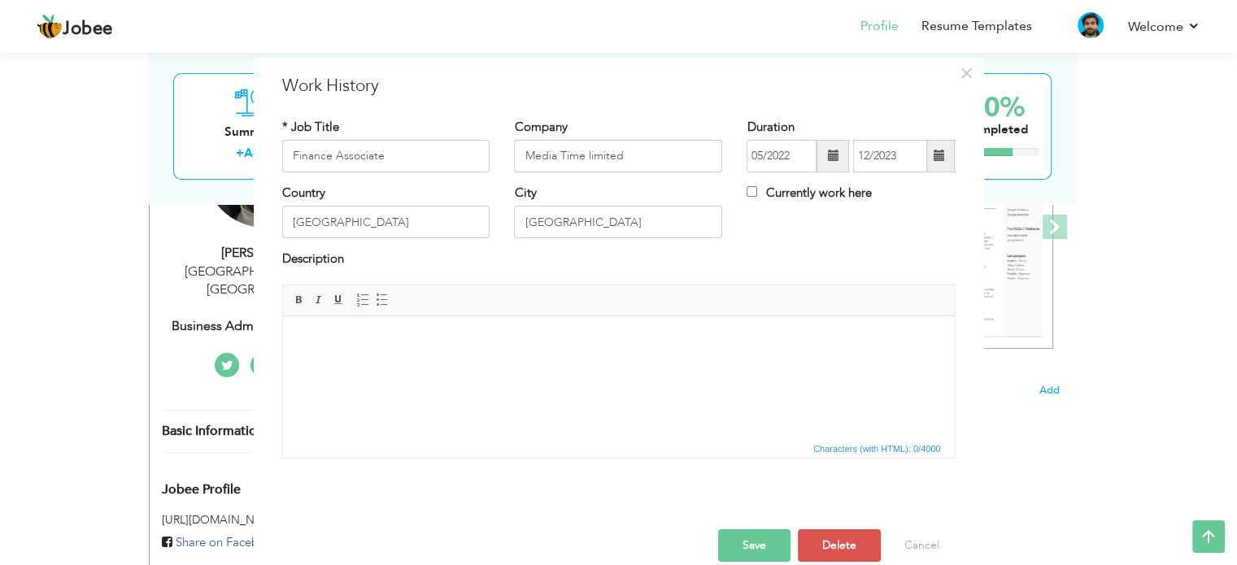
drag, startPoint x: 809, startPoint y: 239, endPoint x: 533, endPoint y: 116, distance: 302.9
click at [809, 239] on div "Country Pakistan City Lahore Currently work here" at bounding box center [619, 218] width 698 height 66
click at [753, 551] on button "Save" at bounding box center [754, 546] width 72 height 33
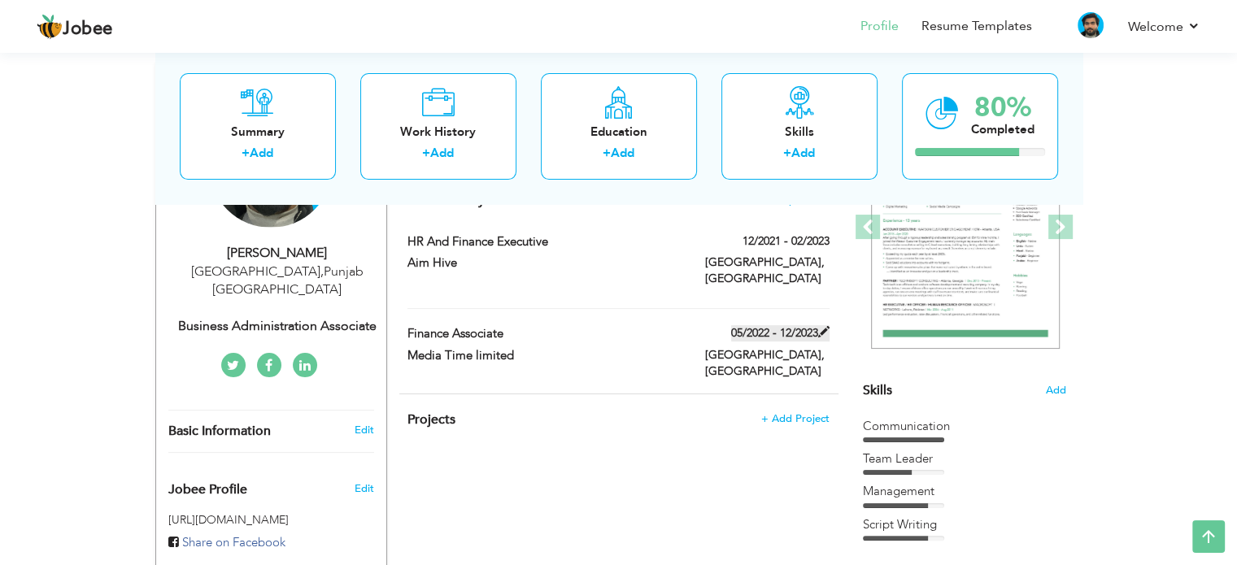
click at [826, 326] on span at bounding box center [823, 331] width 11 height 11
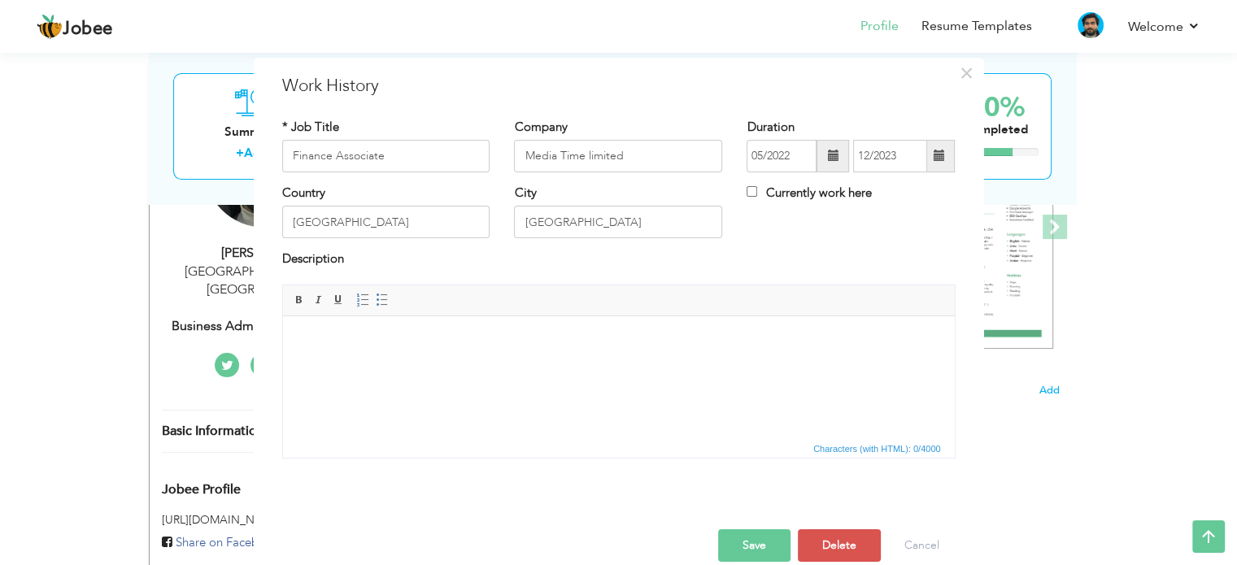
click at [823, 140] on span at bounding box center [833, 156] width 33 height 33
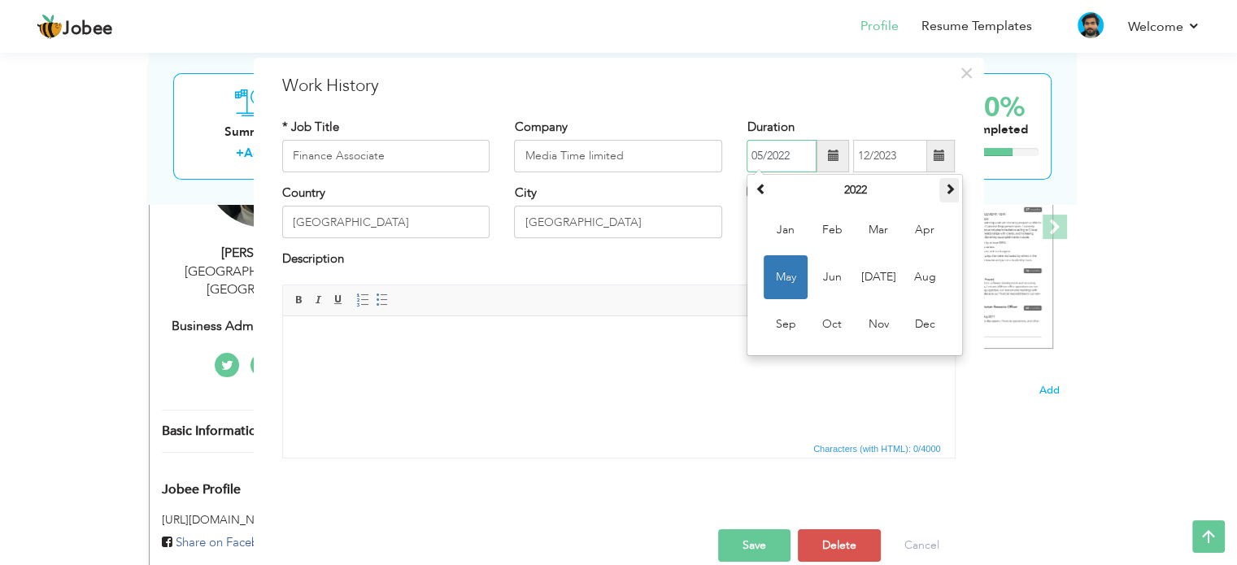
click at [947, 190] on span at bounding box center [949, 188] width 11 height 11
click at [927, 317] on span "Dec" at bounding box center [925, 325] width 44 height 44
type input "12/2023"
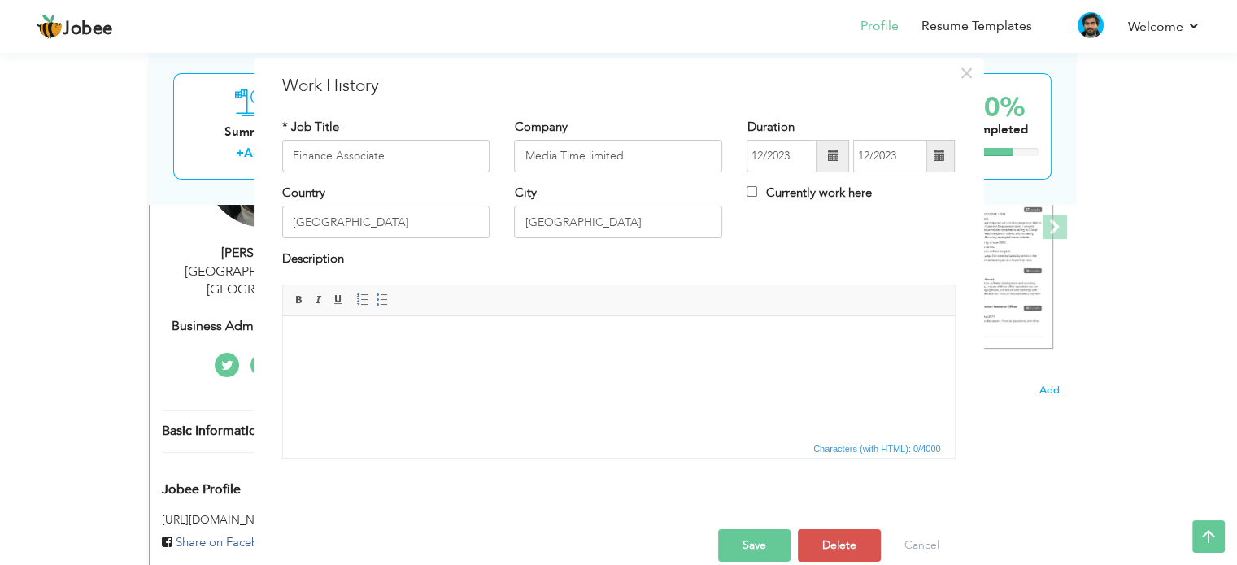
click at [939, 151] on span at bounding box center [939, 156] width 32 height 33
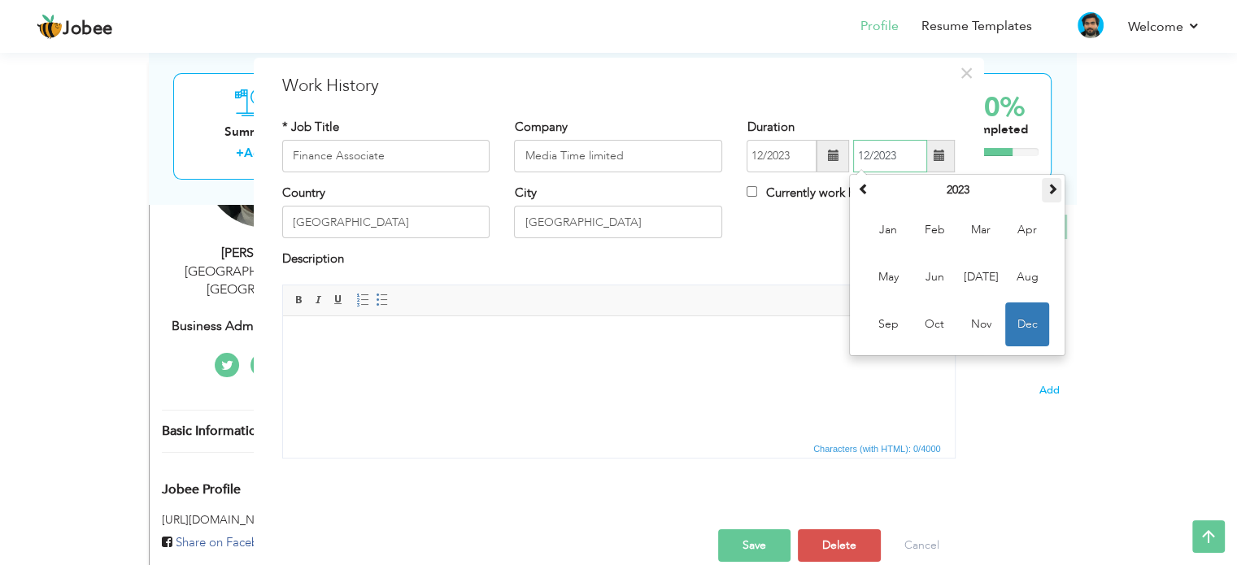
click at [1048, 191] on span at bounding box center [1051, 188] width 11 height 11
click at [1047, 191] on span at bounding box center [1051, 188] width 11 height 11
click at [934, 276] on span "Jun" at bounding box center [935, 277] width 44 height 44
type input "06/2025"
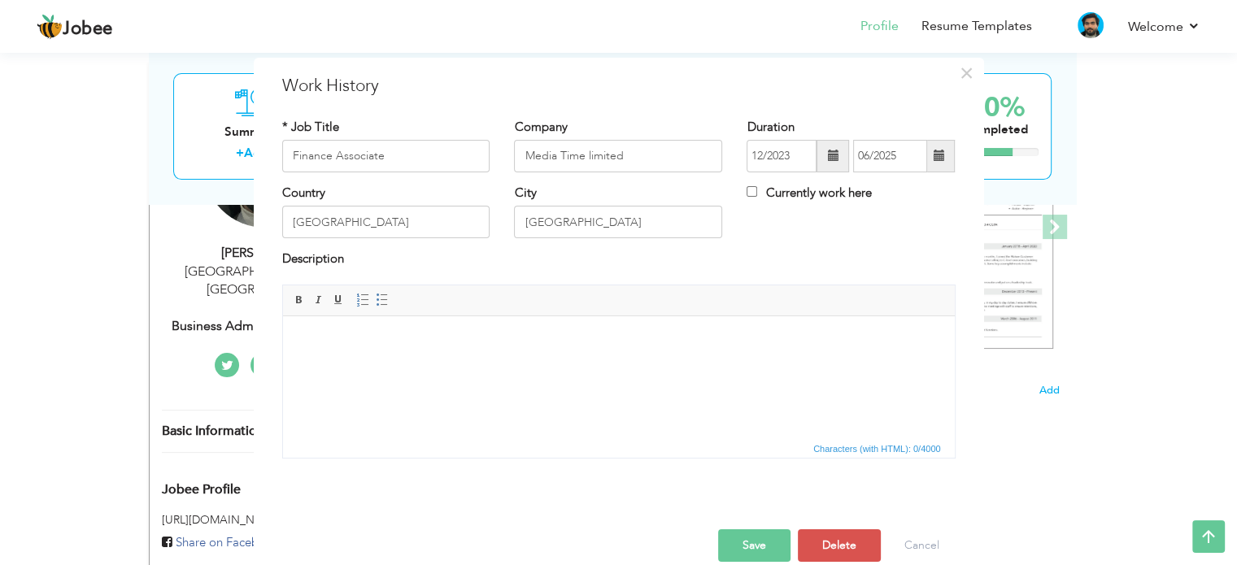
click at [752, 541] on button "Save" at bounding box center [754, 546] width 72 height 33
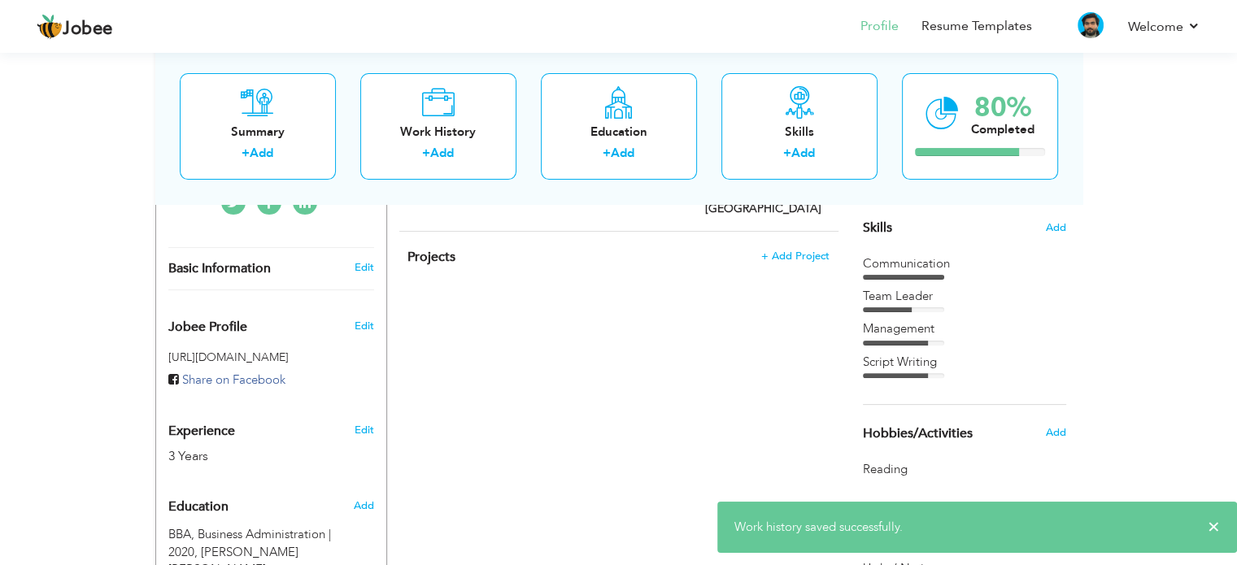
scroll to position [488, 0]
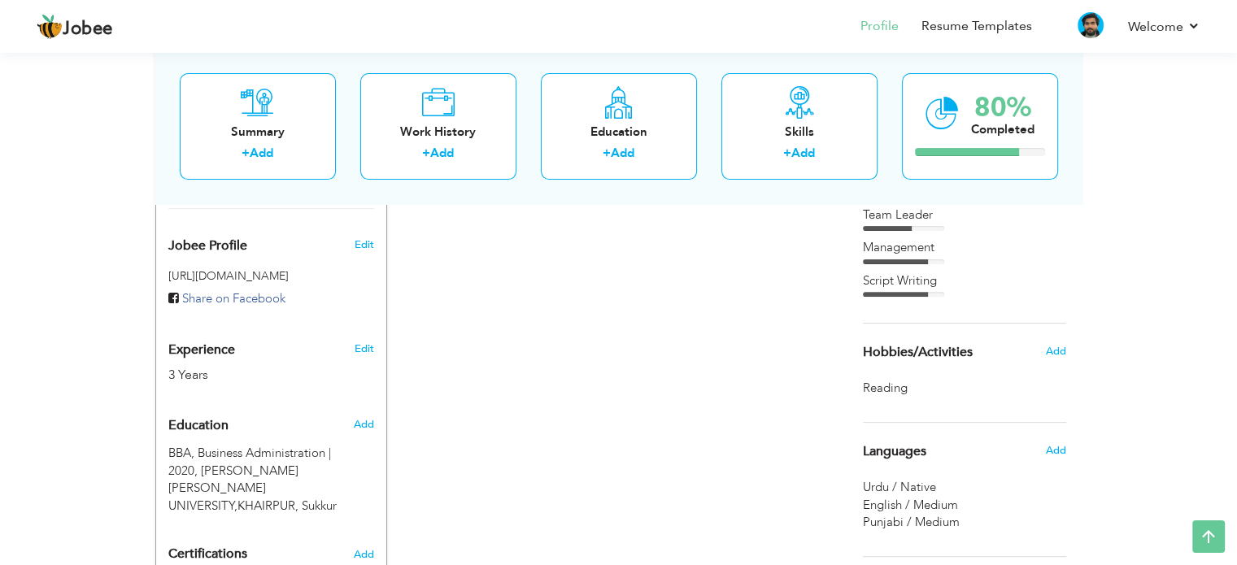
click at [360, 417] on h6 "Add" at bounding box center [363, 424] width 20 height 15
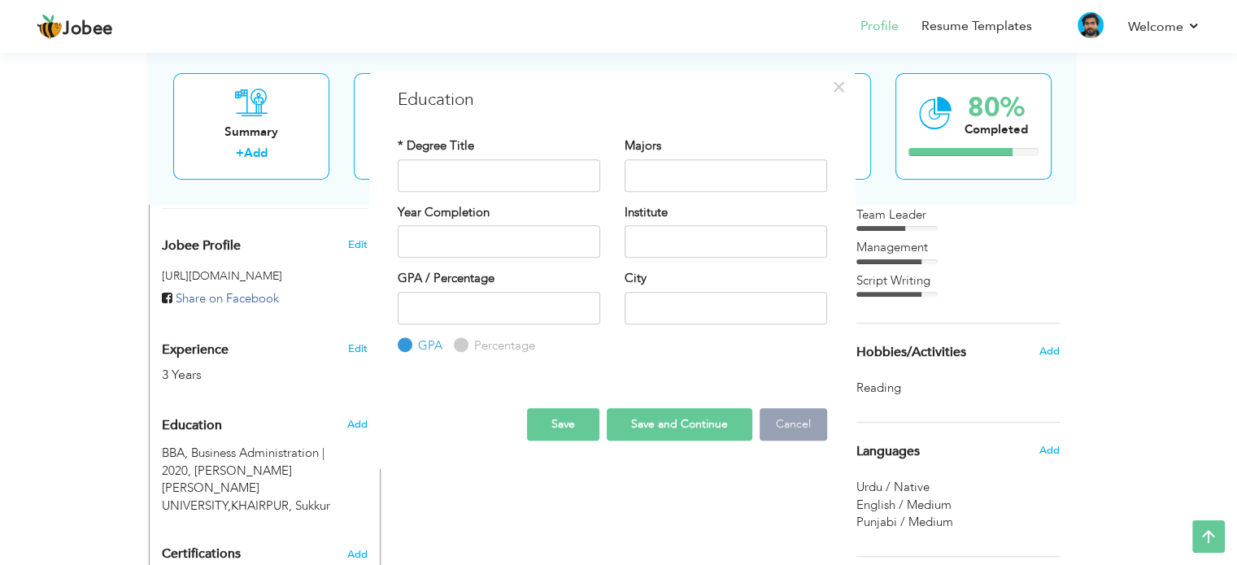
click at [802, 424] on button "Cancel" at bounding box center [794, 424] width 68 height 33
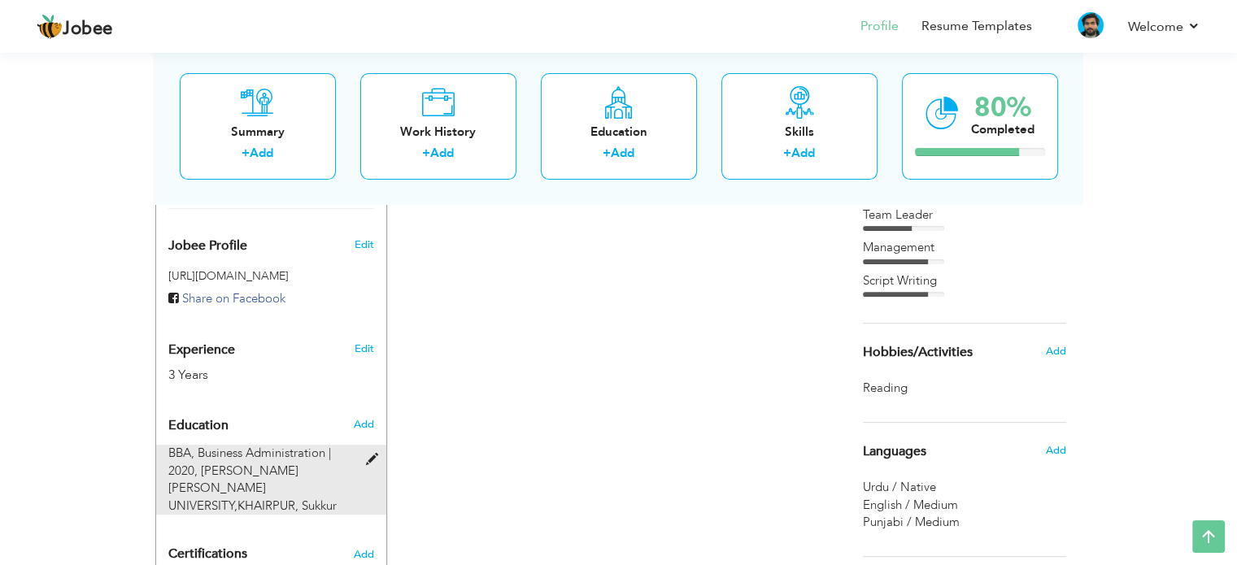
click at [373, 454] on span at bounding box center [375, 460] width 20 height 12
type input "BBA"
type input "Business Administration"
type input "2020"
type input "[PERSON_NAME] [PERSON_NAME] UNIVERSITY,KHAIRPUR"
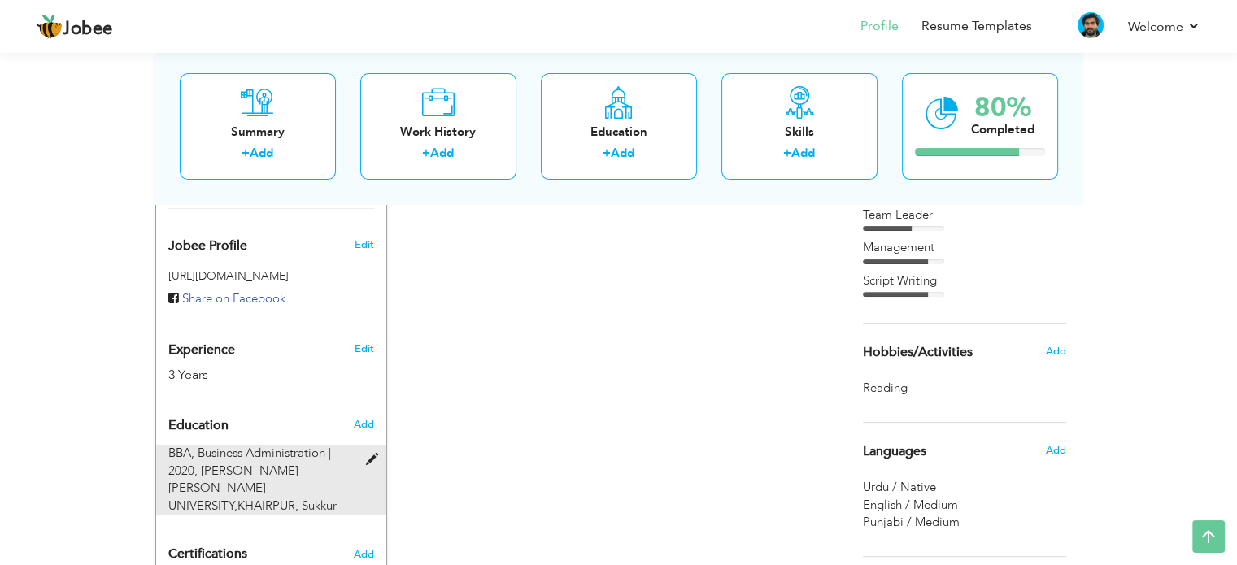
type input "3.51"
type input "Sukkur"
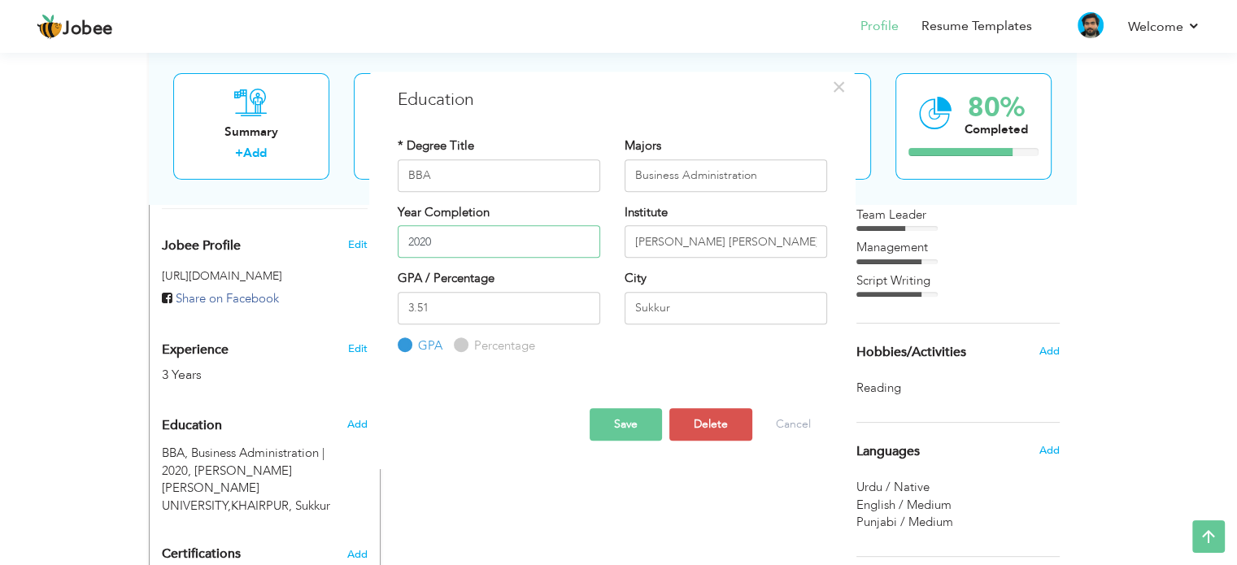
click at [447, 246] on input "2020" at bounding box center [499, 241] width 203 height 33
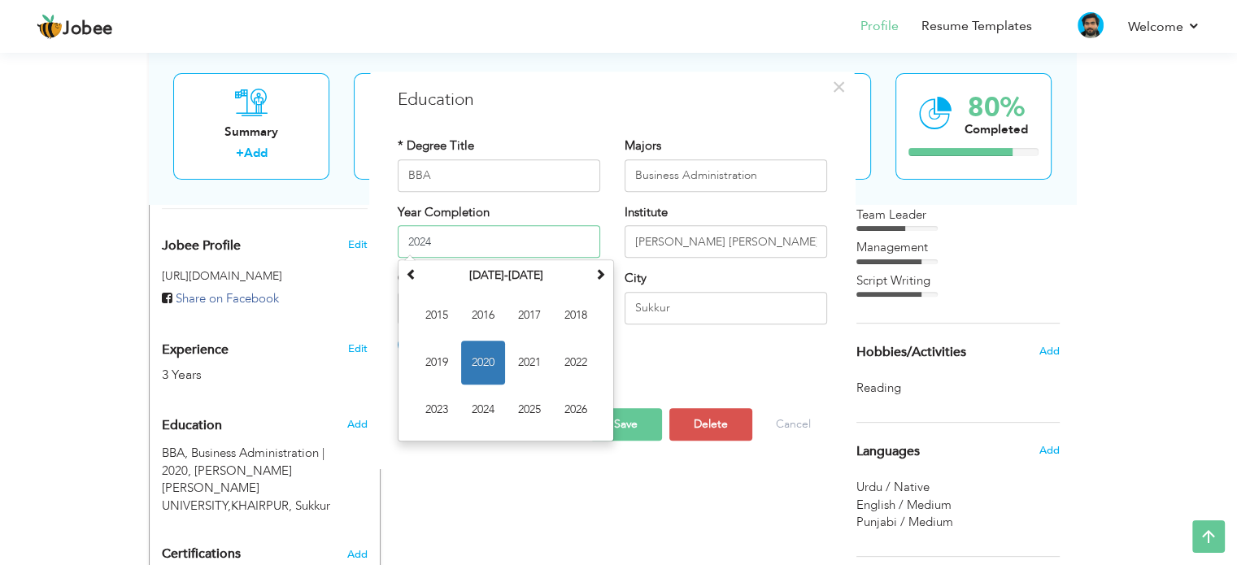
type input "2024"
drag, startPoint x: 665, startPoint y: 340, endPoint x: 647, endPoint y: 390, distance: 53.2
click at [665, 341] on div "GPA / Percentage 3.51 GPA Percentage" at bounding box center [613, 312] width 454 height 85
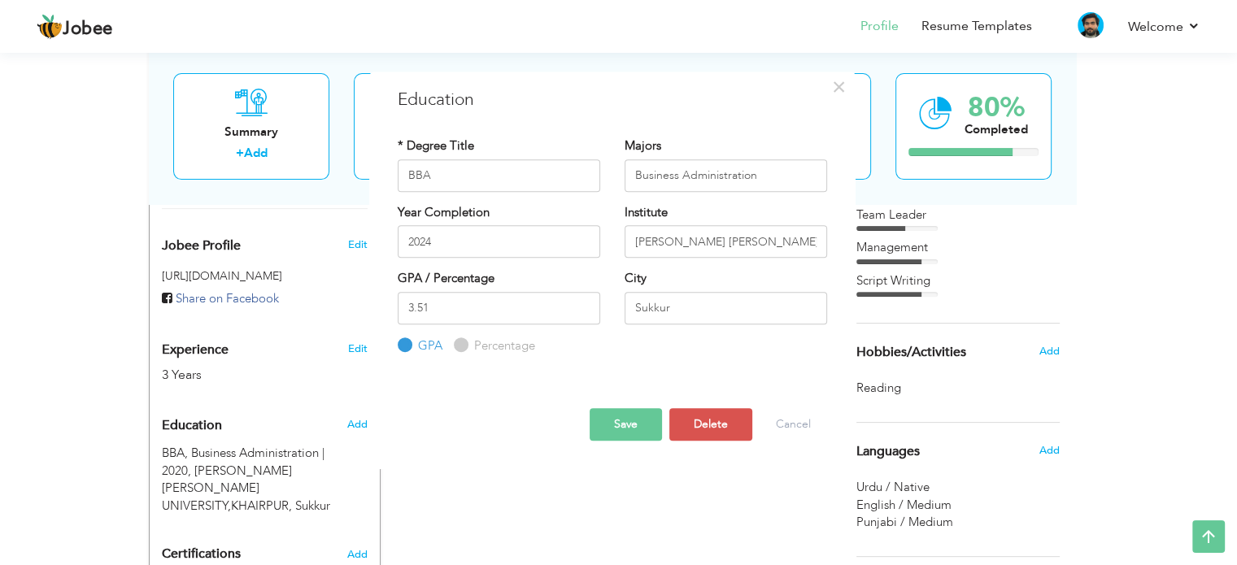
click at [631, 425] on button "Save" at bounding box center [626, 424] width 72 height 33
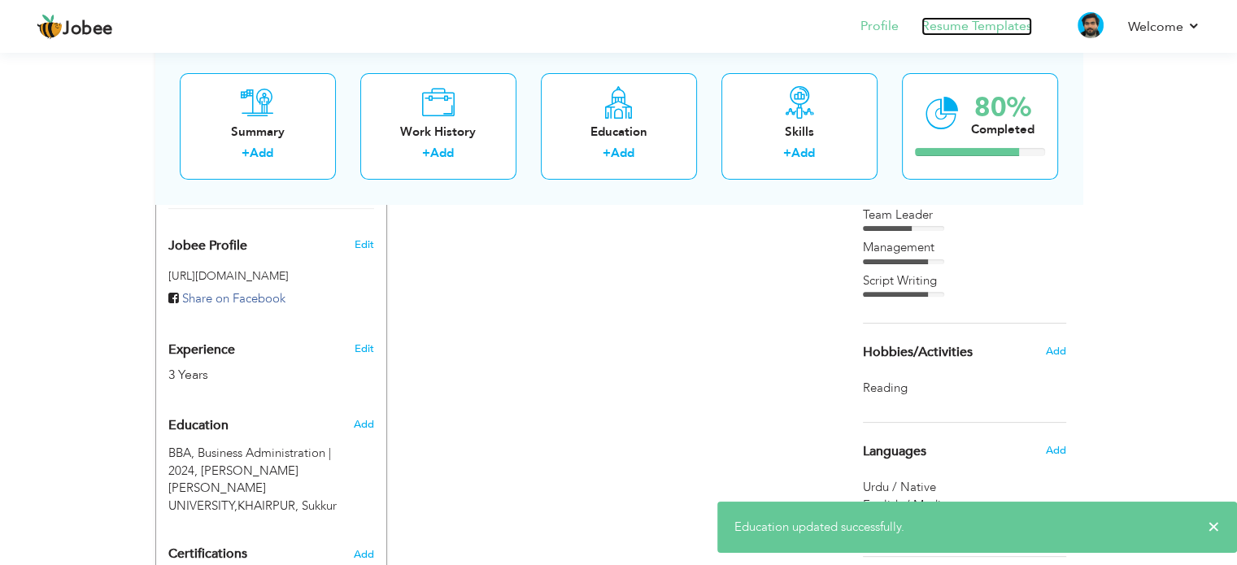
click at [1015, 28] on link "Resume Templates" at bounding box center [977, 26] width 111 height 19
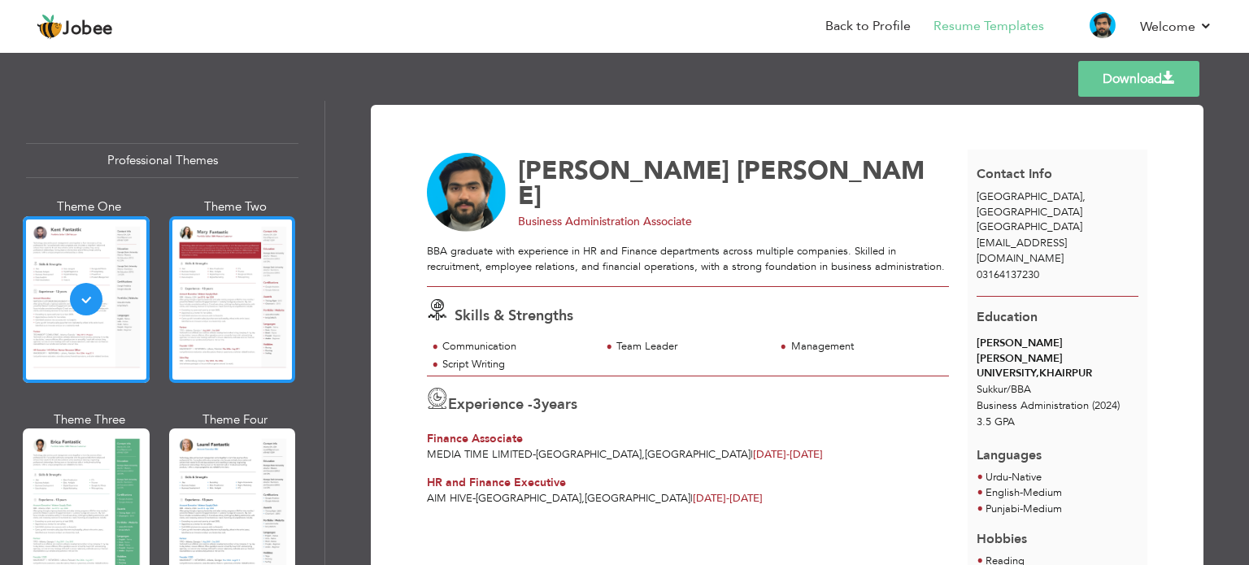
click at [211, 302] on div at bounding box center [232, 299] width 127 height 167
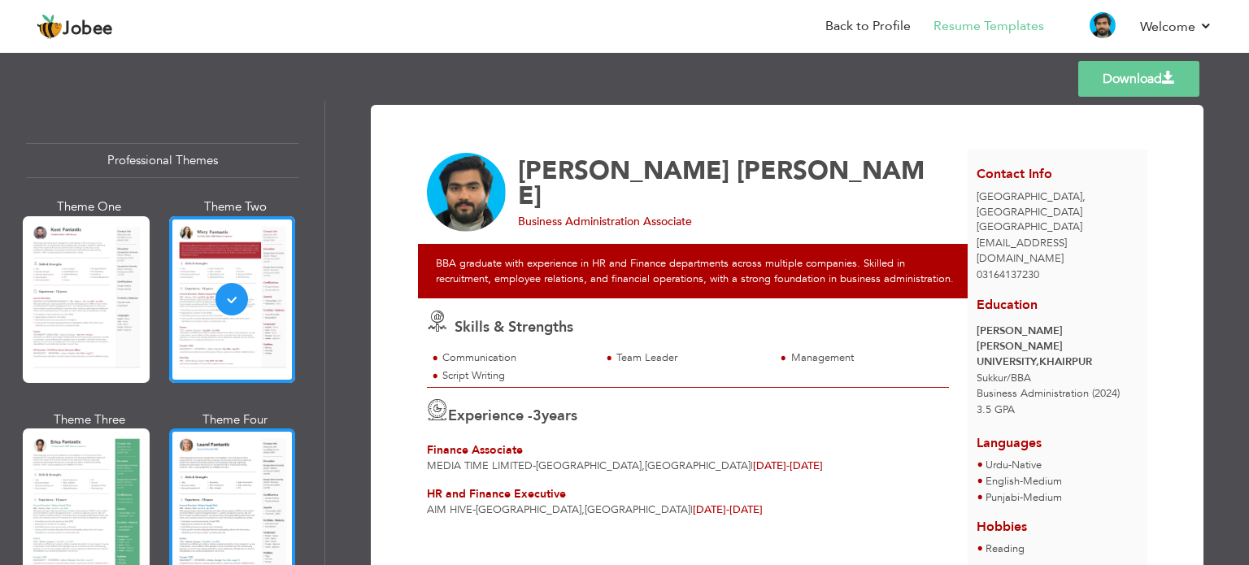
click at [221, 451] on div at bounding box center [232, 512] width 127 height 167
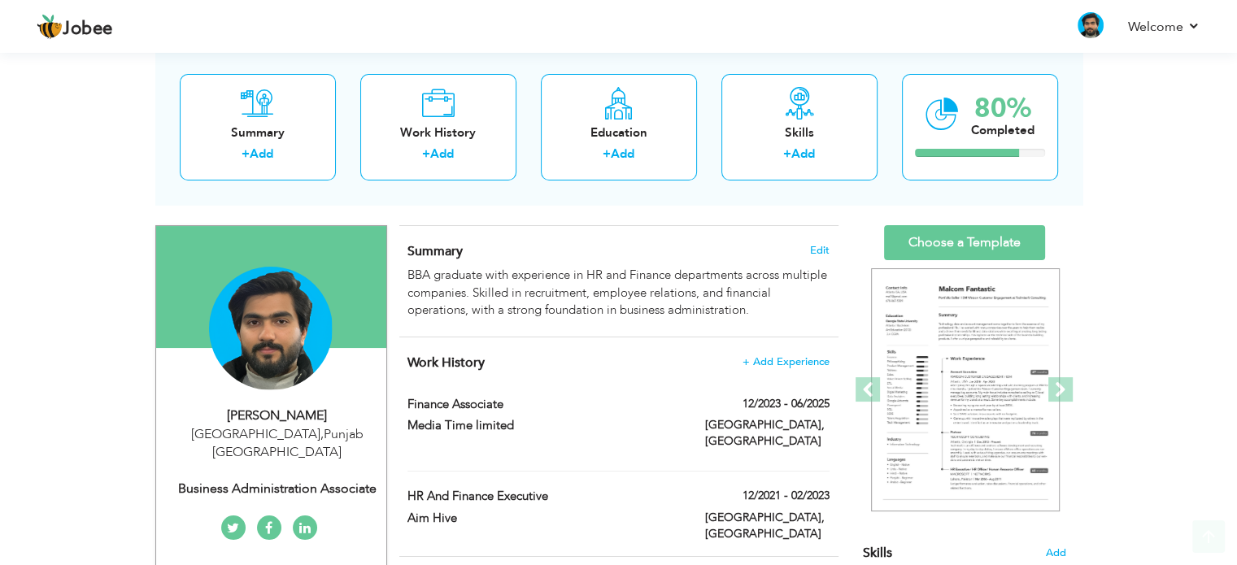
scroll to position [407, 0]
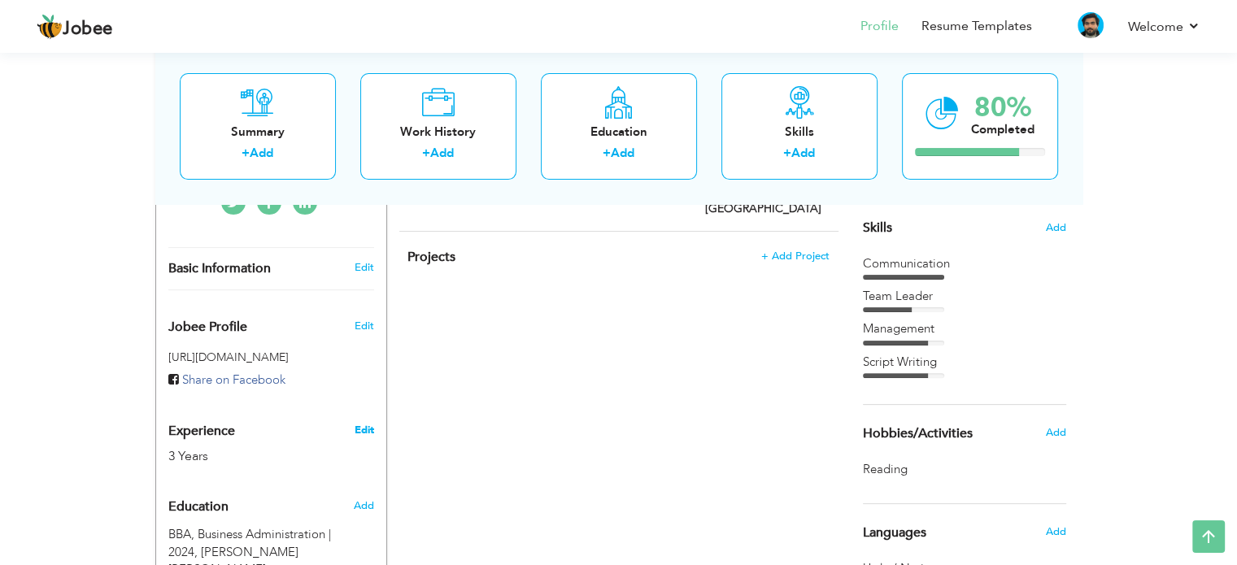
click at [367, 423] on link "Edit" at bounding box center [364, 430] width 20 height 15
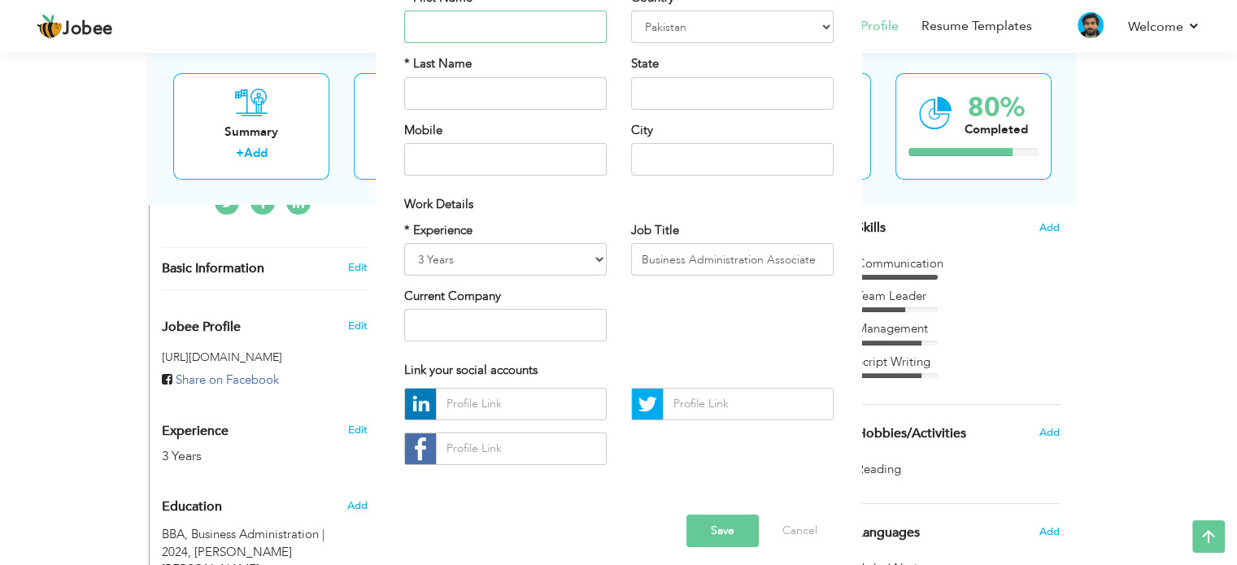
scroll to position [172, 0]
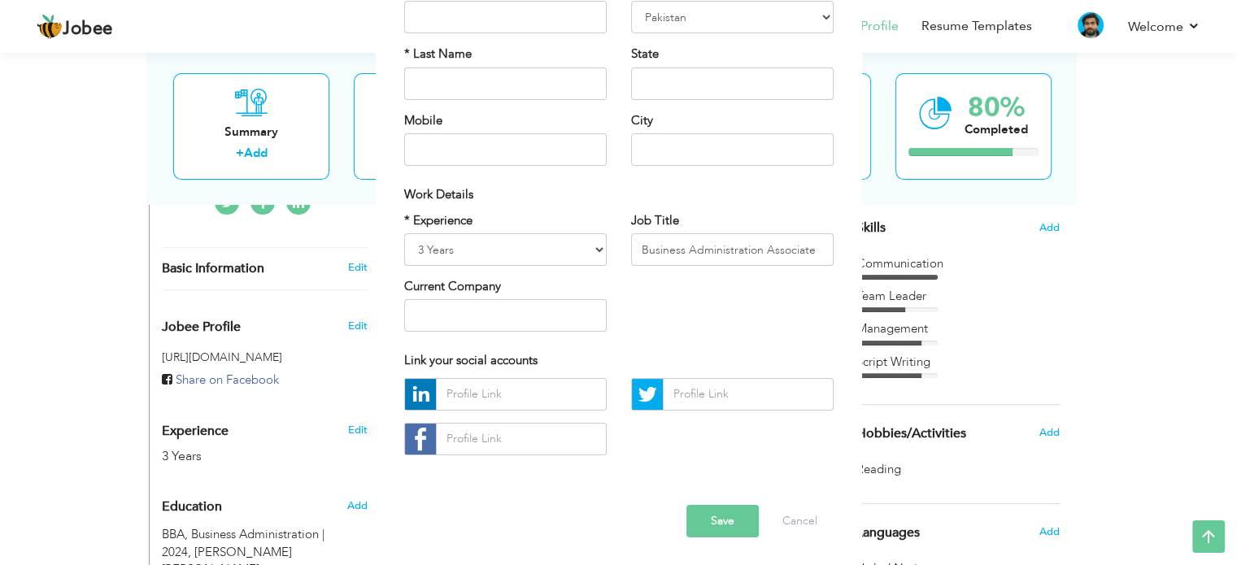
click at [1011, 268] on div "× Profile Contact Information * First Name * Last Name Mobile Aruba" at bounding box center [618, 282] width 1237 height 565
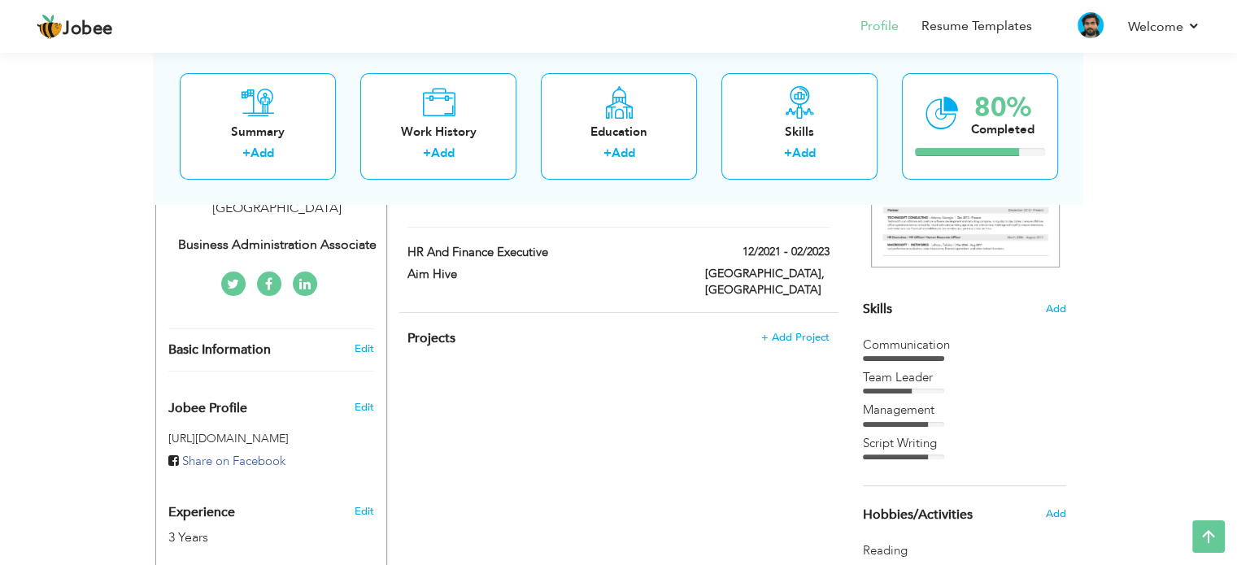
scroll to position [163, 0]
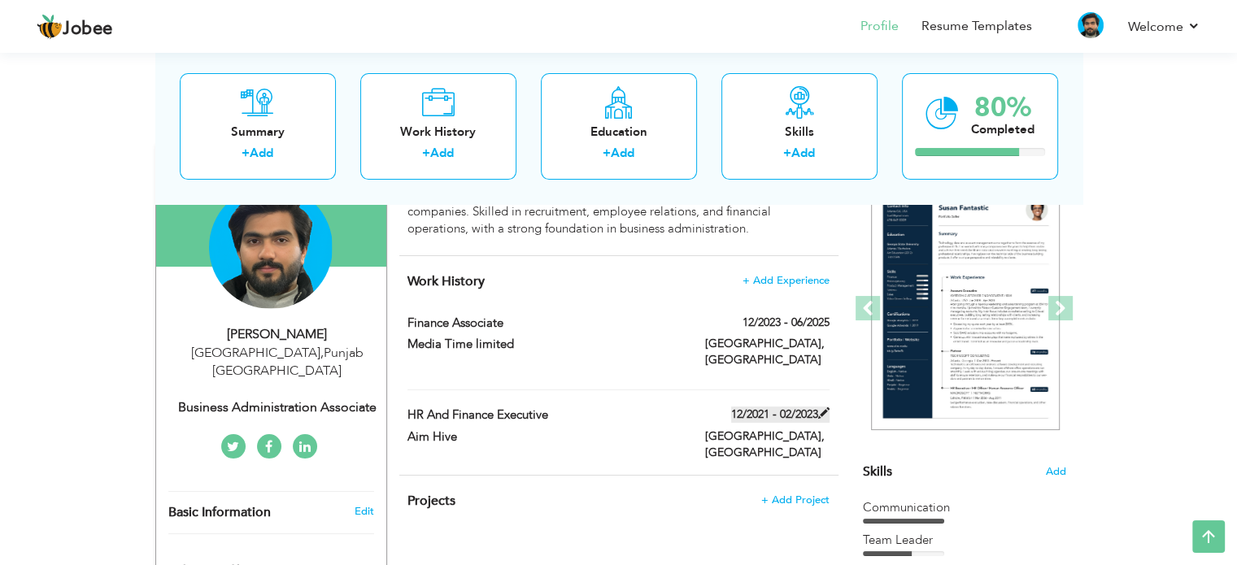
click at [823, 408] on span at bounding box center [823, 413] width 11 height 11
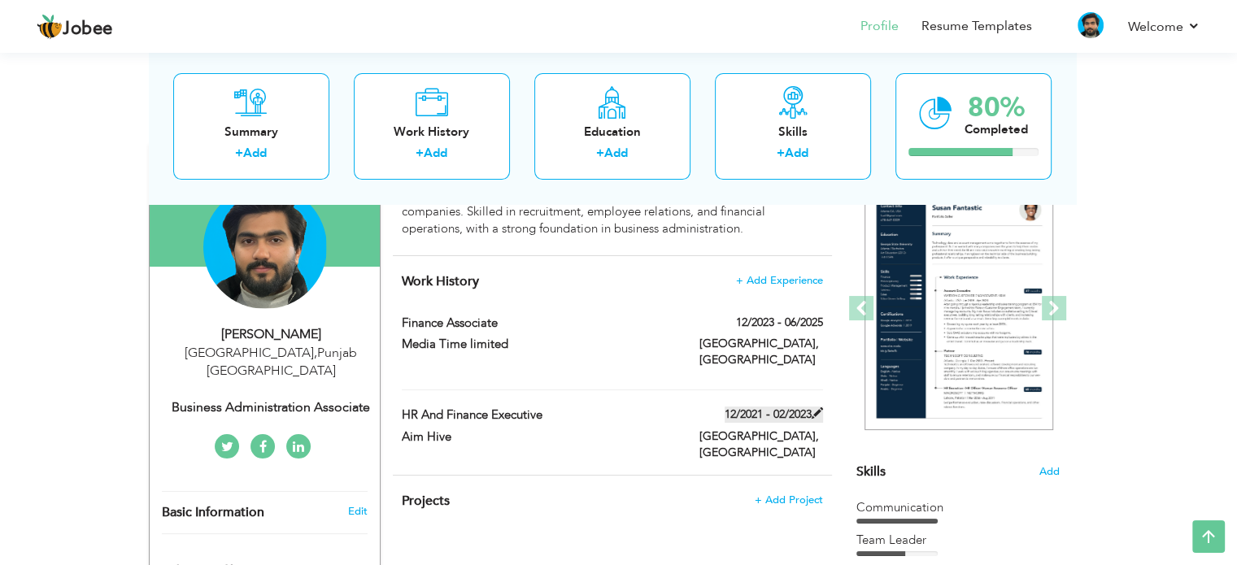
type input "HR and Finance Executive"
type input "Aim Hive"
type input "12/2021"
type input "02/2023"
type input "[GEOGRAPHIC_DATA]"
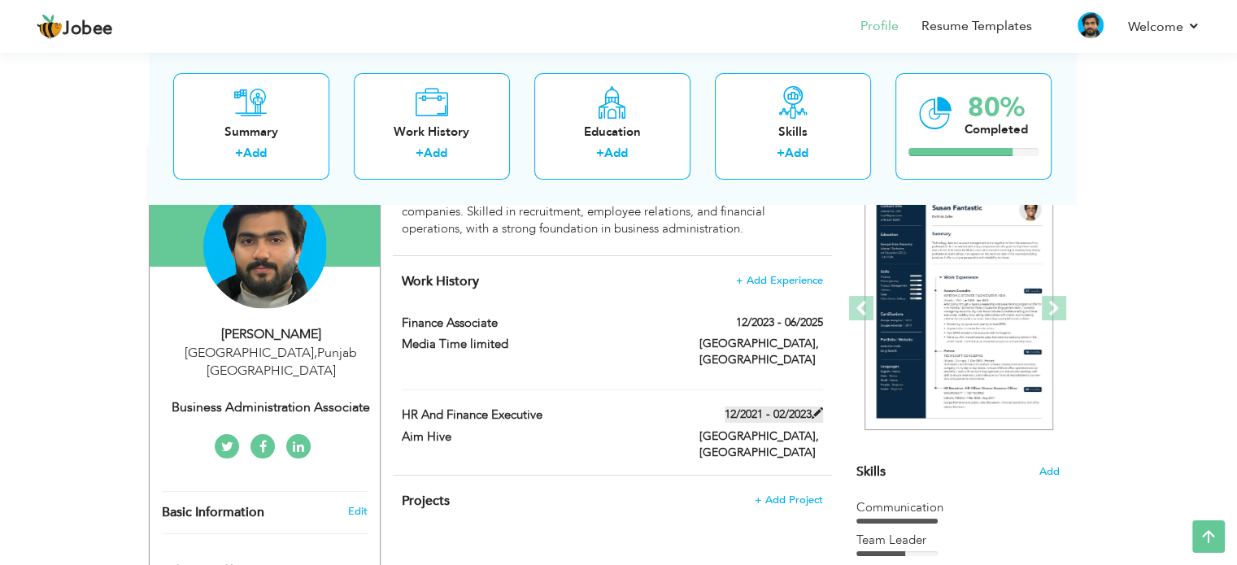
type input "[GEOGRAPHIC_DATA]"
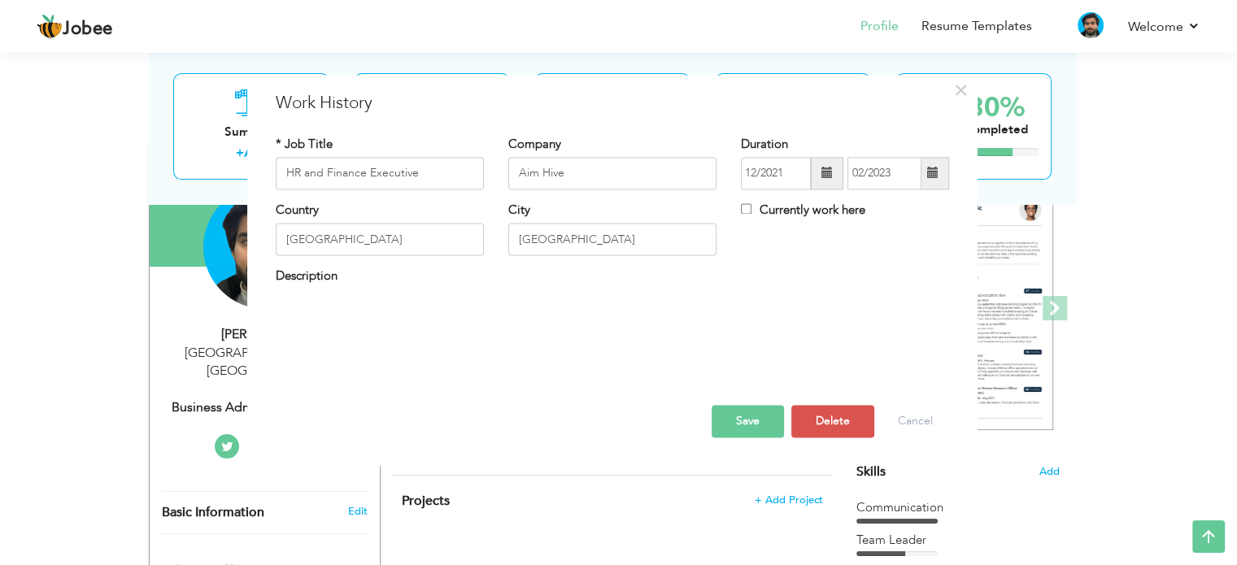
click at [831, 180] on span at bounding box center [827, 173] width 33 height 33
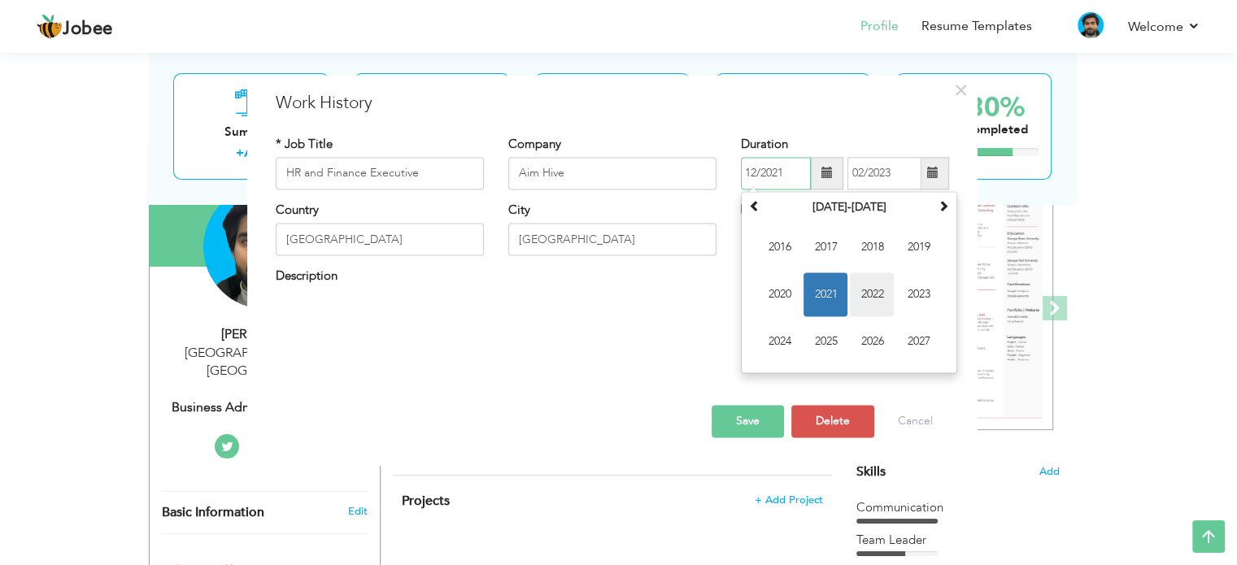
click at [867, 292] on span "2022" at bounding box center [872, 294] width 44 height 44
click at [918, 348] on span "Dec" at bounding box center [918, 342] width 44 height 44
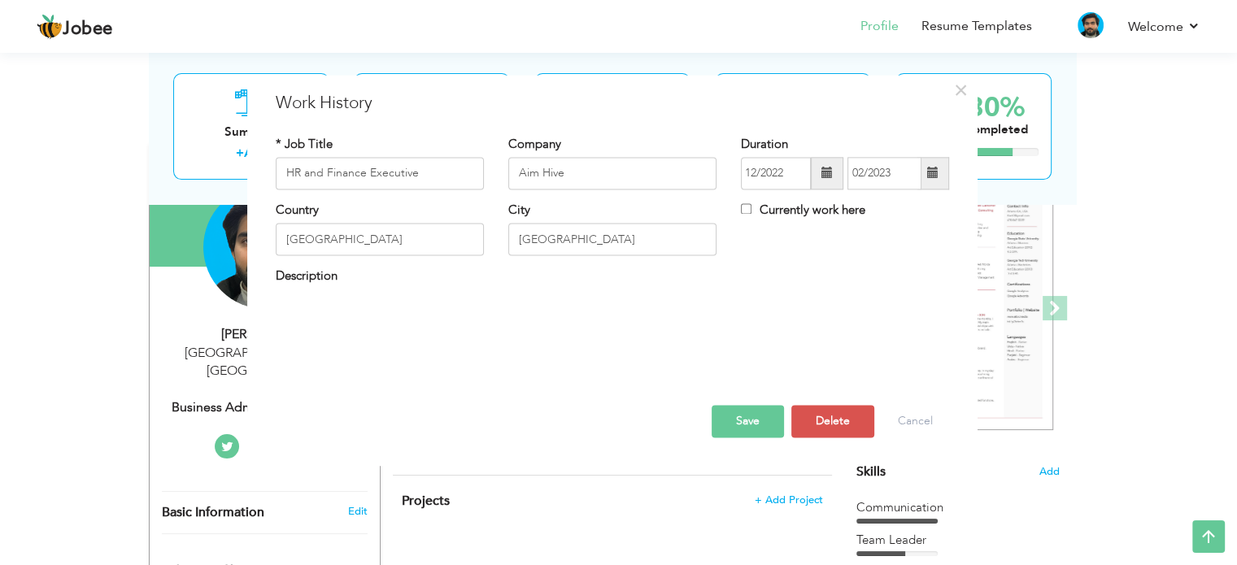
click at [825, 177] on span at bounding box center [827, 173] width 11 height 11
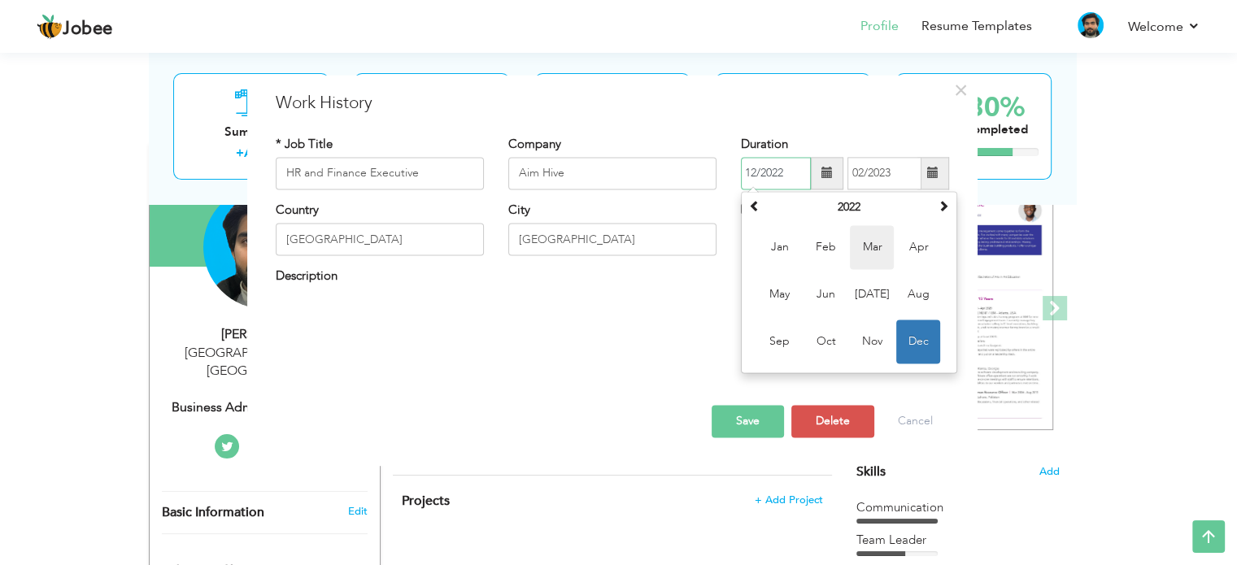
click at [875, 248] on span "Mar" at bounding box center [872, 247] width 44 height 44
type input "03/2022"
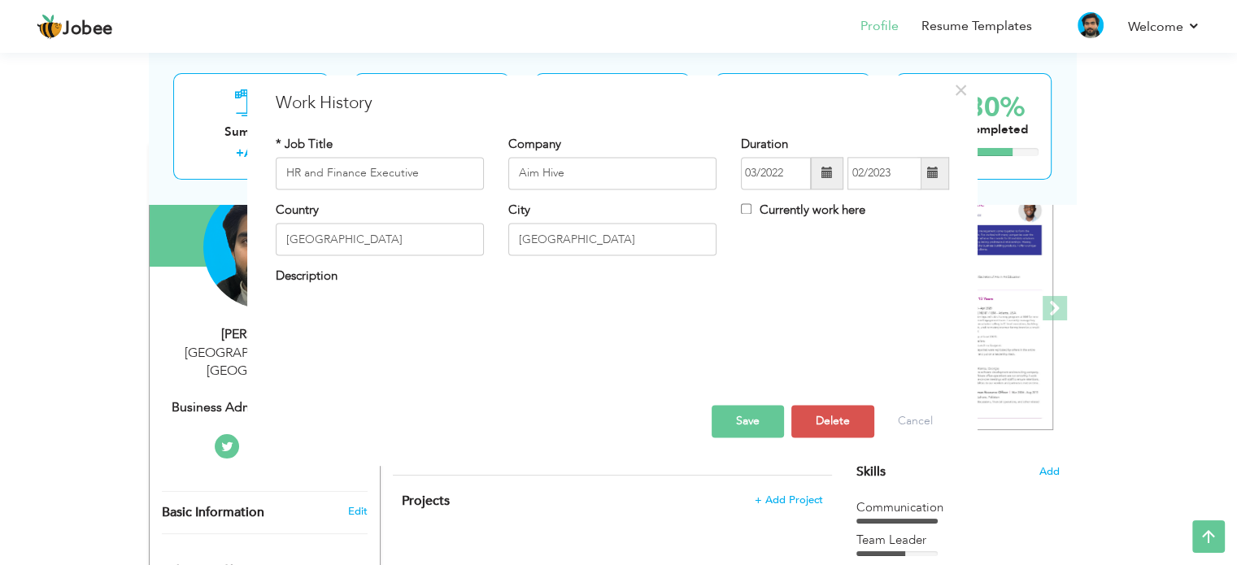
click at [738, 422] on button "Save" at bounding box center [748, 421] width 72 height 33
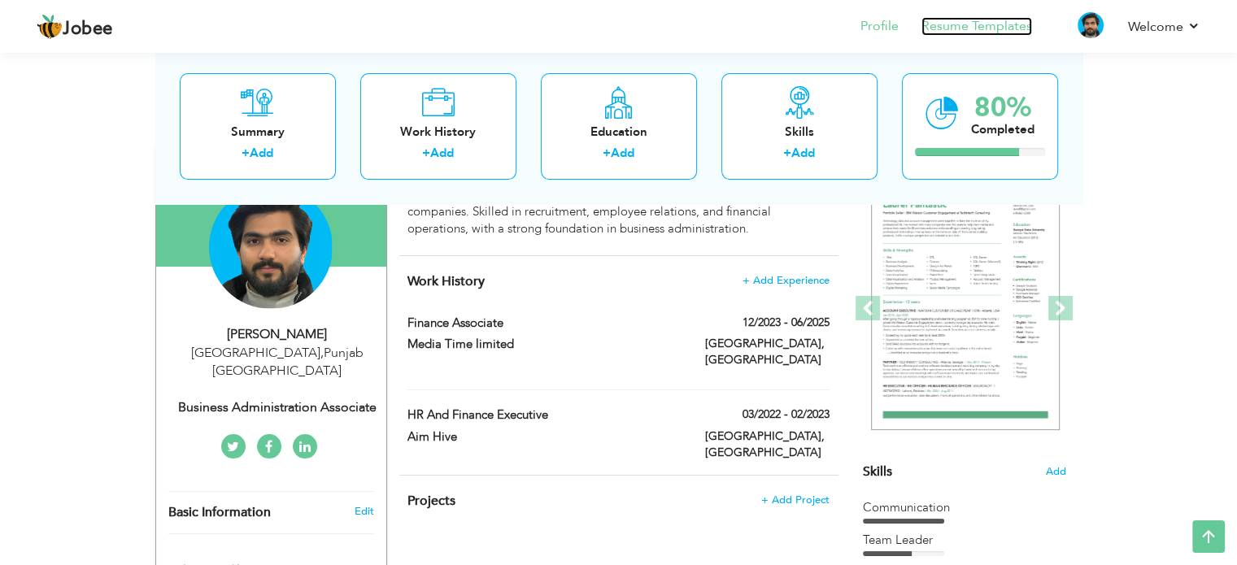
click at [1005, 34] on link "Resume Templates" at bounding box center [977, 26] width 111 height 19
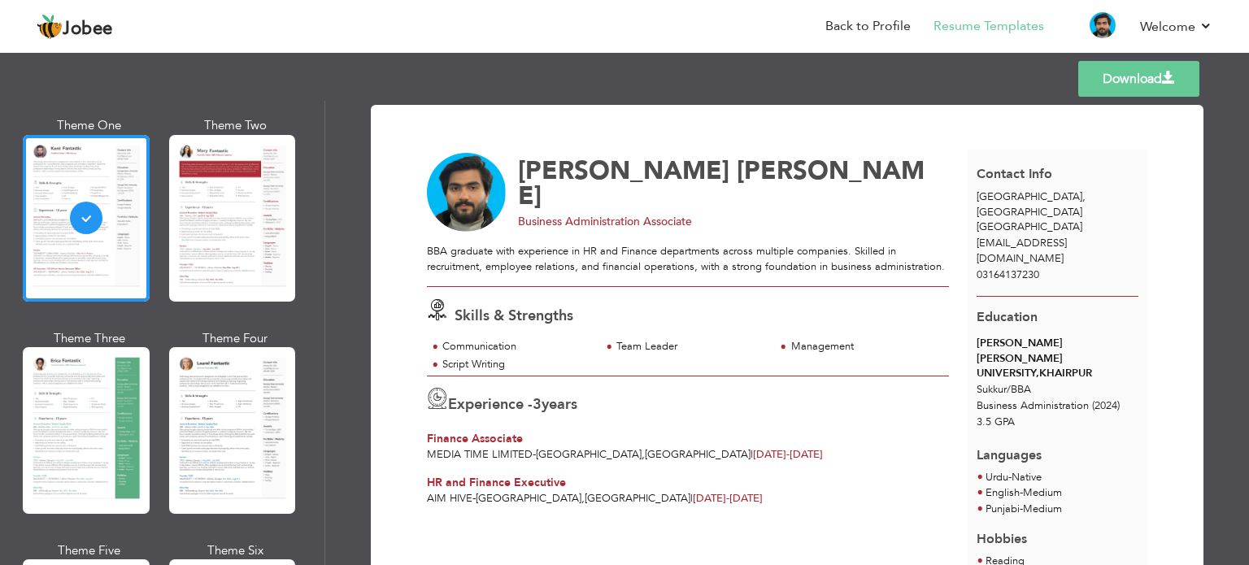
scroll to position [87, 0]
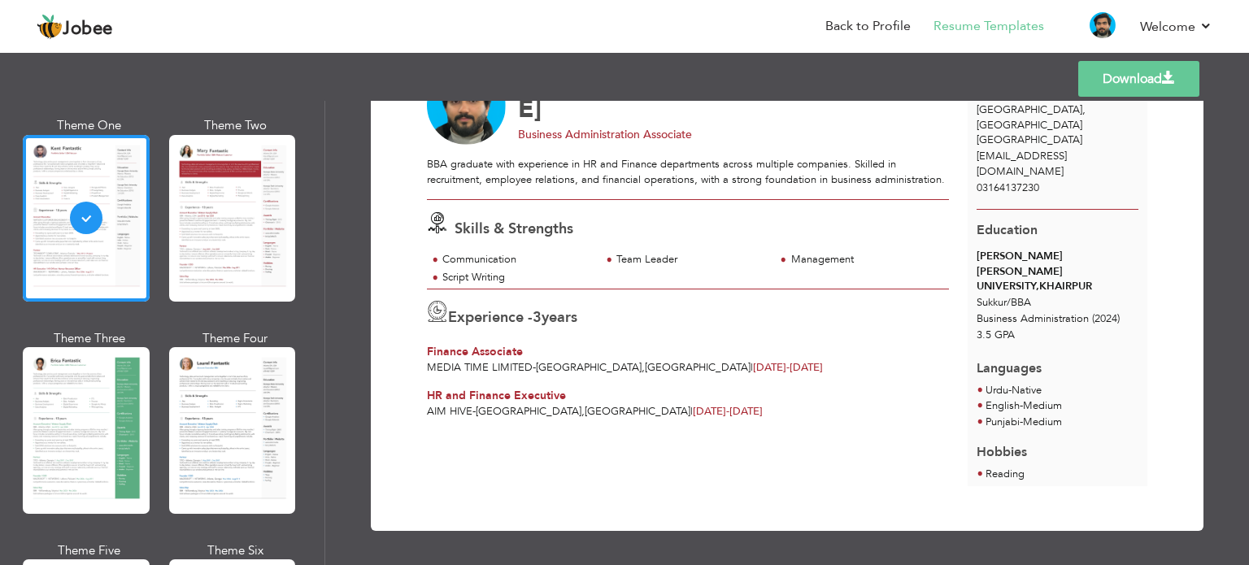
click at [1109, 74] on link "Download" at bounding box center [1139, 79] width 121 height 36
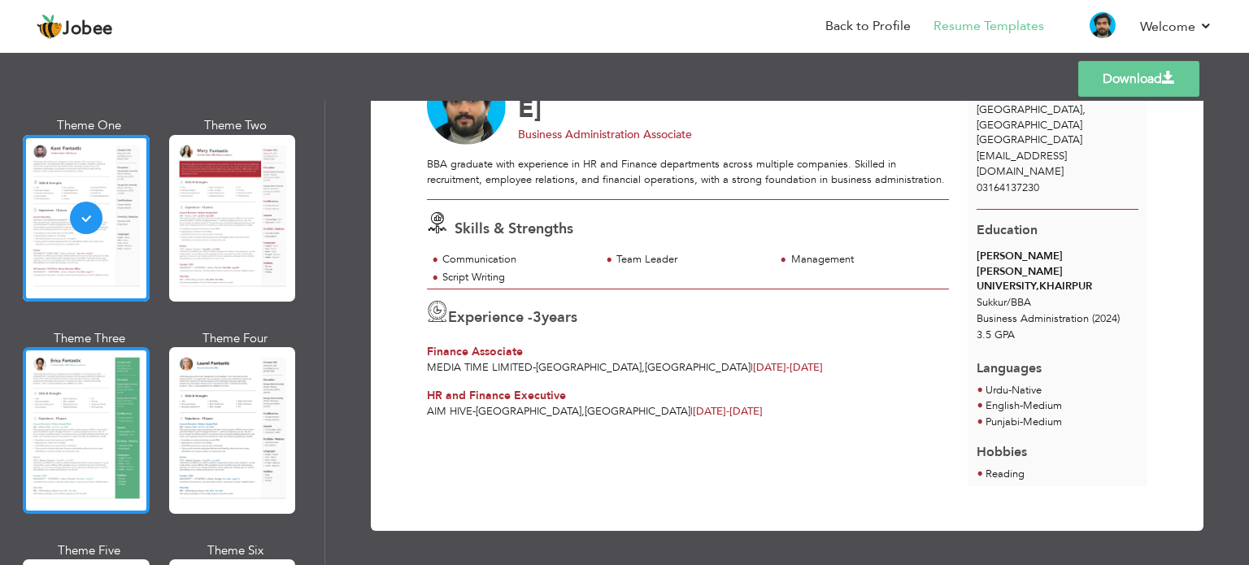
scroll to position [325, 0]
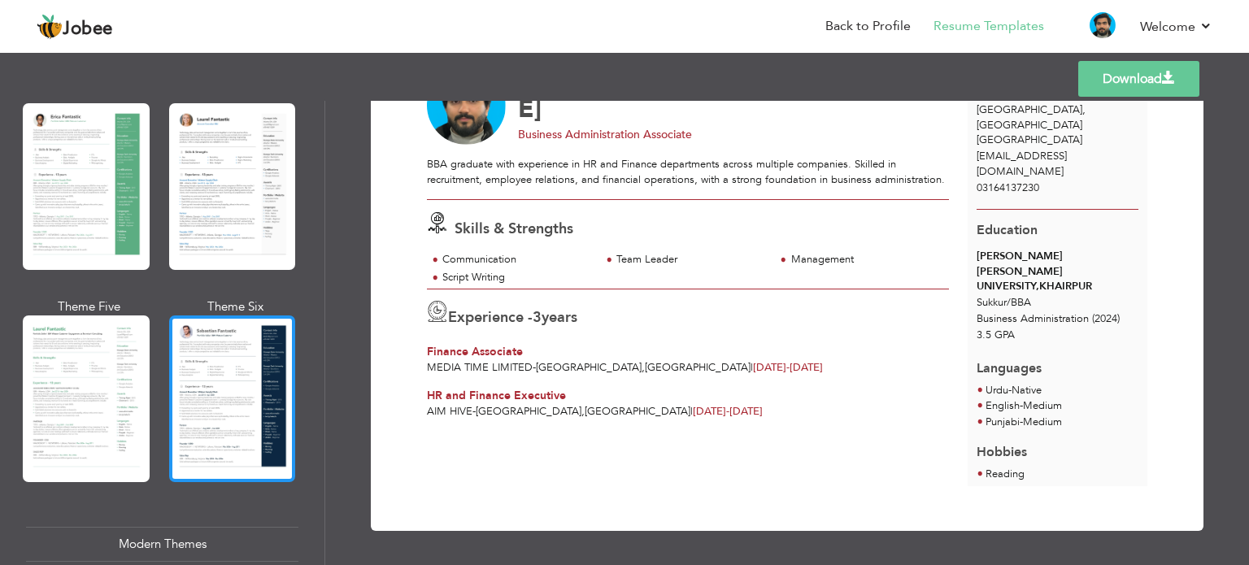
click at [216, 359] on div at bounding box center [232, 399] width 127 height 167
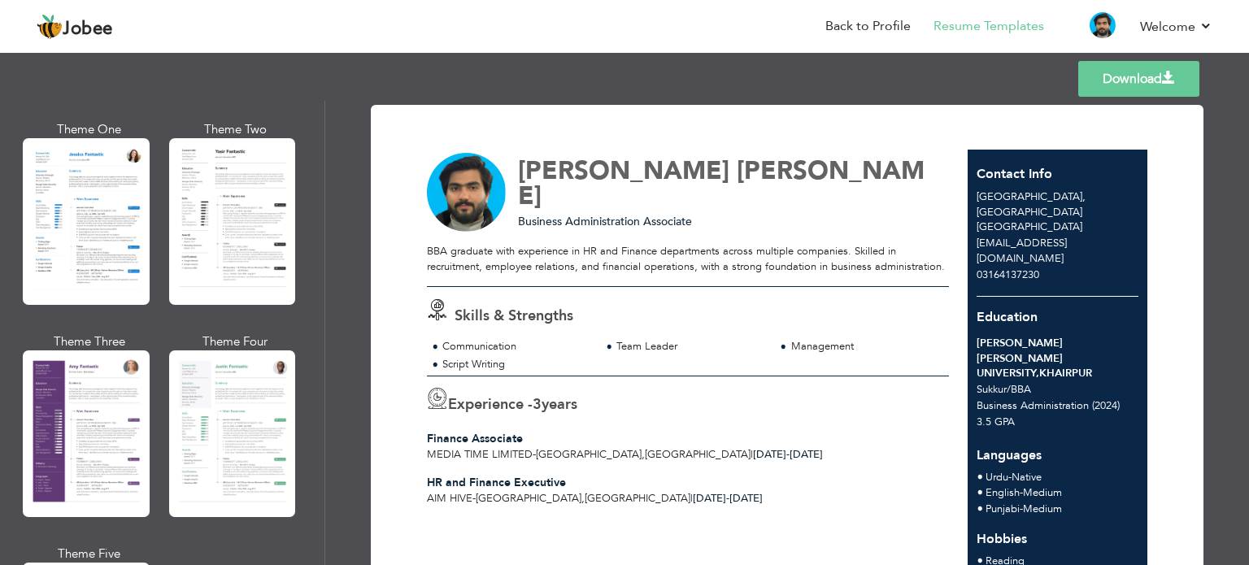
scroll to position [1353, 0]
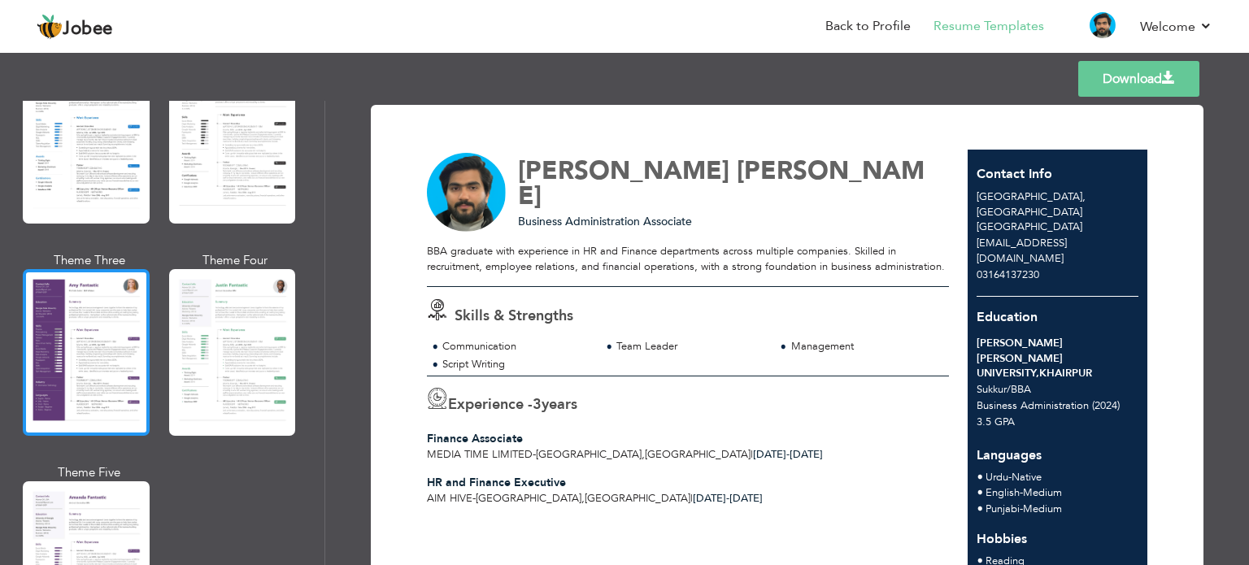
click at [114, 336] on div at bounding box center [86, 352] width 127 height 167
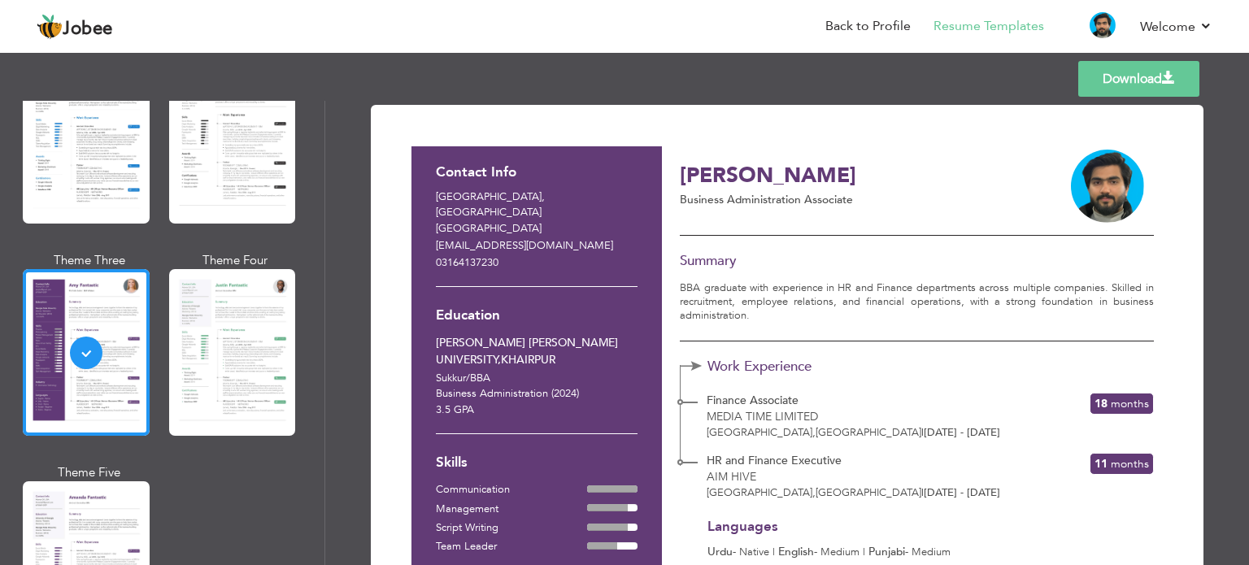
click at [1142, 70] on link "Download" at bounding box center [1139, 79] width 121 height 36
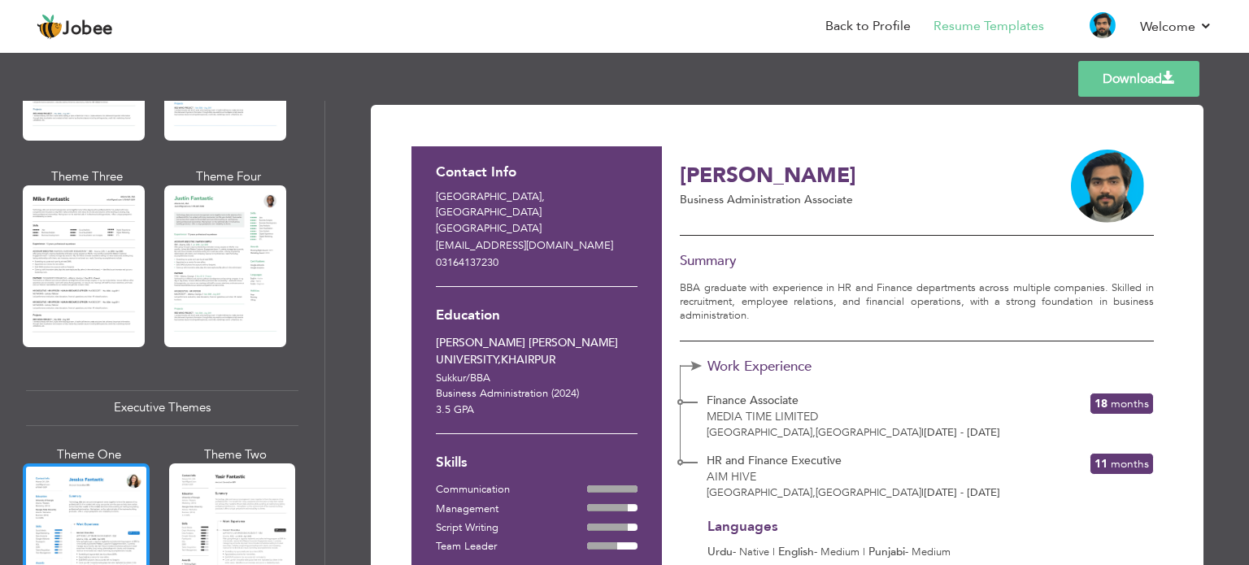
scroll to position [783, 0]
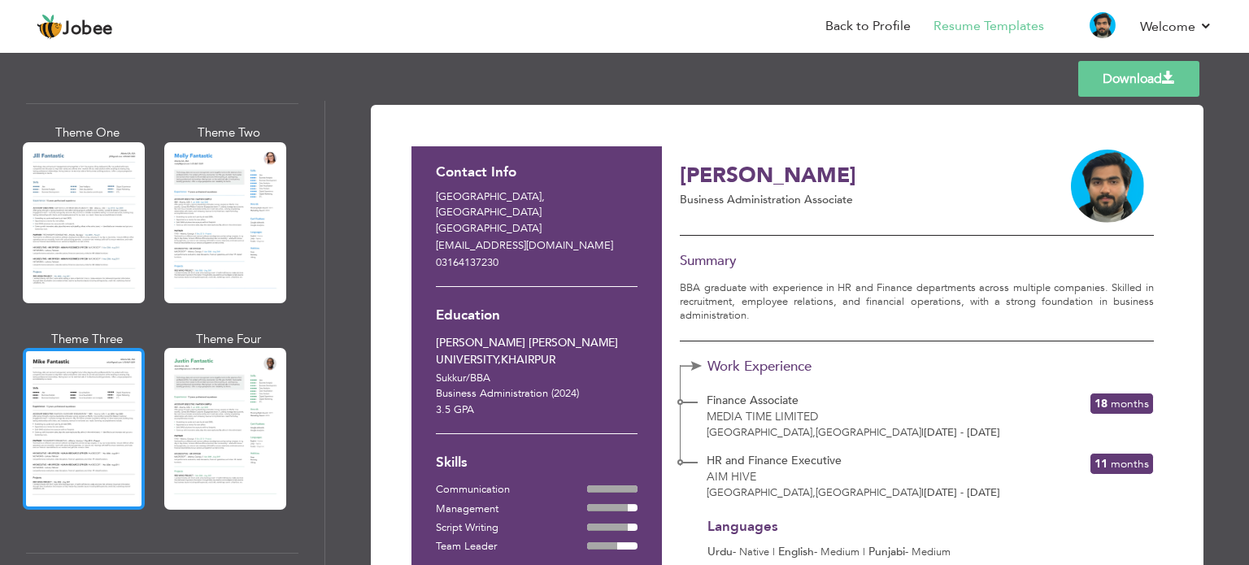
click at [126, 370] on div at bounding box center [84, 428] width 122 height 161
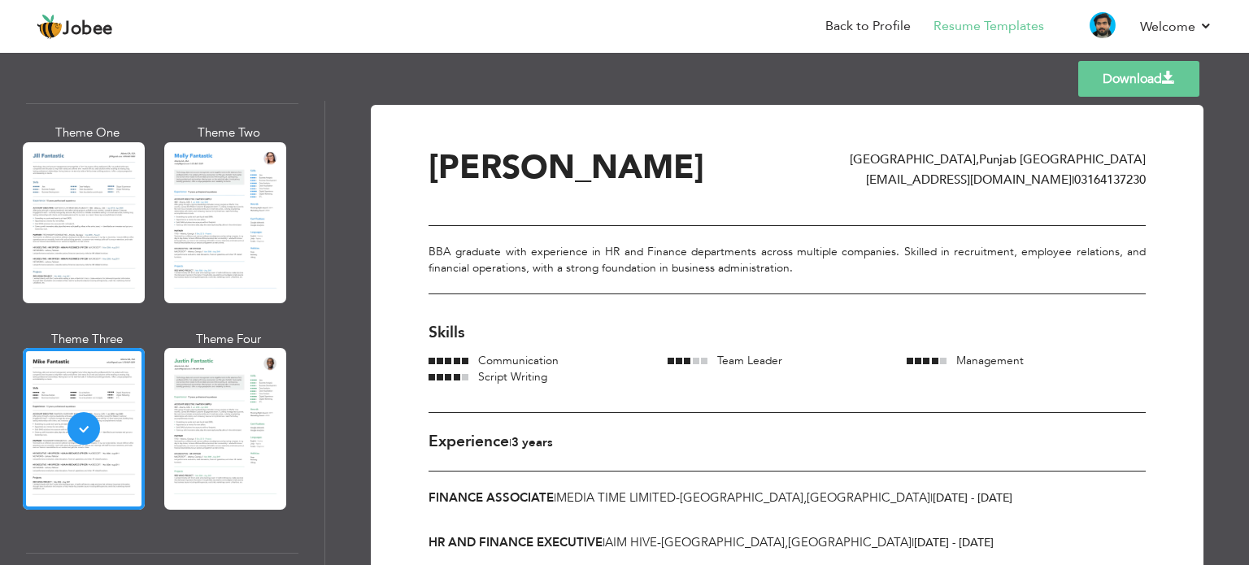
scroll to position [365, 0]
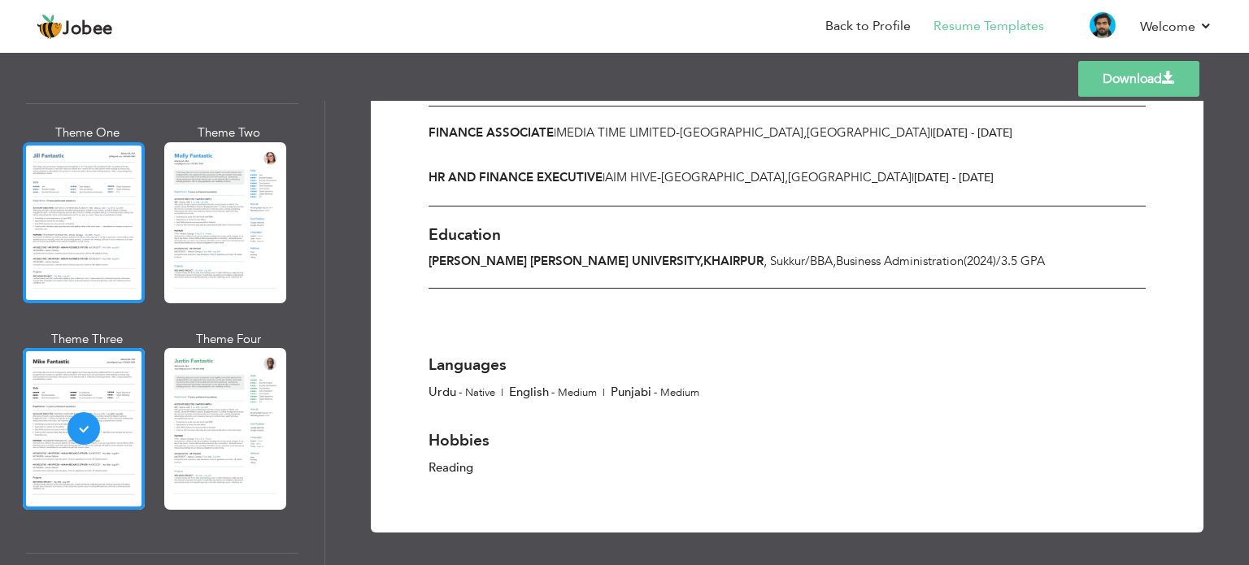
click at [92, 172] on div at bounding box center [84, 222] width 122 height 161
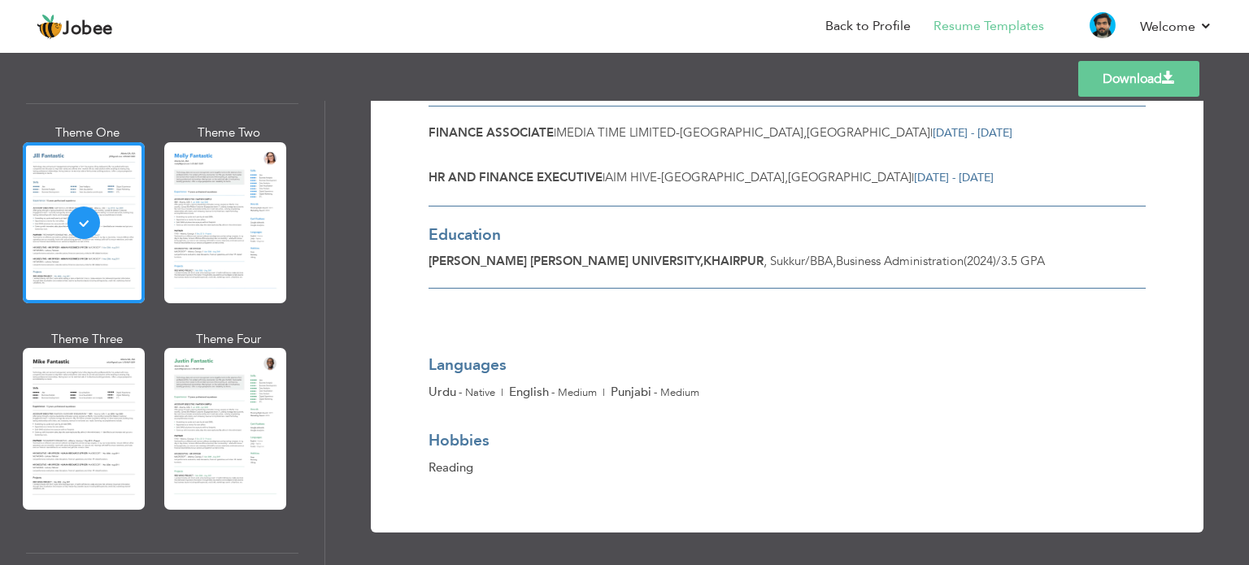
click at [1149, 81] on link "Download" at bounding box center [1139, 79] width 121 height 36
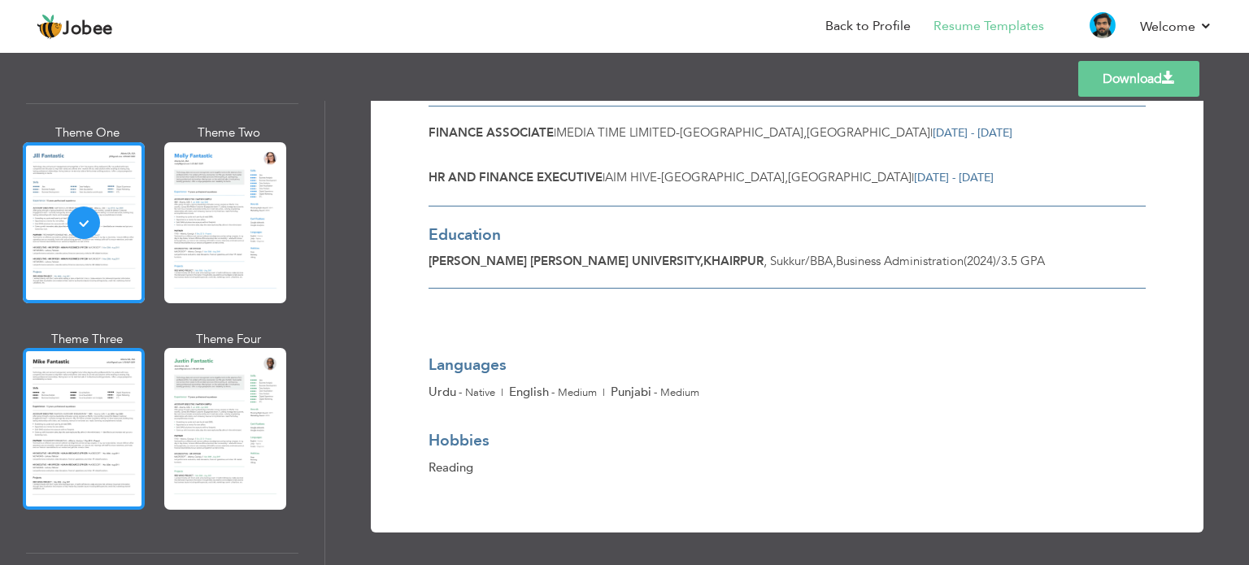
click at [112, 391] on div at bounding box center [84, 428] width 122 height 161
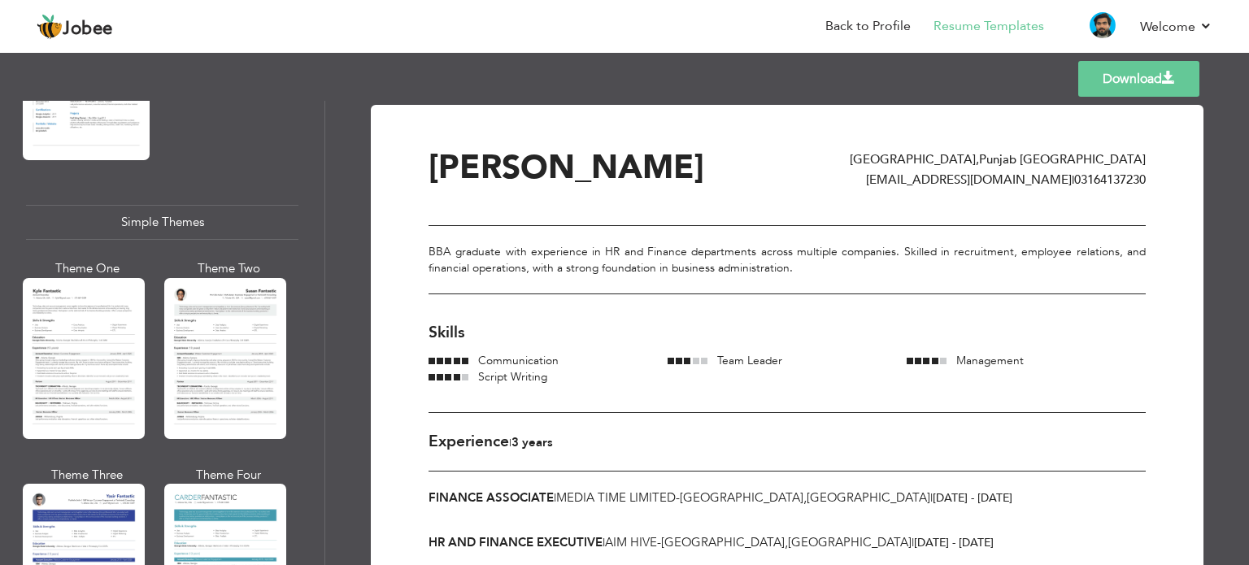
scroll to position [2775, 0]
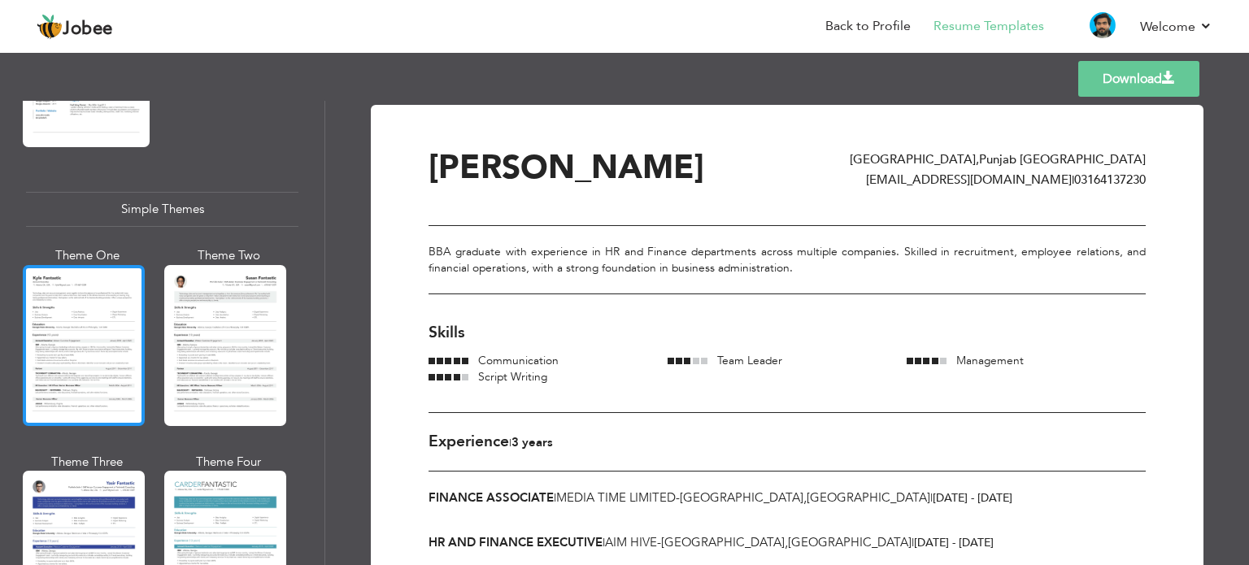
click at [93, 331] on div at bounding box center [84, 345] width 122 height 161
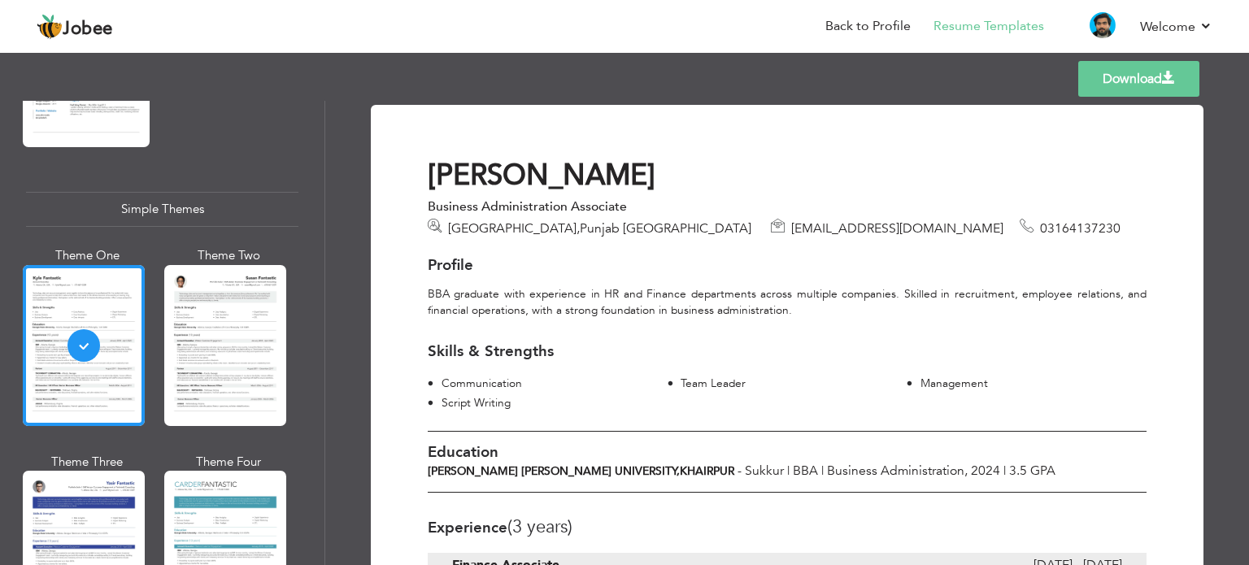
scroll to position [2854, 0]
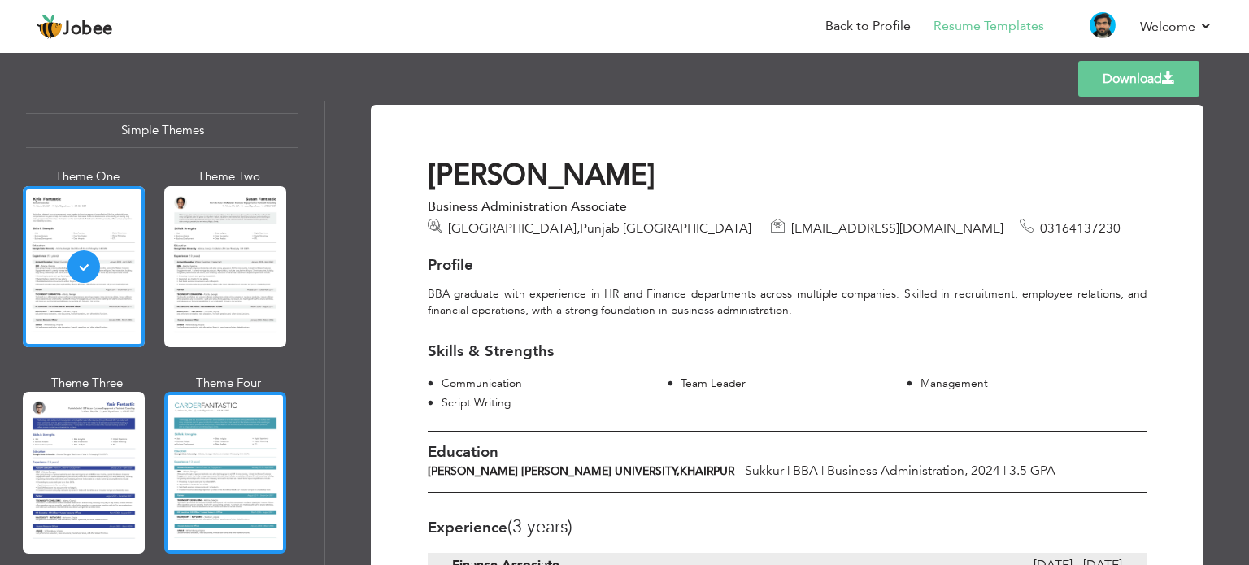
click at [234, 438] on div at bounding box center [225, 472] width 122 height 161
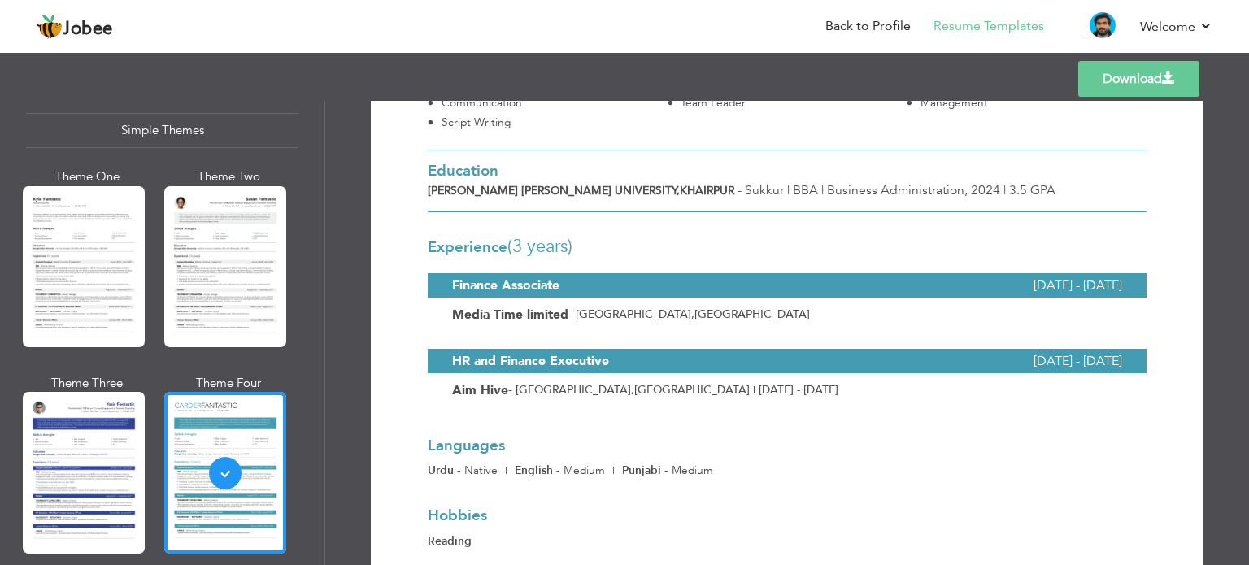
scroll to position [360, 0]
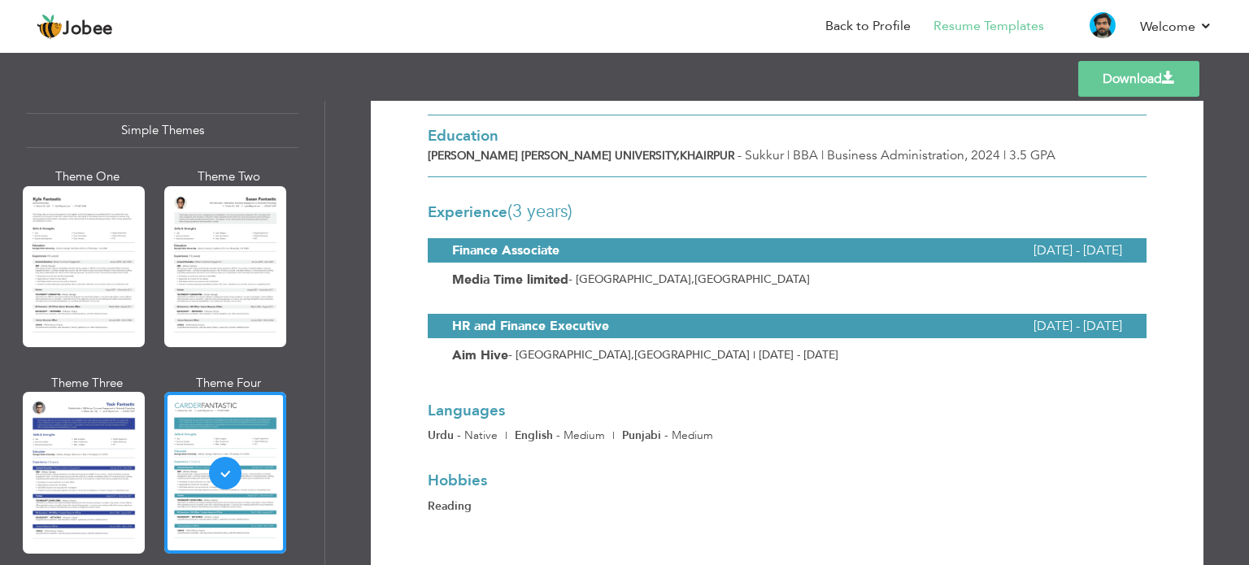
click at [716, 565] on div "Download Mujeeb Anwar Lahore , Punjab Pakistan mujeebanwar1743@gmail.com 031641…" at bounding box center [787, 333] width 924 height 464
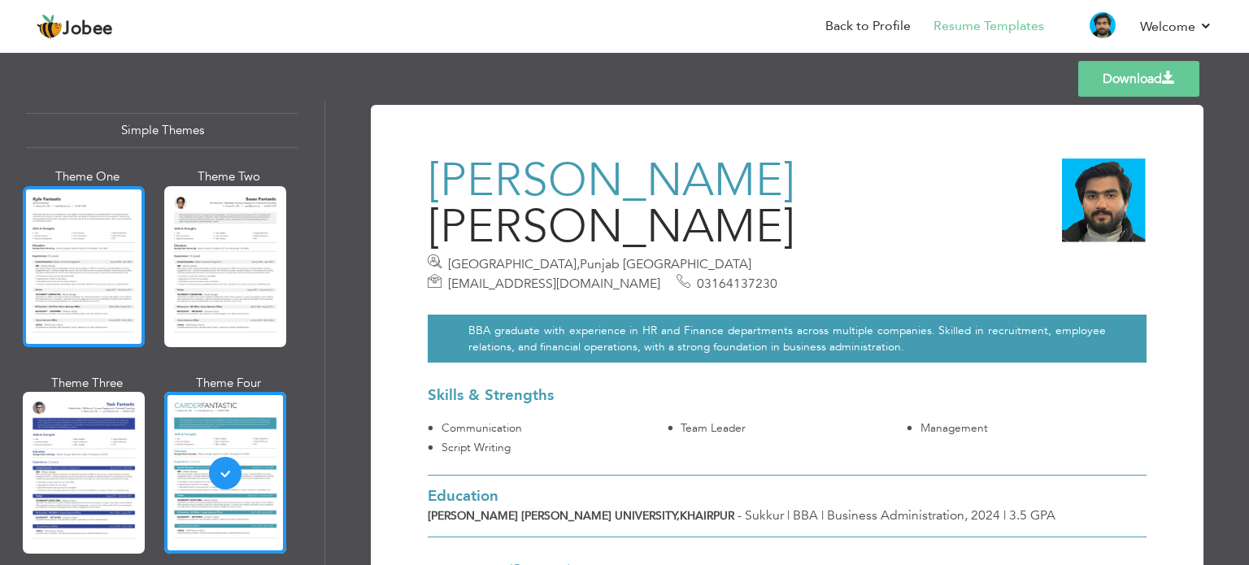
click at [108, 210] on div at bounding box center [84, 266] width 122 height 161
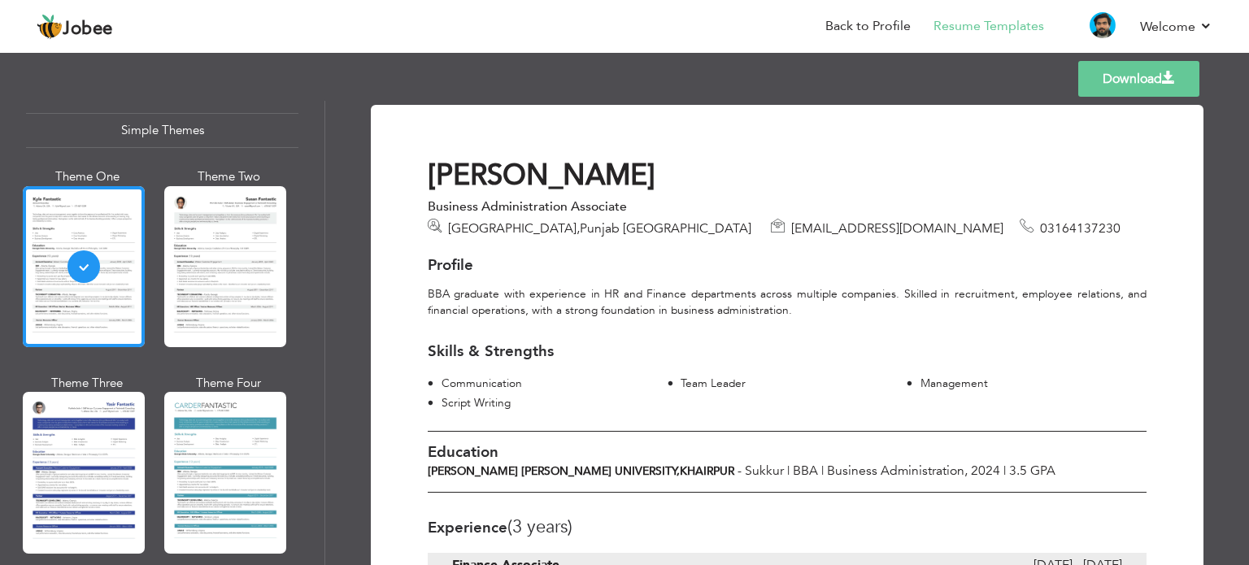
click at [1153, 73] on link "Download" at bounding box center [1139, 79] width 121 height 36
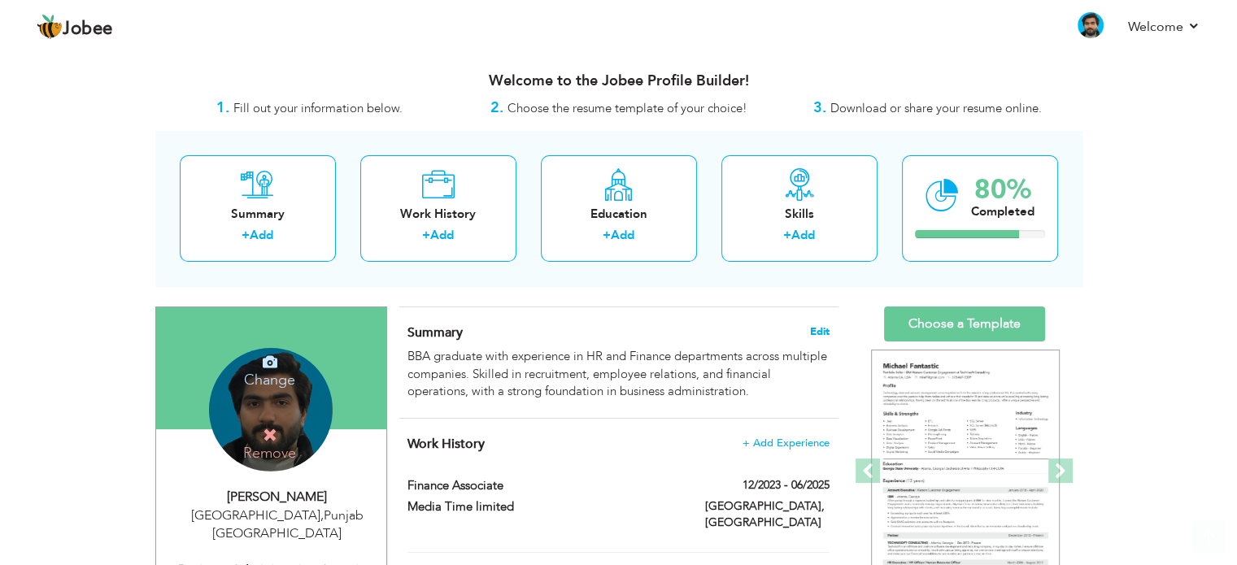
click at [817, 331] on span "Edit" at bounding box center [820, 331] width 20 height 11
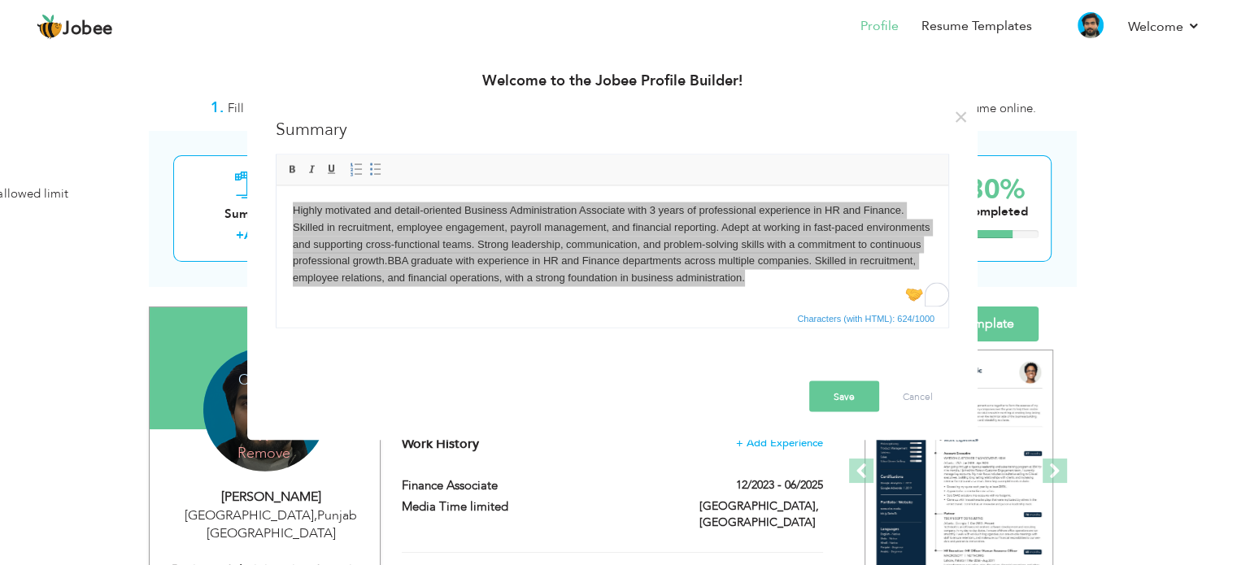
click at [836, 385] on button "Save" at bounding box center [844, 396] width 70 height 31
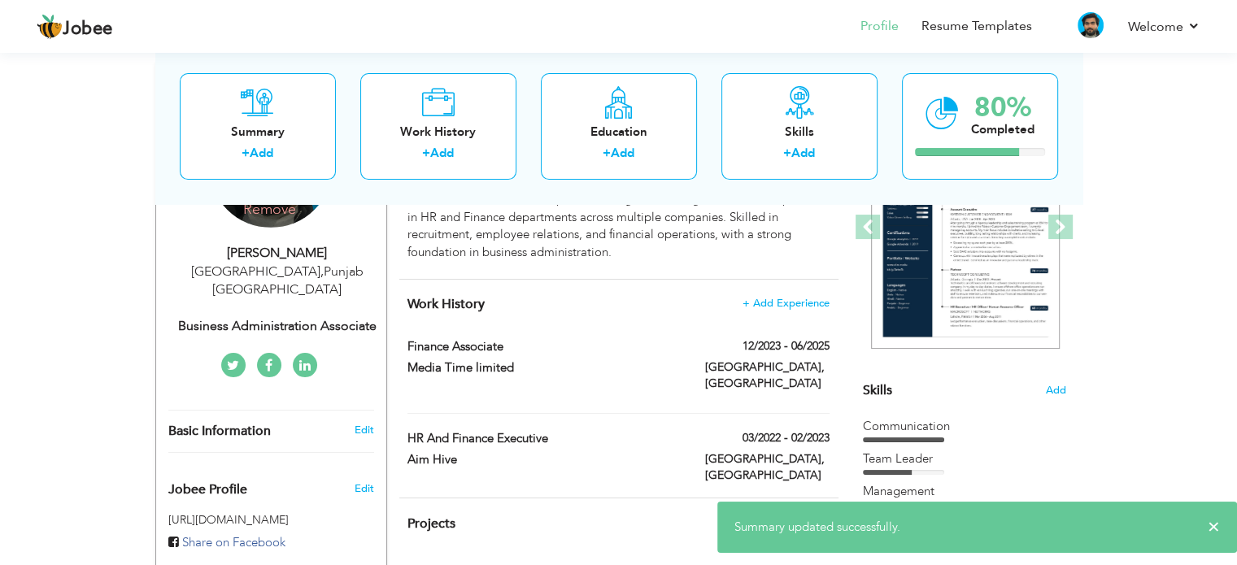
scroll to position [325, 0]
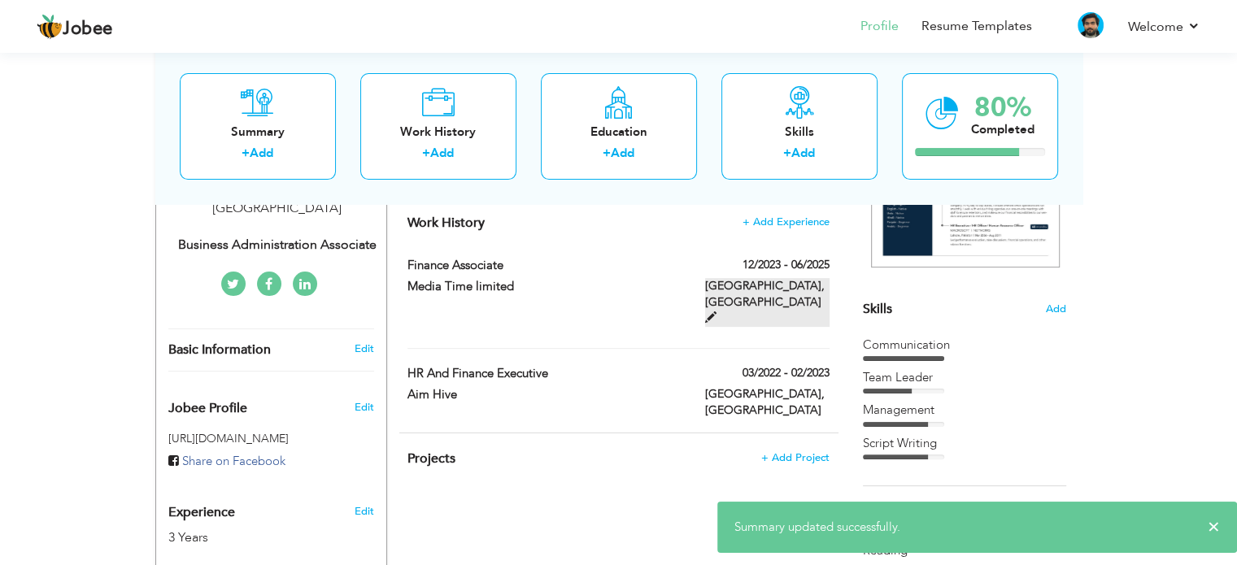
click at [717, 312] on span at bounding box center [710, 317] width 11 height 11
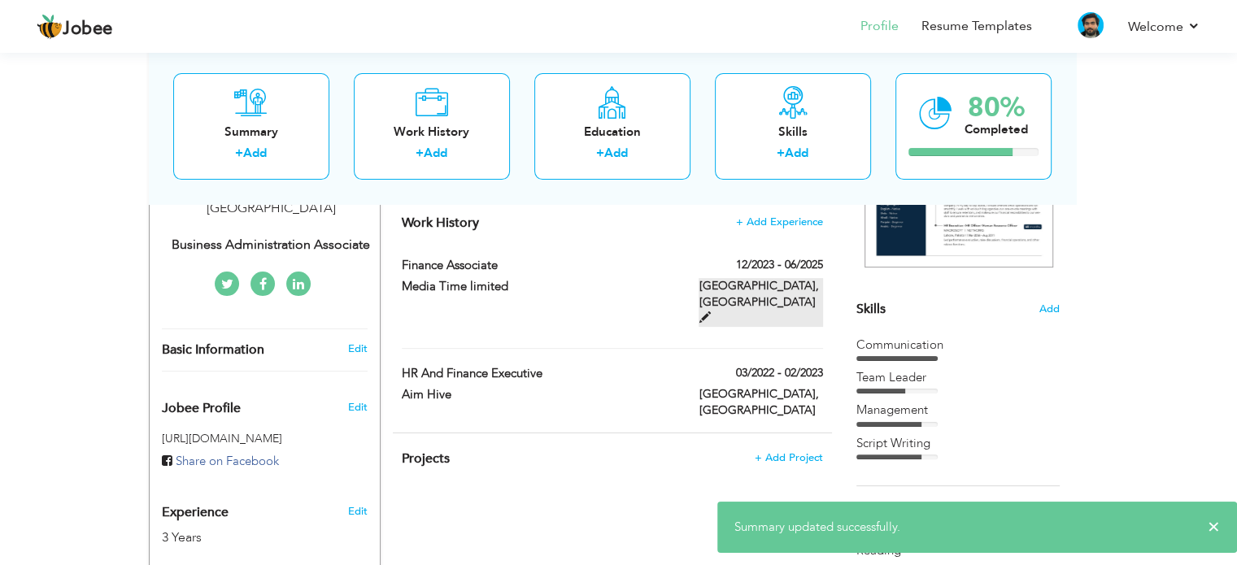
type input "Finance Associate"
type input "Media Time limited"
type input "12/2023"
type input "06/2025"
type input "[GEOGRAPHIC_DATA]"
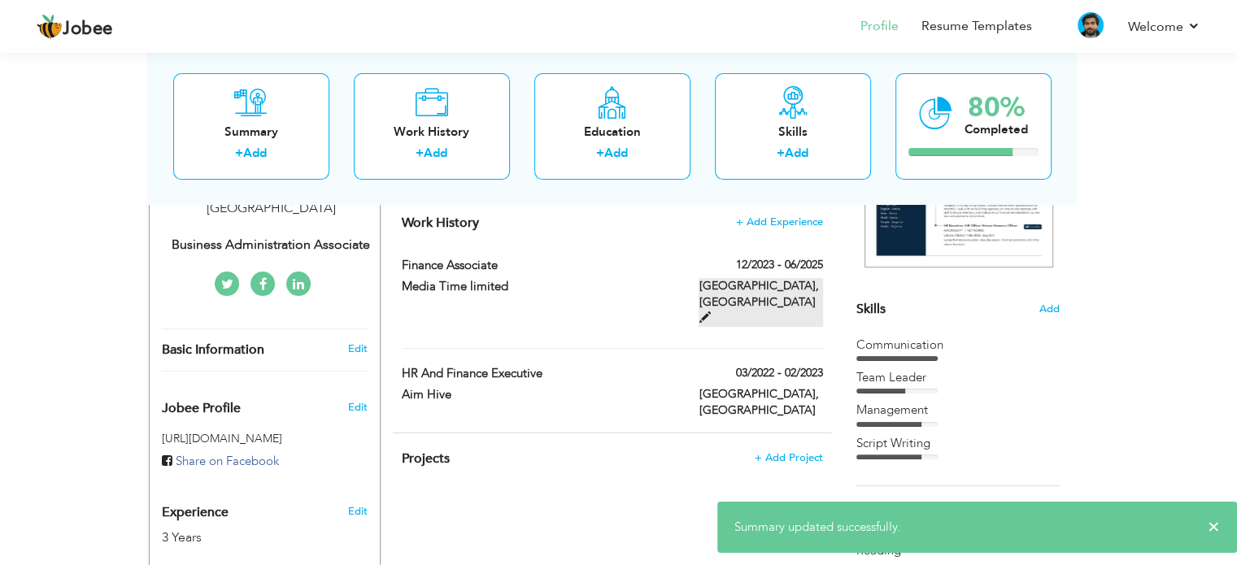
type input "[GEOGRAPHIC_DATA]"
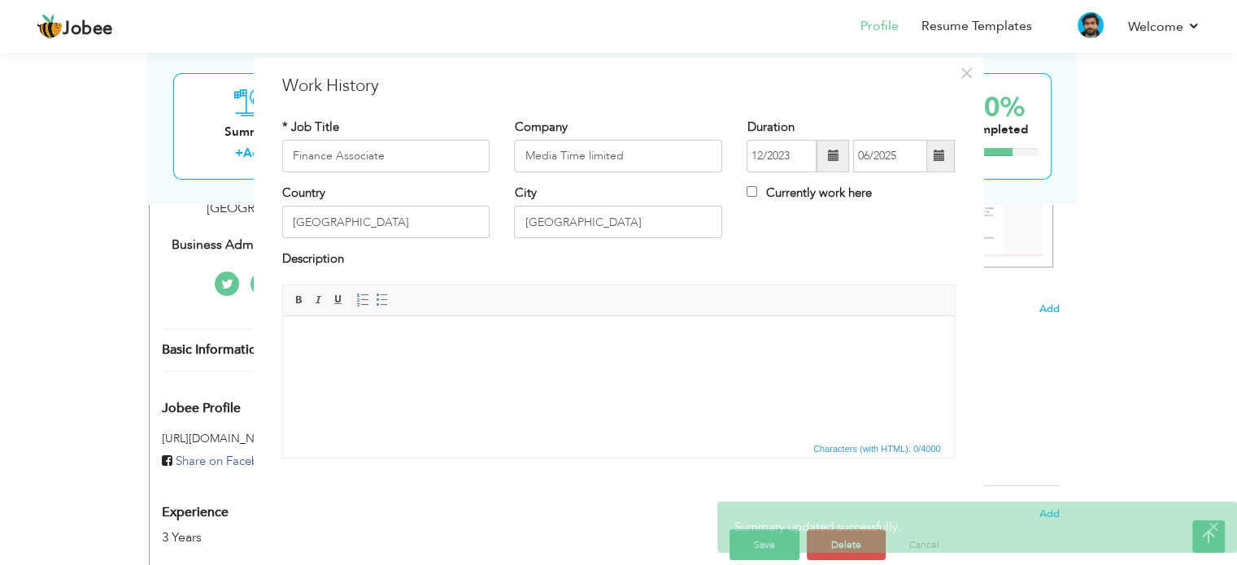
click at [395, 337] on body at bounding box center [618, 340] width 639 height 17
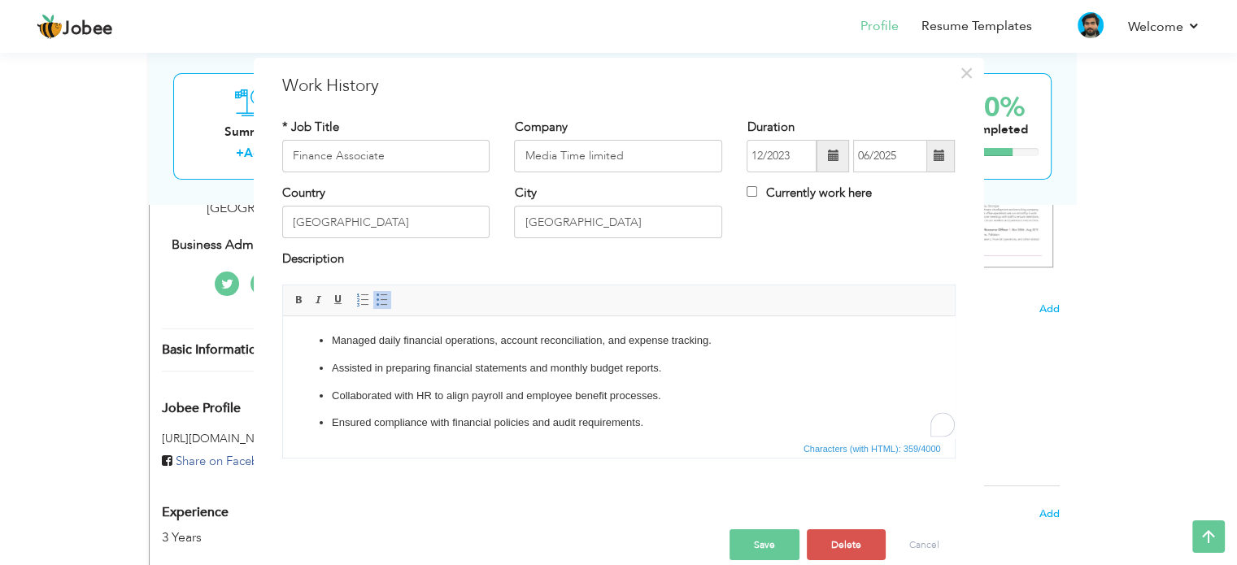
click at [778, 530] on button "Save" at bounding box center [765, 545] width 70 height 31
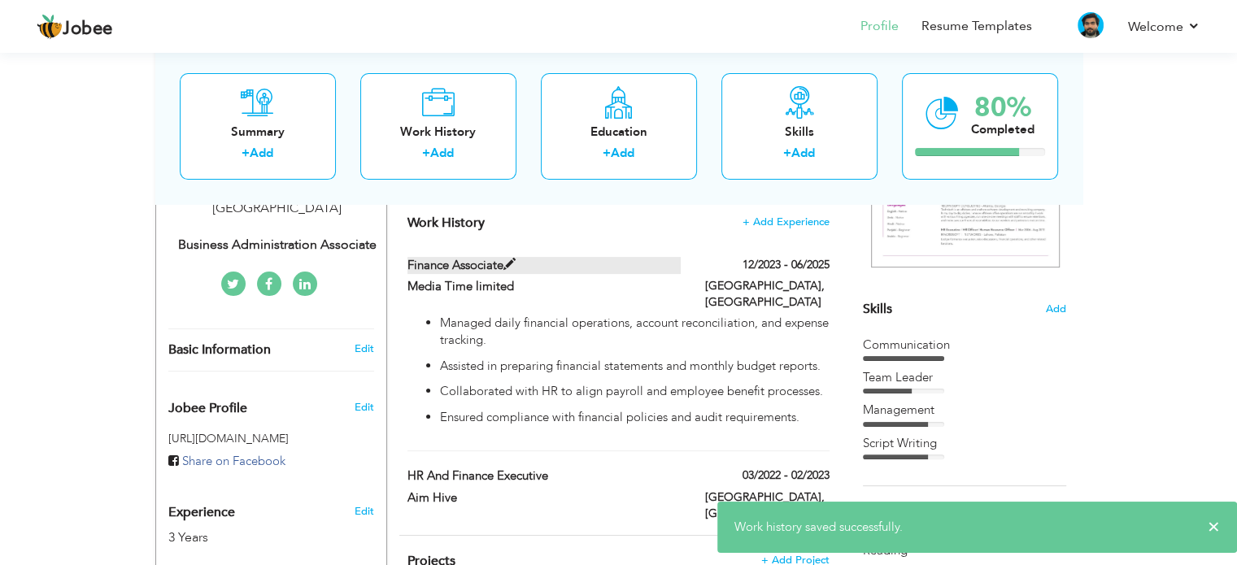
scroll to position [488, 0]
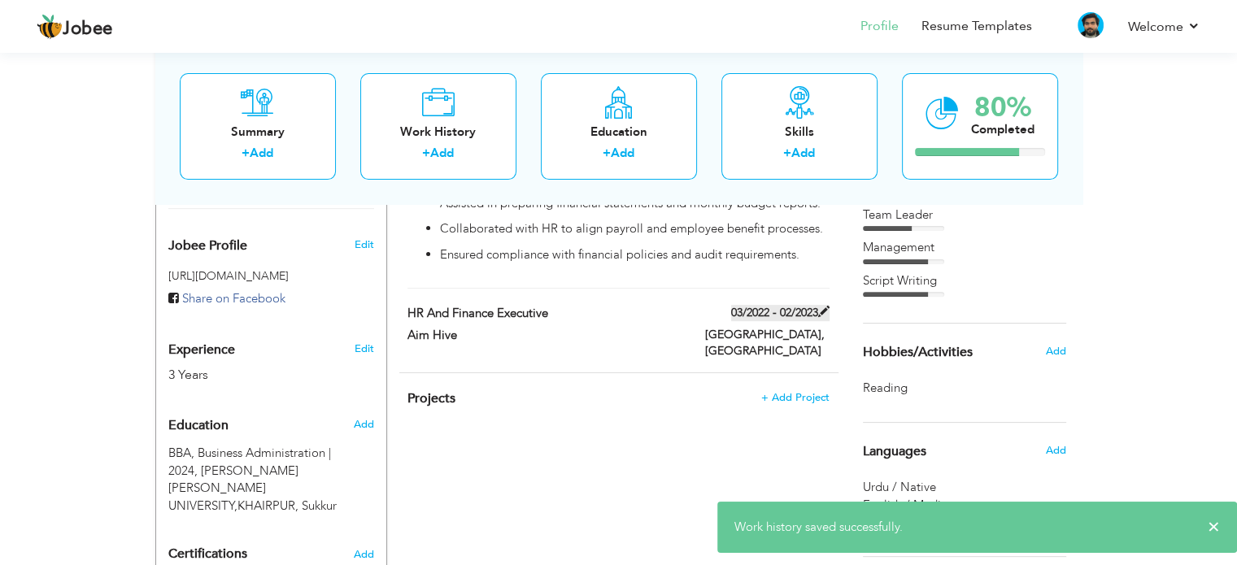
click at [821, 306] on span at bounding box center [823, 311] width 11 height 11
type input "HR and Finance Executive"
type input "Aim Hive"
type input "03/2022"
type input "02/2023"
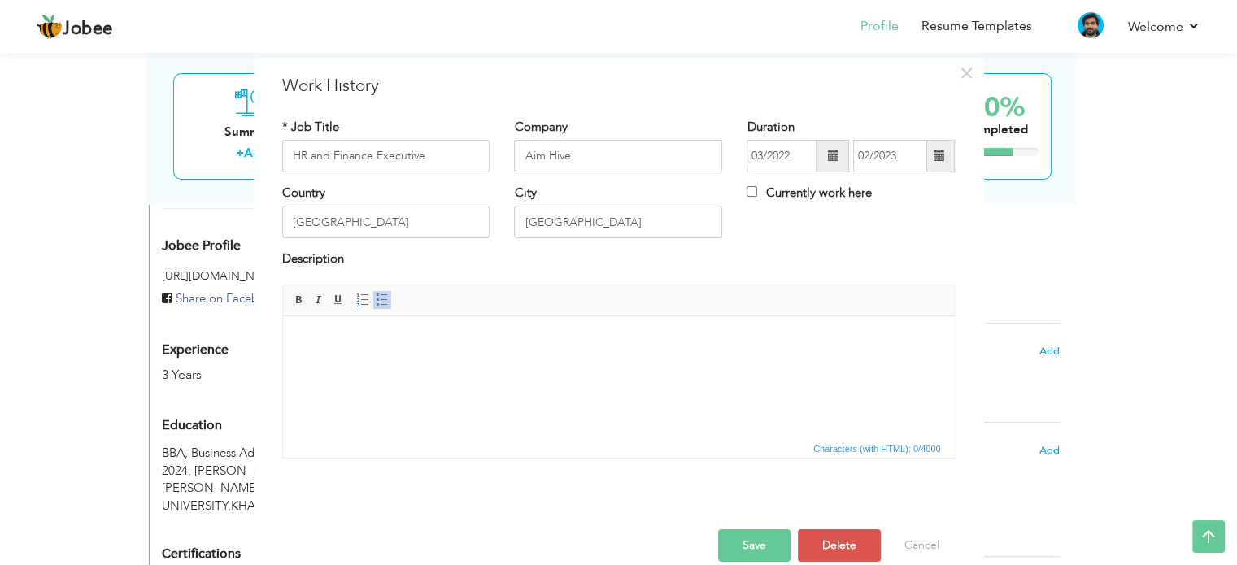
click at [447, 338] on body at bounding box center [618, 340] width 639 height 17
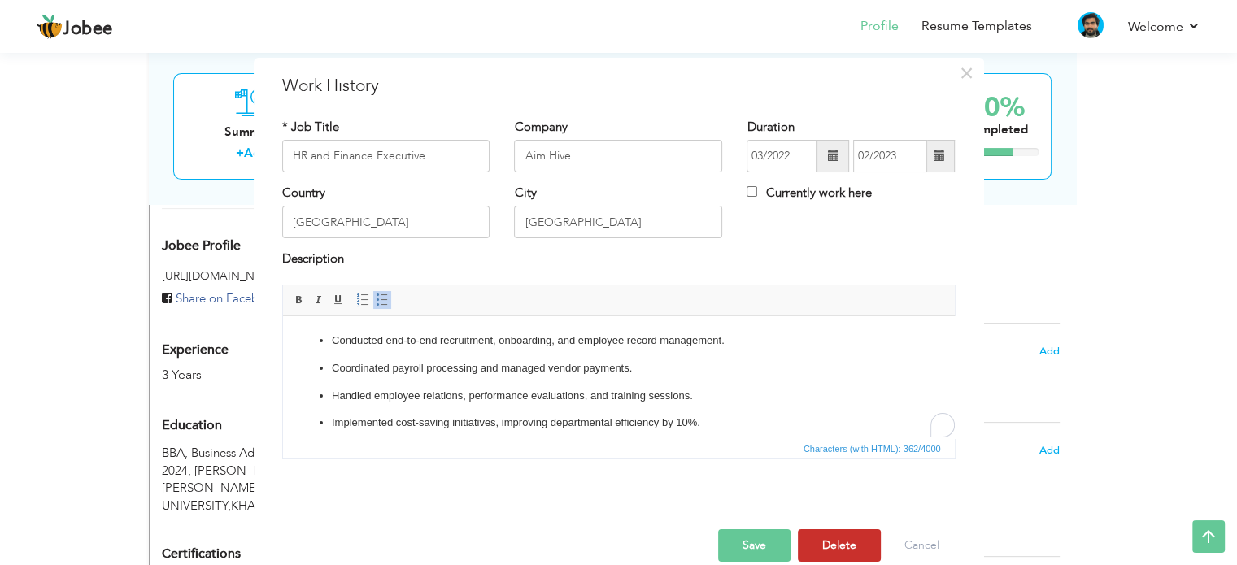
drag, startPoint x: 826, startPoint y: 532, endPoint x: 785, endPoint y: 460, distance: 82.7
click at [785, 460] on div "× Work History * Job Title HR and Finance Executive Company Aim Hive Duration 0…" at bounding box center [619, 324] width 730 height 533
click at [756, 539] on button "Save" at bounding box center [754, 546] width 72 height 33
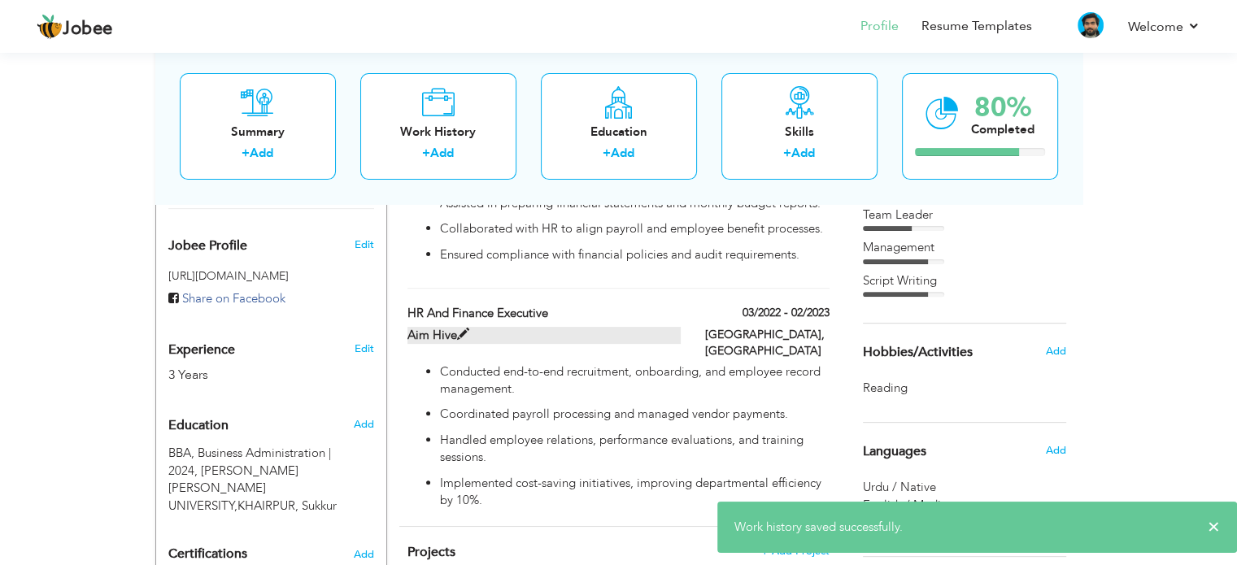
scroll to position [621, 0]
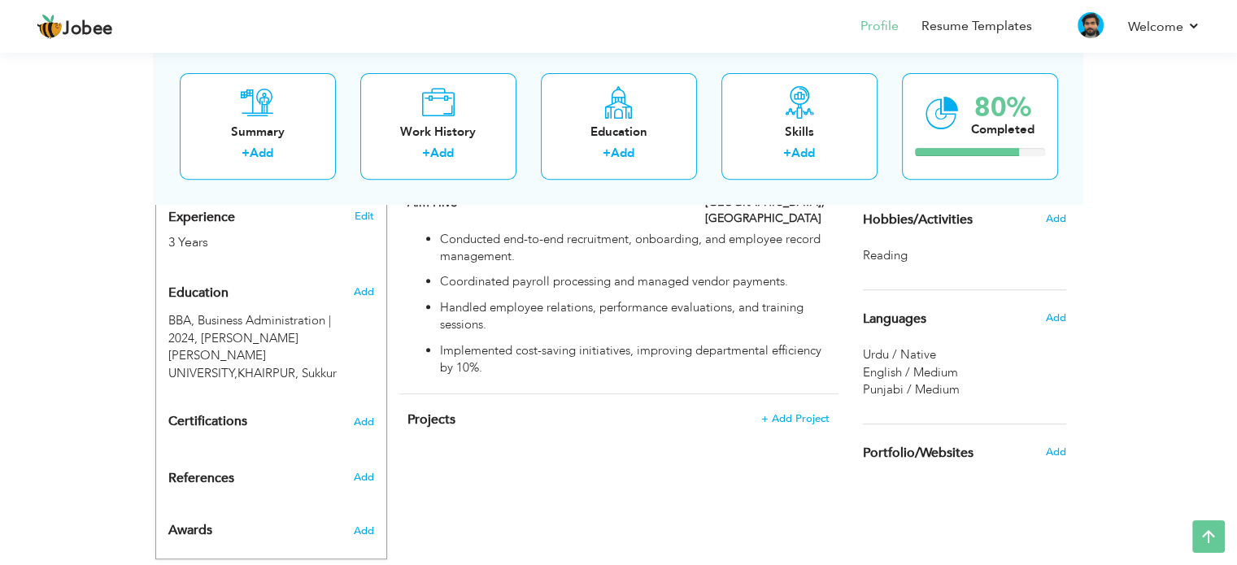
click at [1053, 208] on div "Add" at bounding box center [1059, 218] width 38 height 31
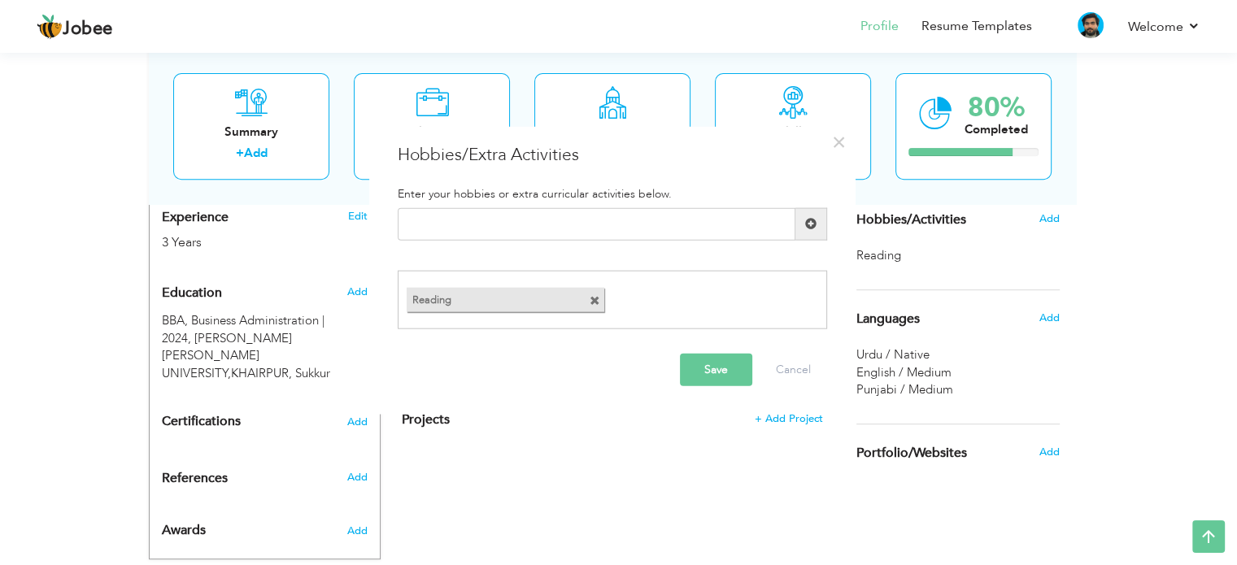
click at [598, 303] on span at bounding box center [595, 301] width 11 height 11
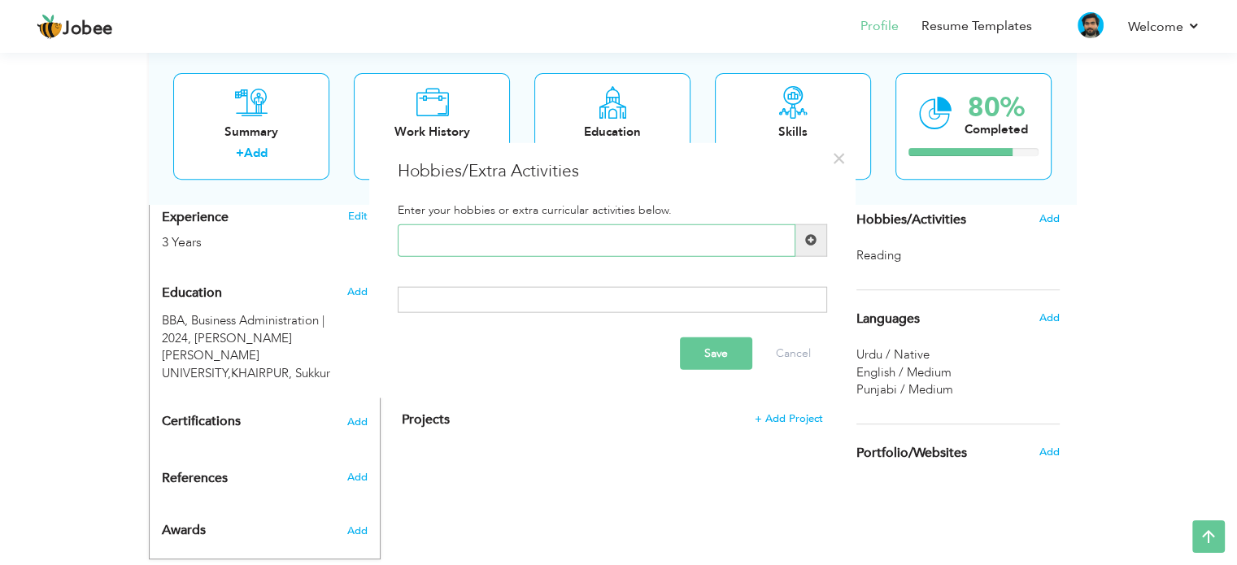
click at [543, 243] on input "text" at bounding box center [597, 240] width 398 height 33
paste input "Reading Business & Financ"
drag, startPoint x: 565, startPoint y: 238, endPoint x: 499, endPoint y: 238, distance: 65.9
click at [499, 238] on input "Reading Business & Financ" at bounding box center [597, 240] width 398 height 33
paste input "Public Speaking"
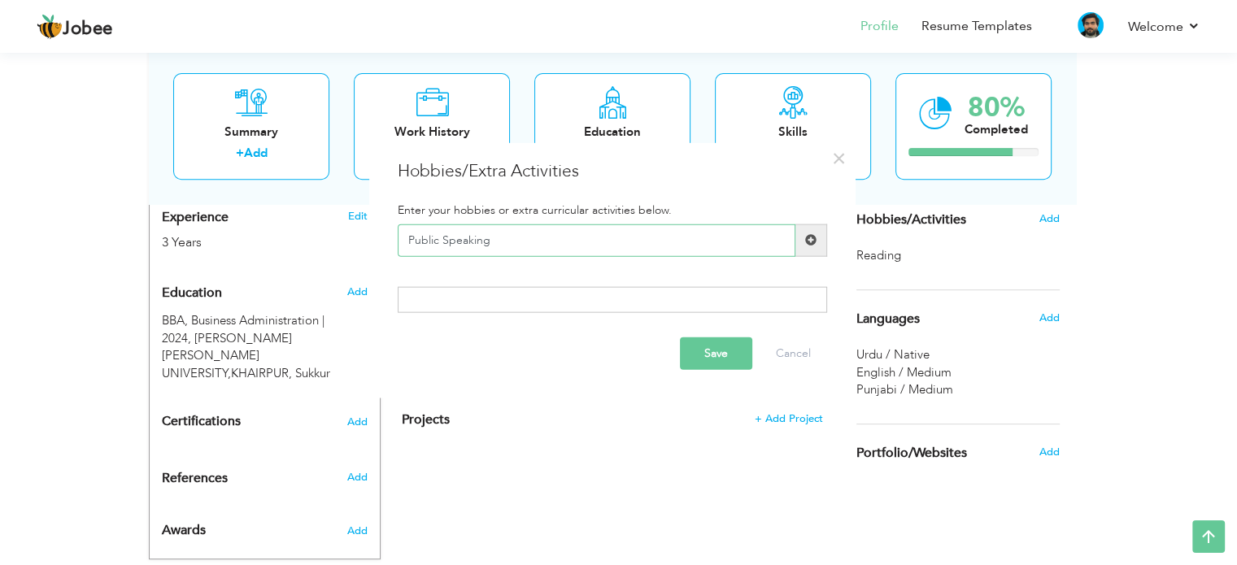
type input "Public Speaking"
click at [813, 243] on span at bounding box center [810, 239] width 11 height 11
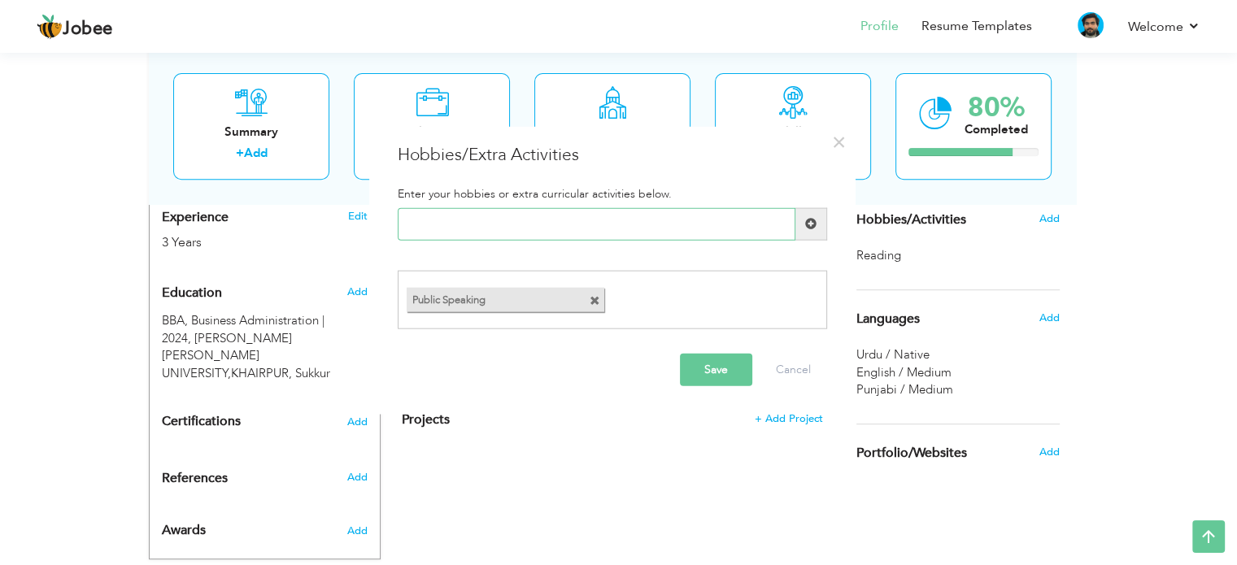
click at [489, 214] on input "text" at bounding box center [597, 223] width 398 height 33
paste input "Finance Journals"
click at [410, 221] on input "Finance Journals" at bounding box center [597, 223] width 398 height 33
type input "Reading Finance Journals"
click at [817, 217] on span at bounding box center [812, 223] width 32 height 33
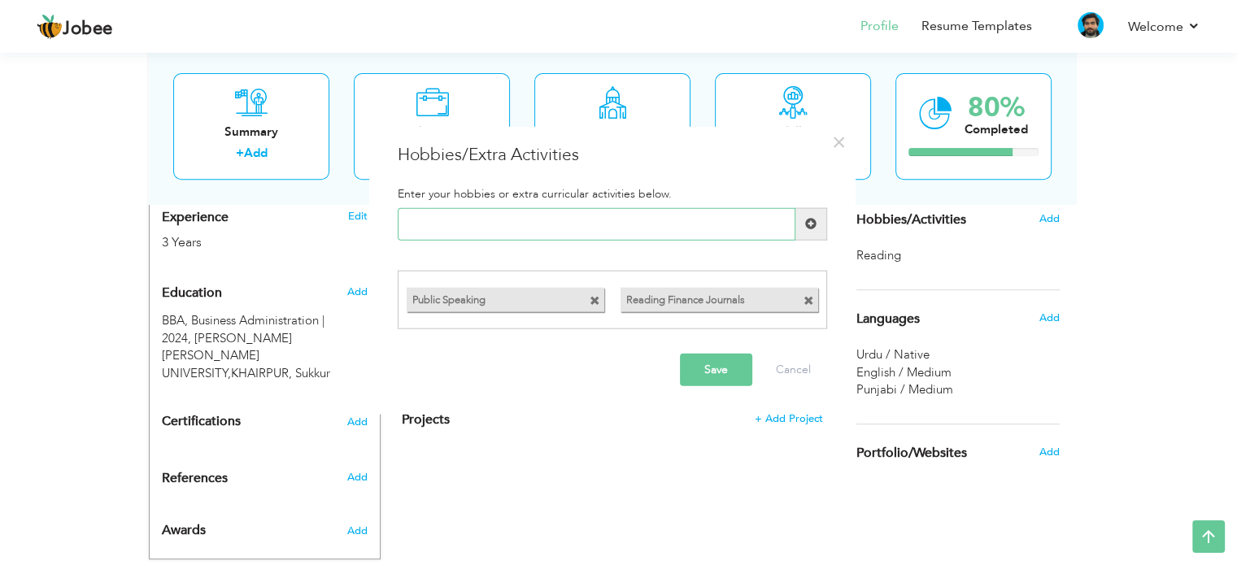
click at [573, 228] on input "text" at bounding box center [597, 223] width 398 height 33
paste input "Content Creation"
type input "Content Creation"
click at [804, 222] on span at bounding box center [812, 223] width 32 height 33
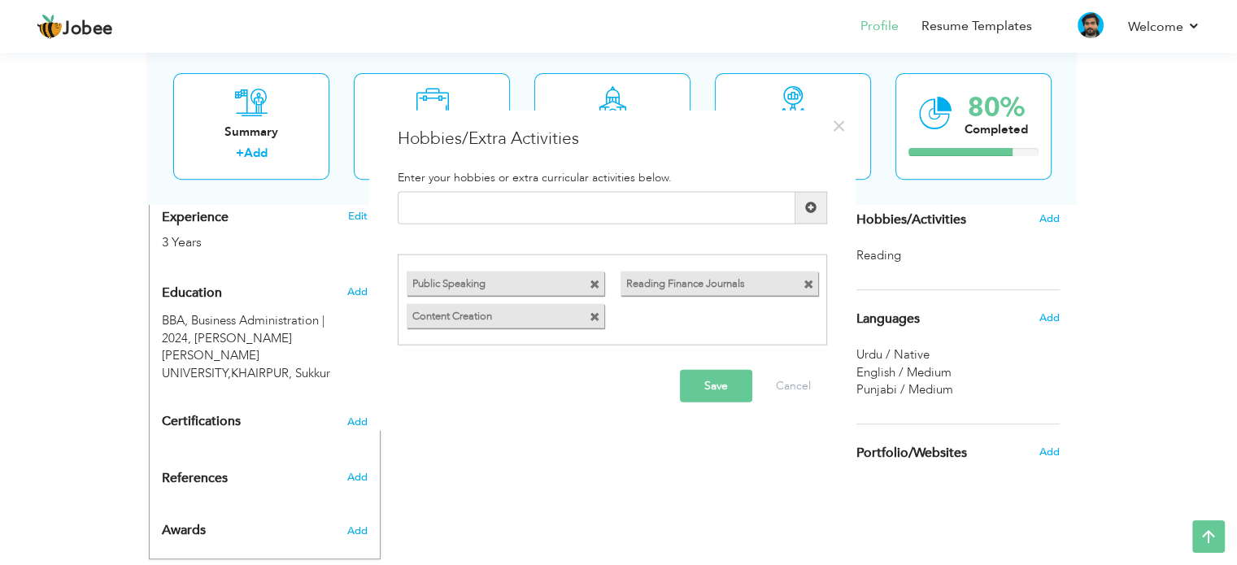
click at [707, 377] on button "Save" at bounding box center [716, 386] width 72 height 33
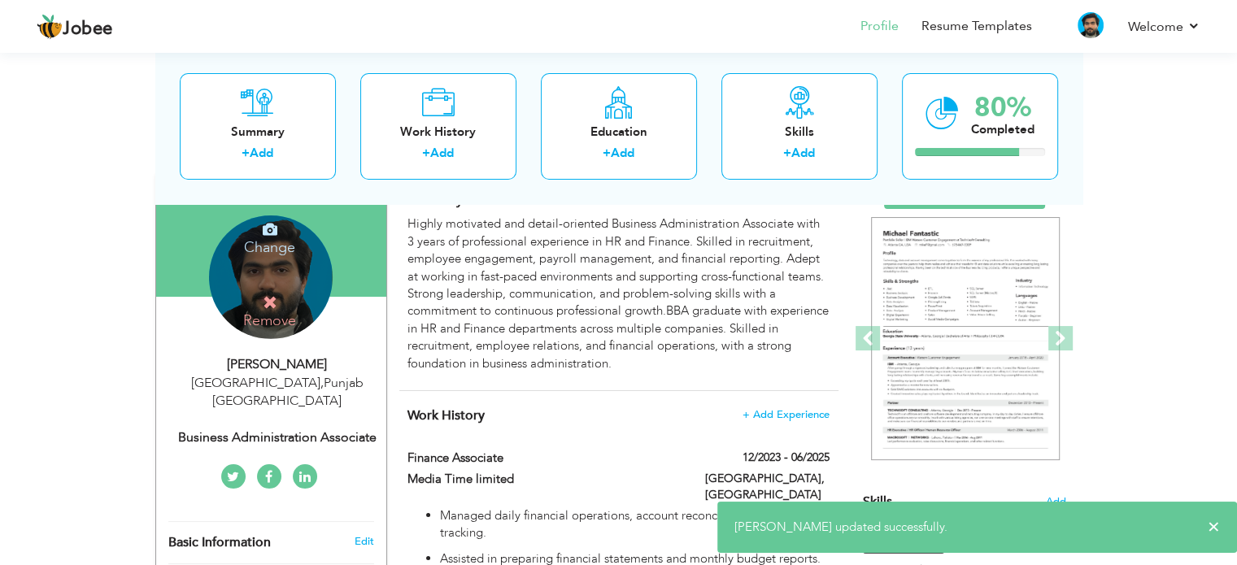
scroll to position [0, 0]
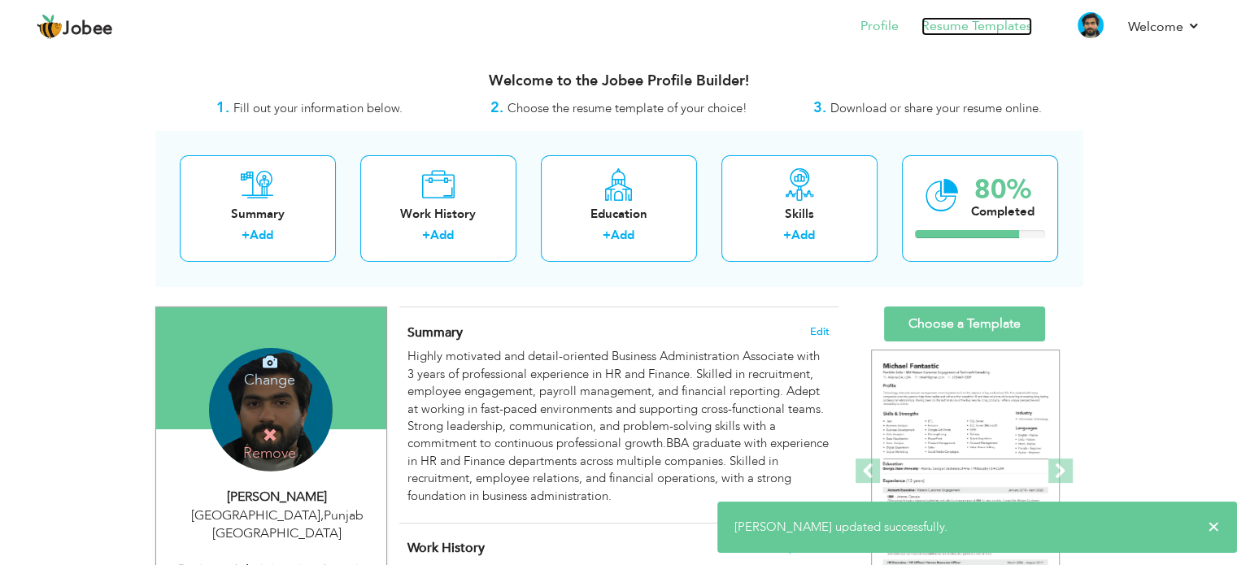
click at [992, 32] on link "Resume Templates" at bounding box center [977, 26] width 111 height 19
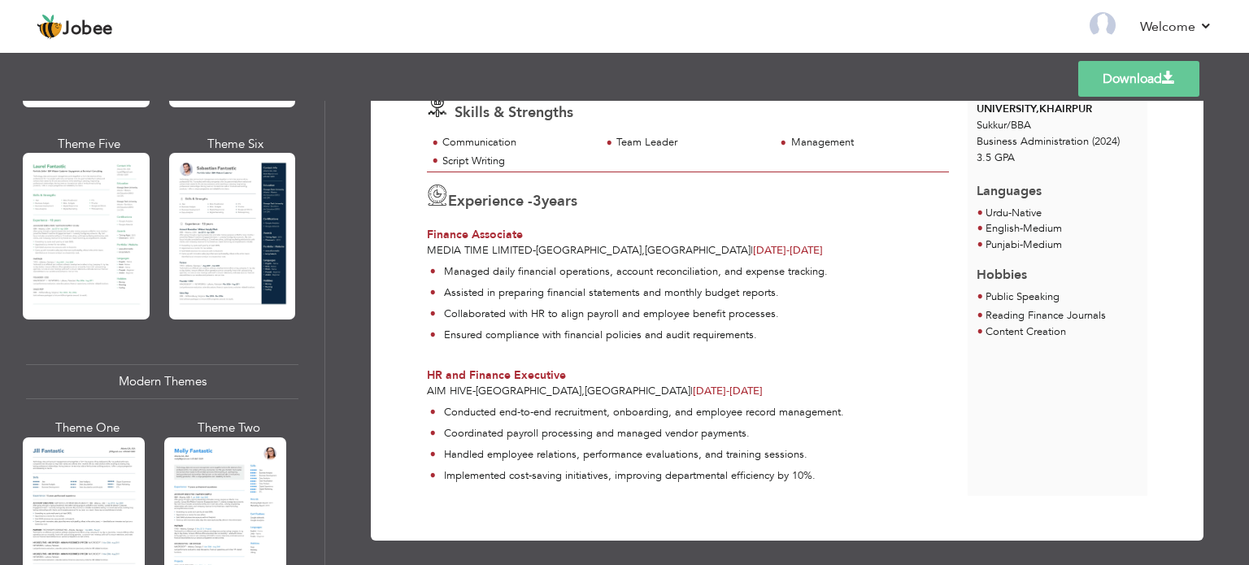
scroll to position [813, 0]
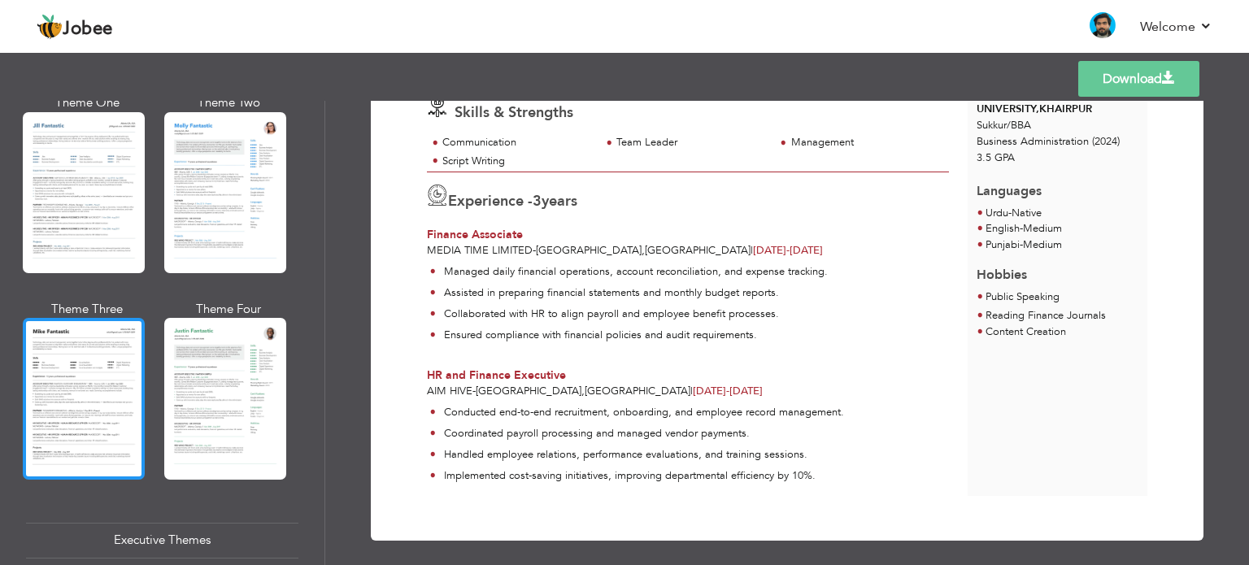
click at [69, 350] on div at bounding box center [84, 398] width 122 height 161
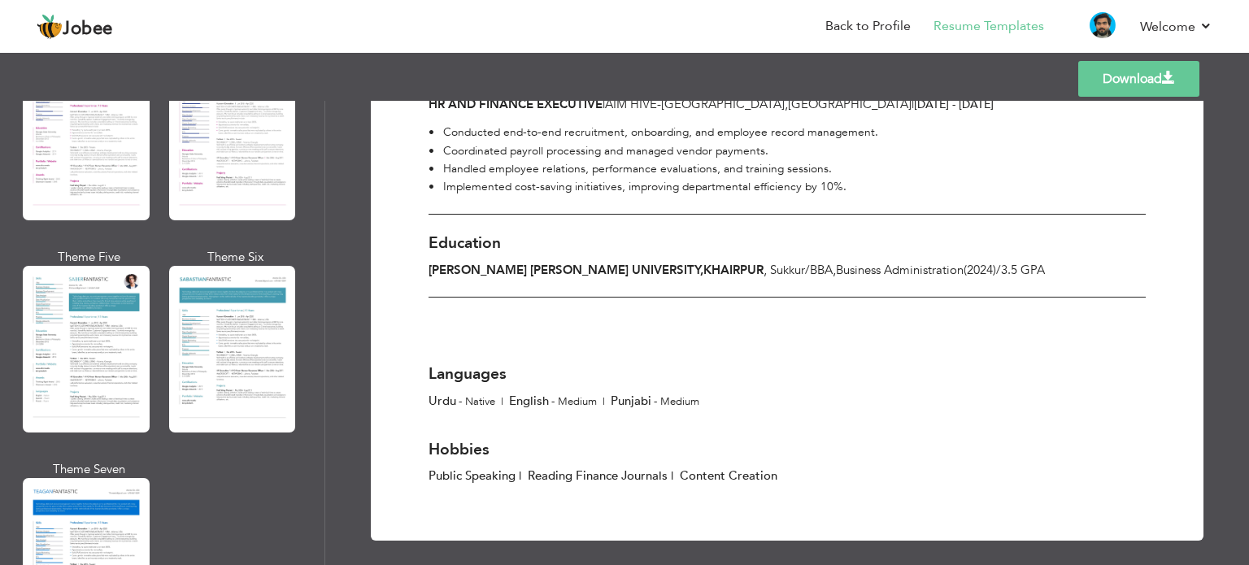
scroll to position [2766, 0]
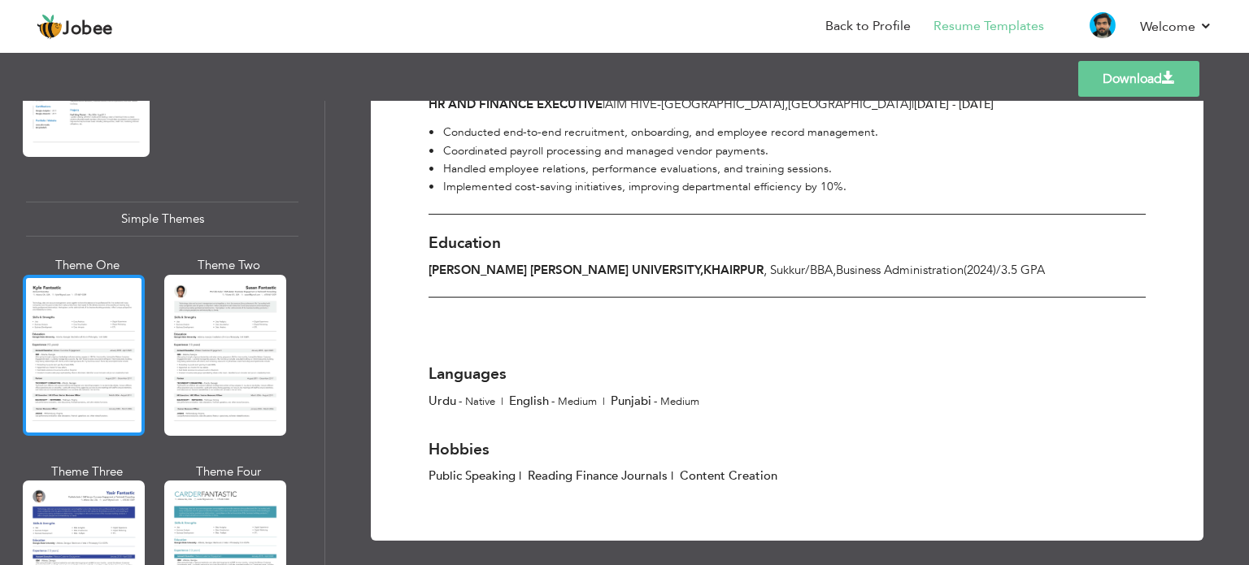
click at [98, 321] on div at bounding box center [84, 355] width 122 height 161
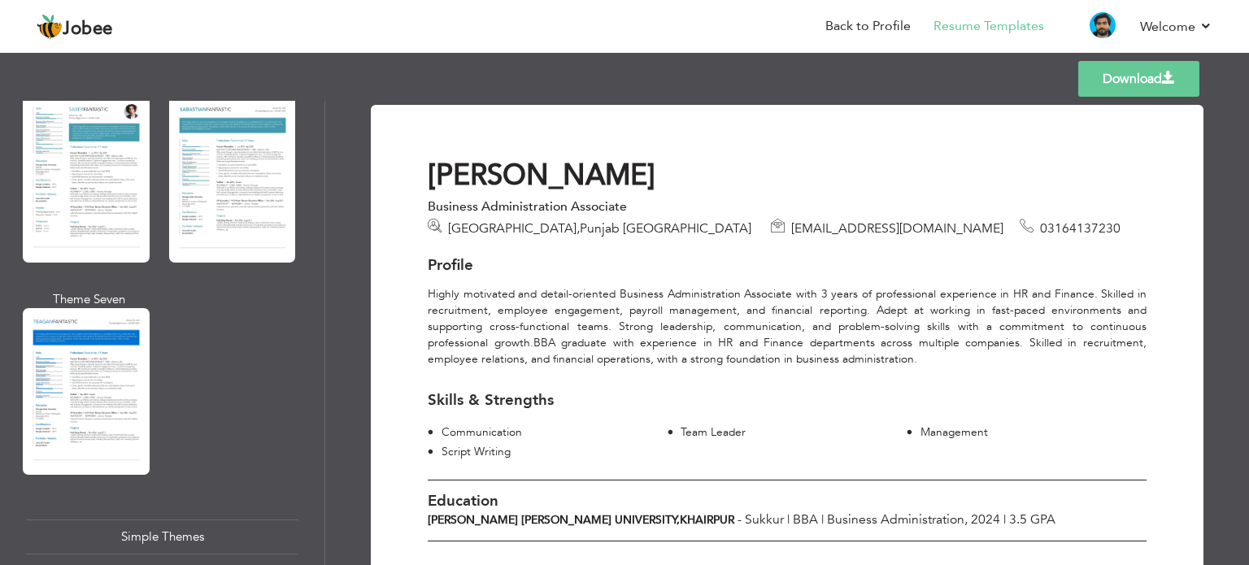
scroll to position [2285, 0]
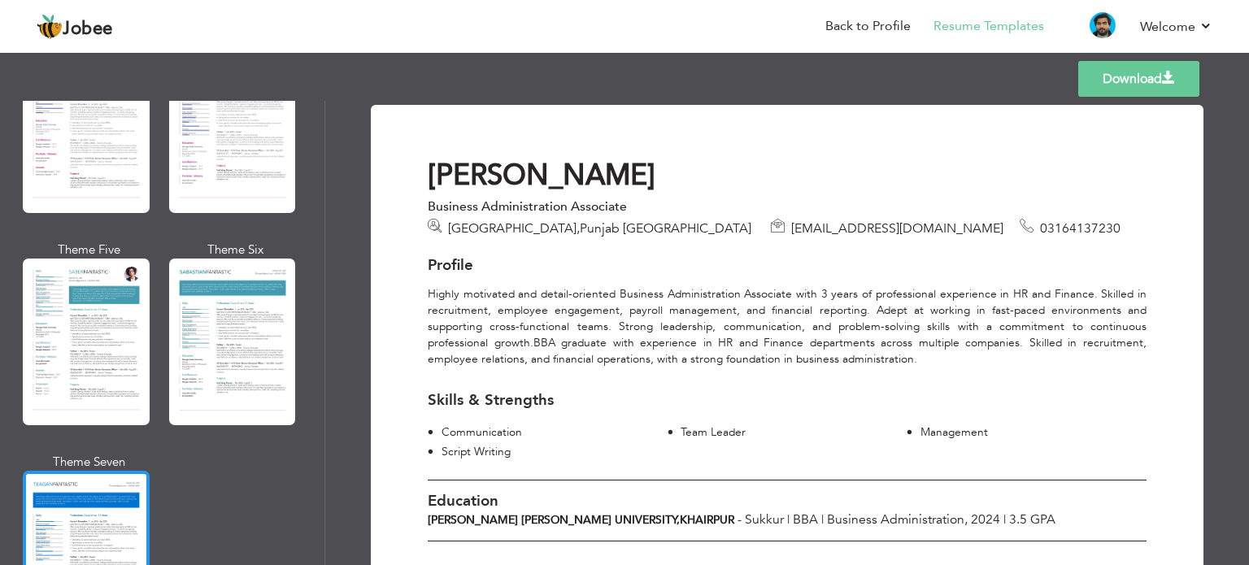
click at [85, 471] on div at bounding box center [86, 554] width 127 height 167
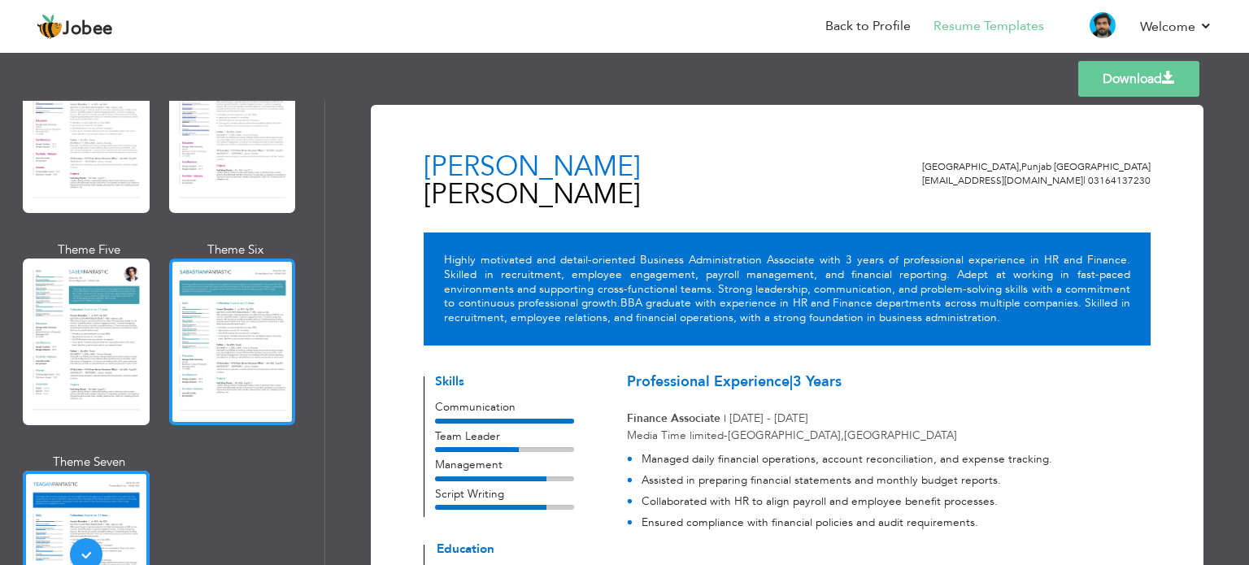
click at [193, 299] on div at bounding box center [232, 342] width 127 height 167
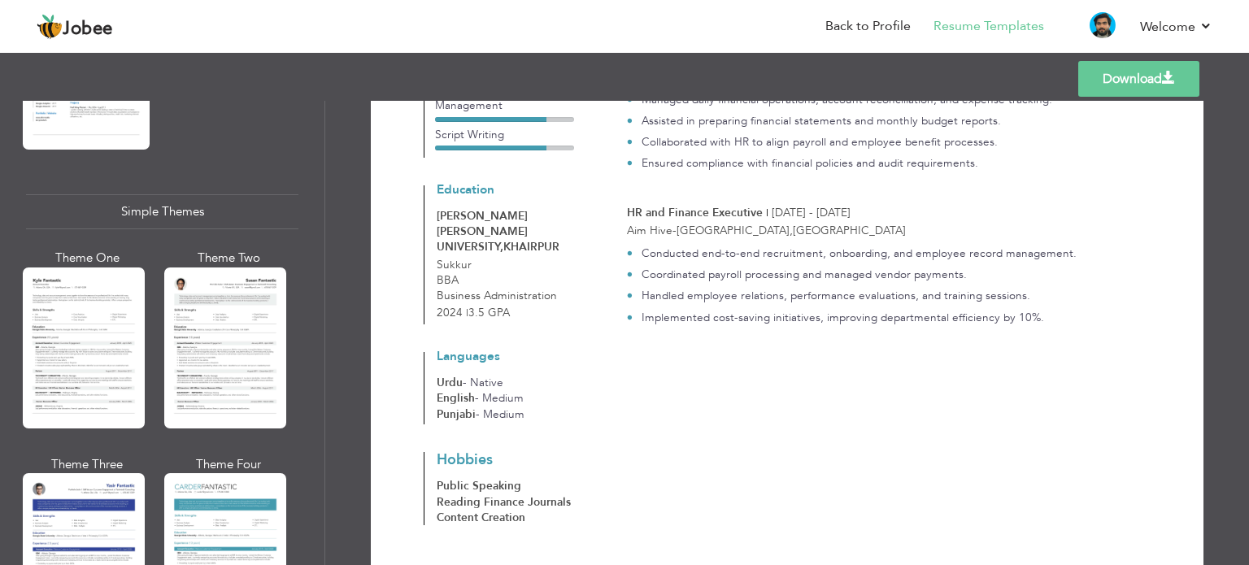
scroll to position [2854, 0]
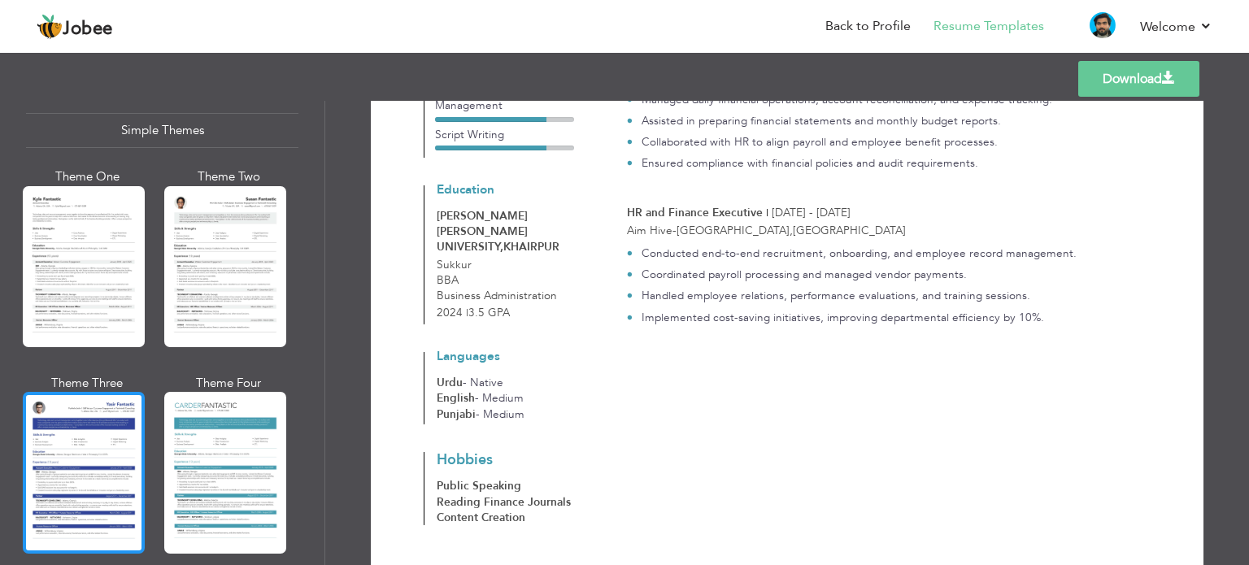
click at [118, 435] on div at bounding box center [84, 472] width 122 height 161
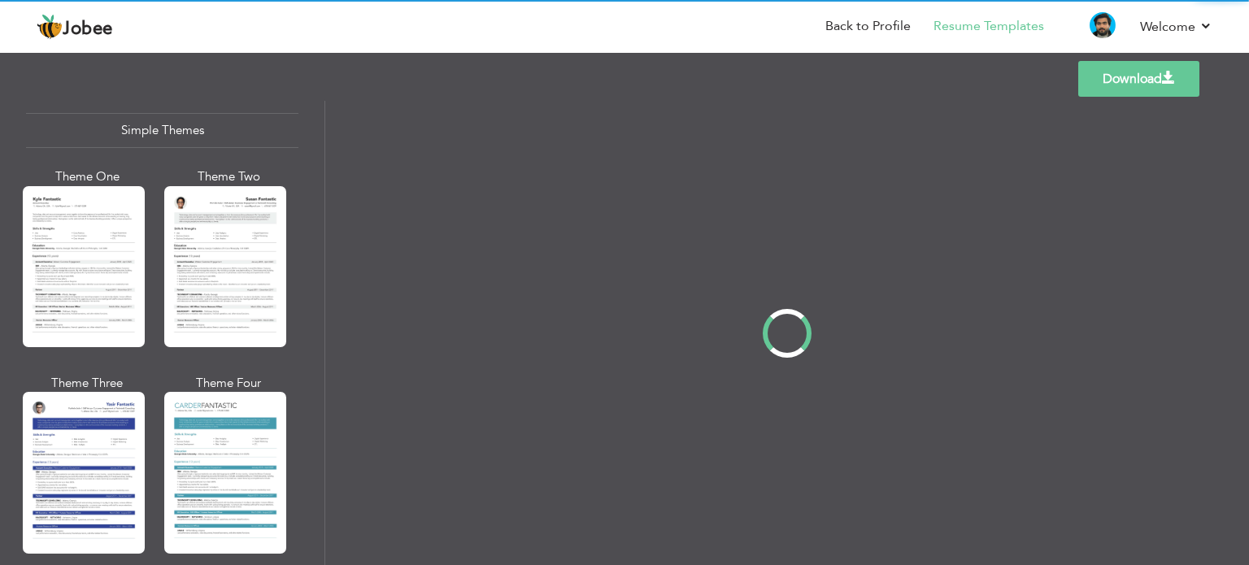
scroll to position [0, 0]
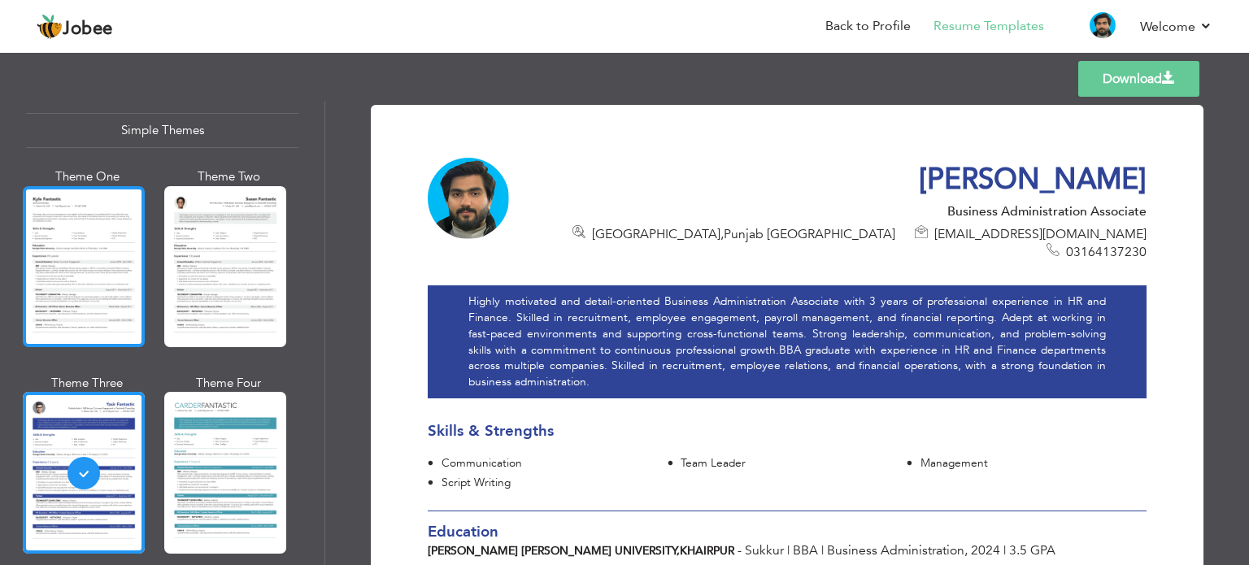
click at [75, 247] on div at bounding box center [84, 266] width 122 height 161
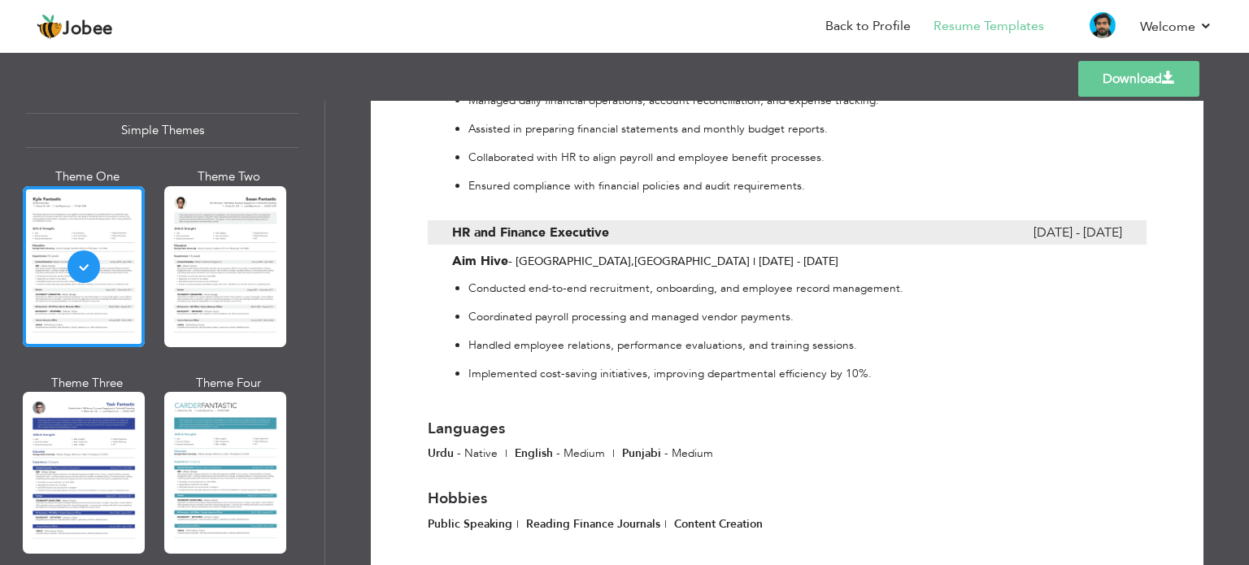
scroll to position [634, 0]
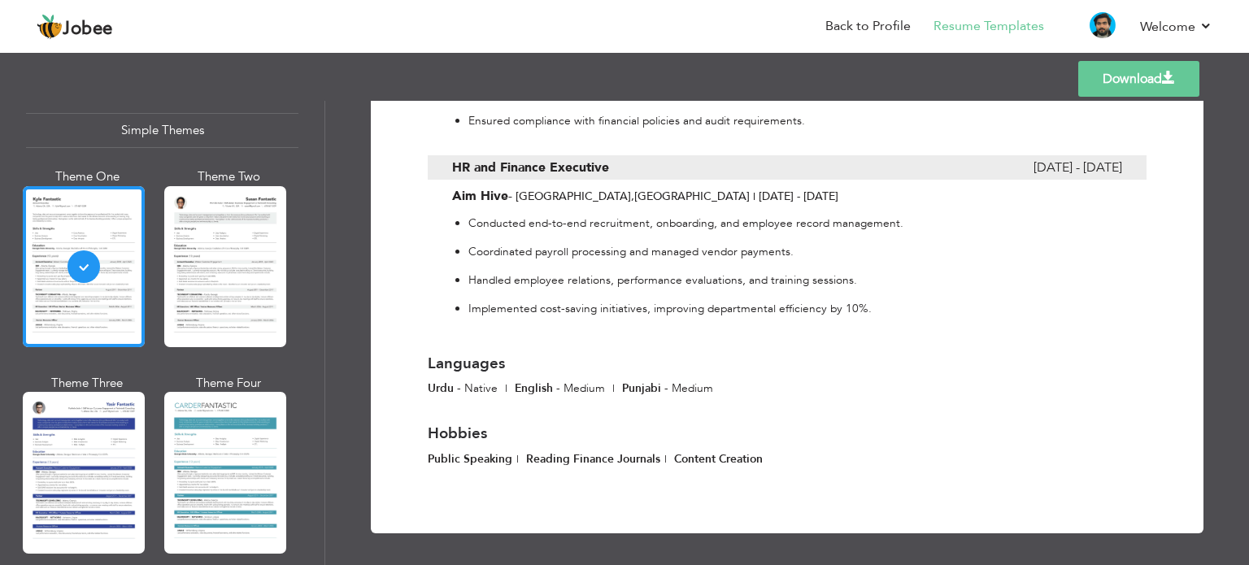
click at [1105, 79] on link "Download" at bounding box center [1139, 79] width 121 height 36
